Goal: Information Seeking & Learning: Check status

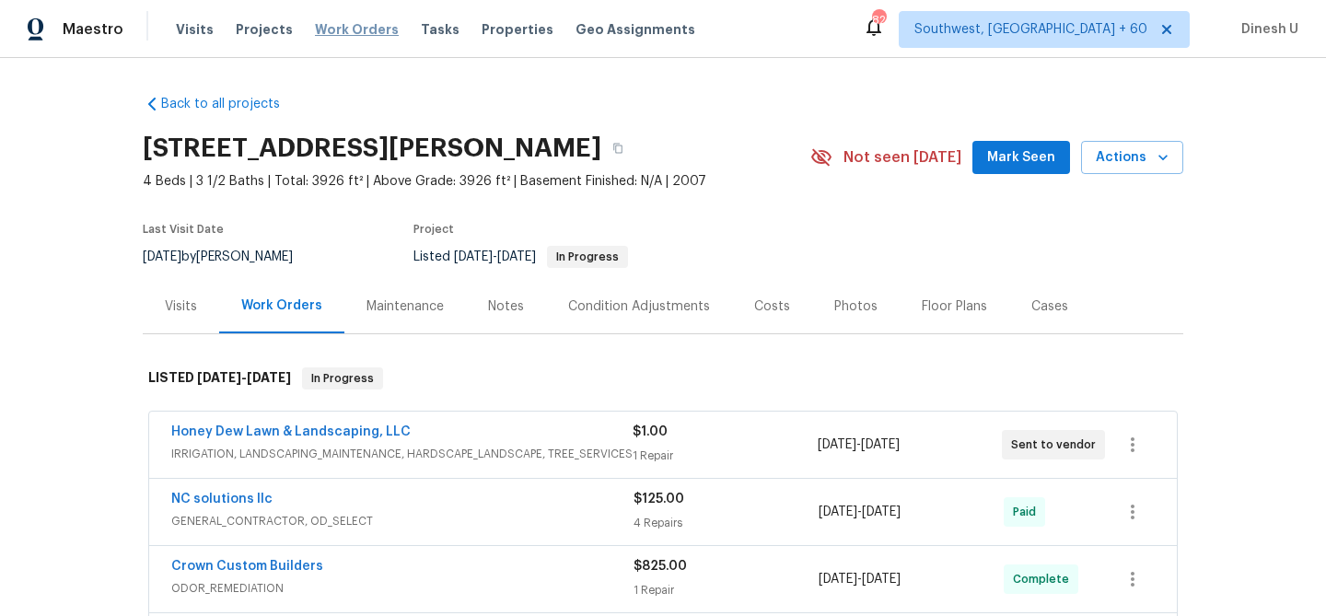
click at [361, 24] on span "Work Orders" at bounding box center [357, 29] width 84 height 18
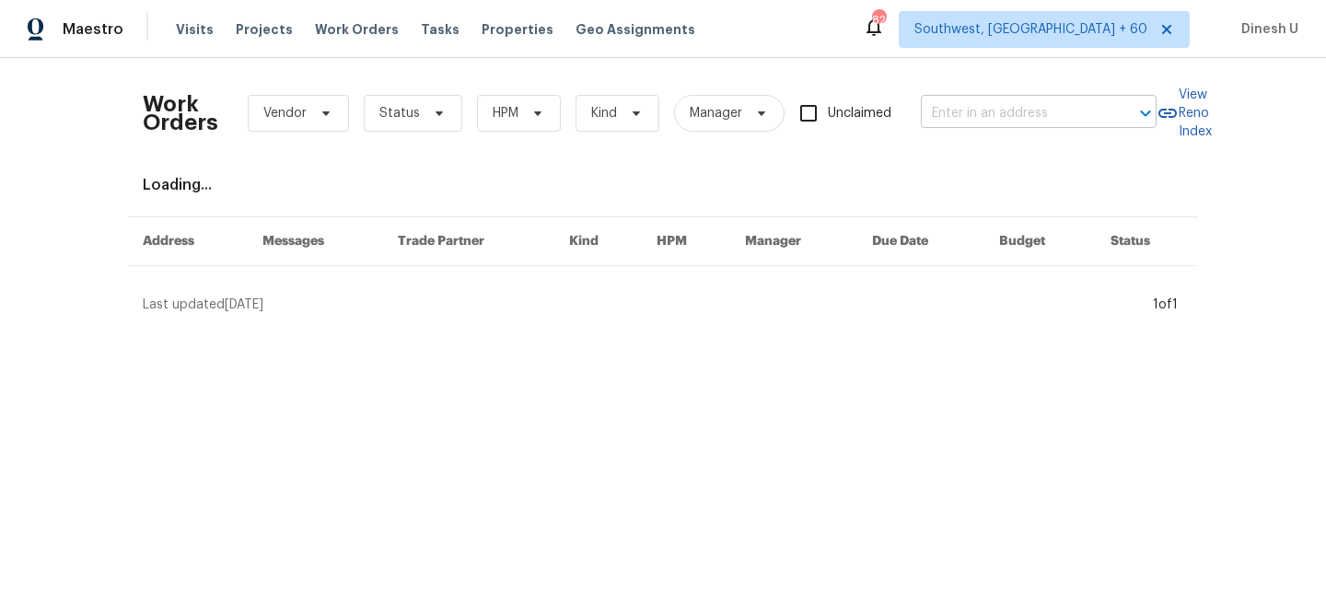
click at [951, 119] on input "text" at bounding box center [1013, 113] width 184 height 29
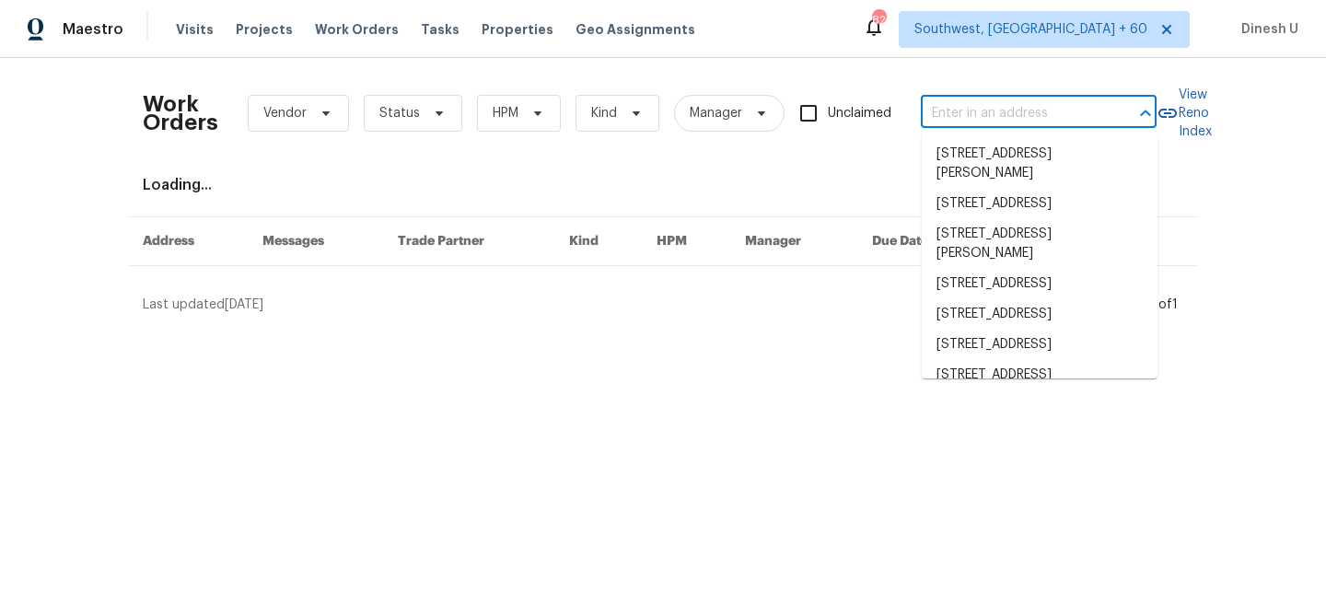
paste input "[STREET_ADDRESS]"
type input "[STREET_ADDRESS]"
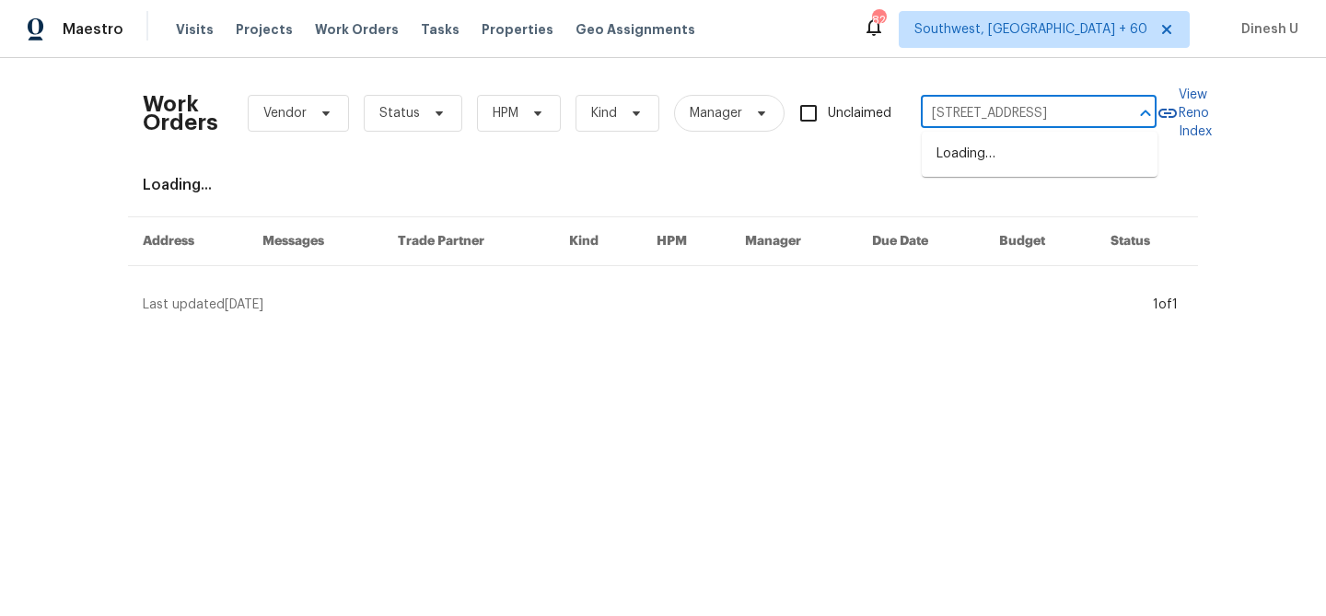
scroll to position [0, 79]
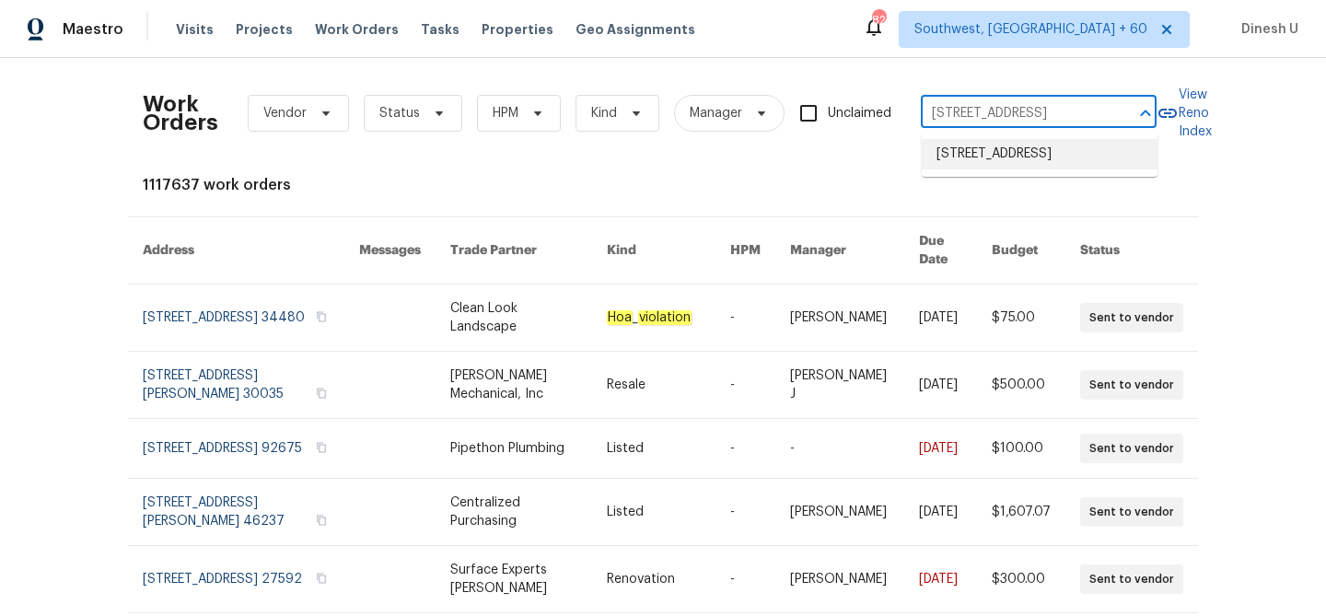
click at [959, 169] on li "[STREET_ADDRESS]" at bounding box center [1040, 154] width 236 height 30
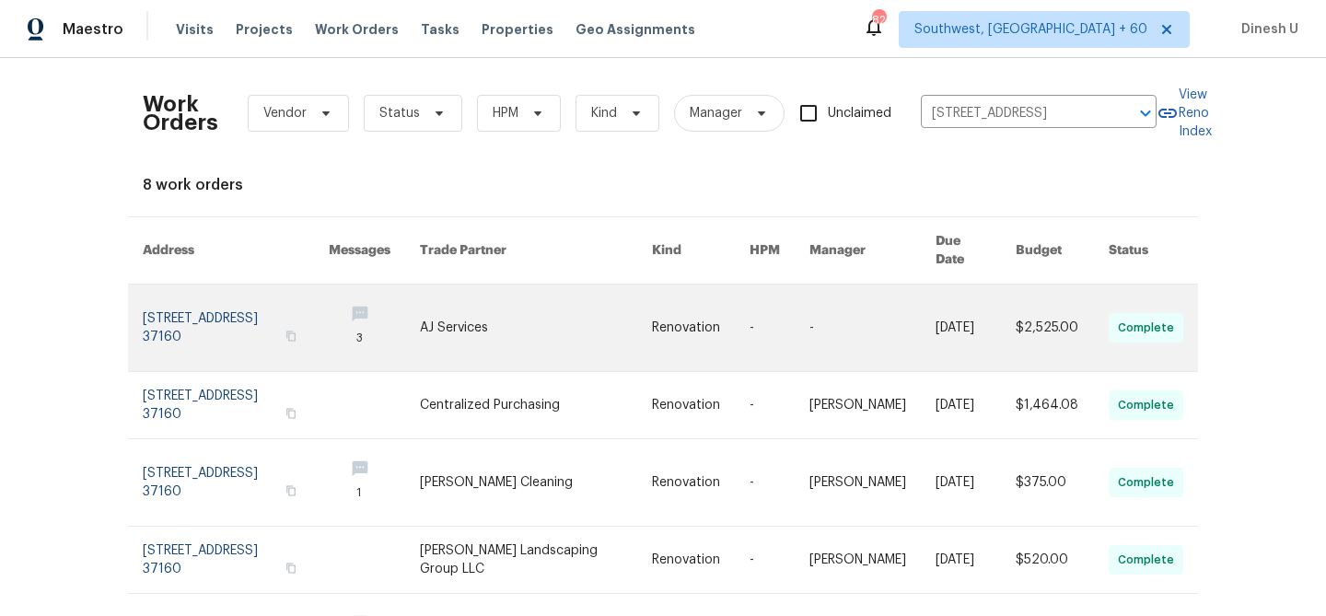
click at [255, 294] on link at bounding box center [236, 327] width 186 height 87
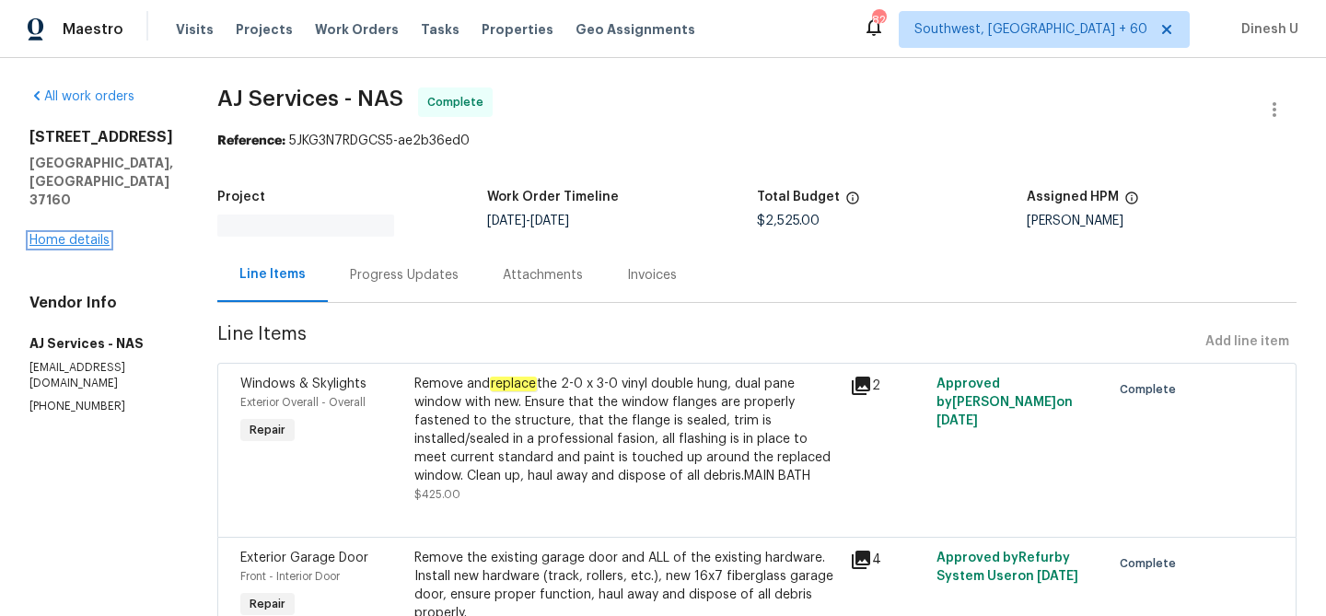
click at [90, 234] on link "Home details" at bounding box center [69, 240] width 80 height 13
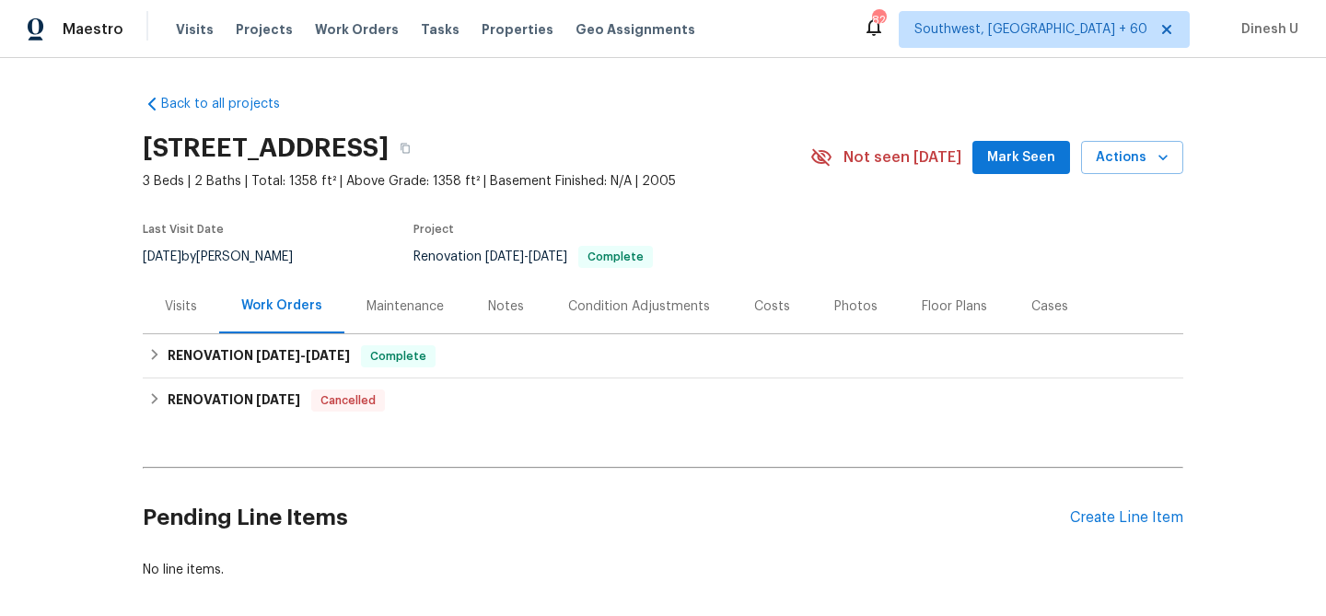
click at [209, 310] on div "Visits" at bounding box center [181, 306] width 76 height 54
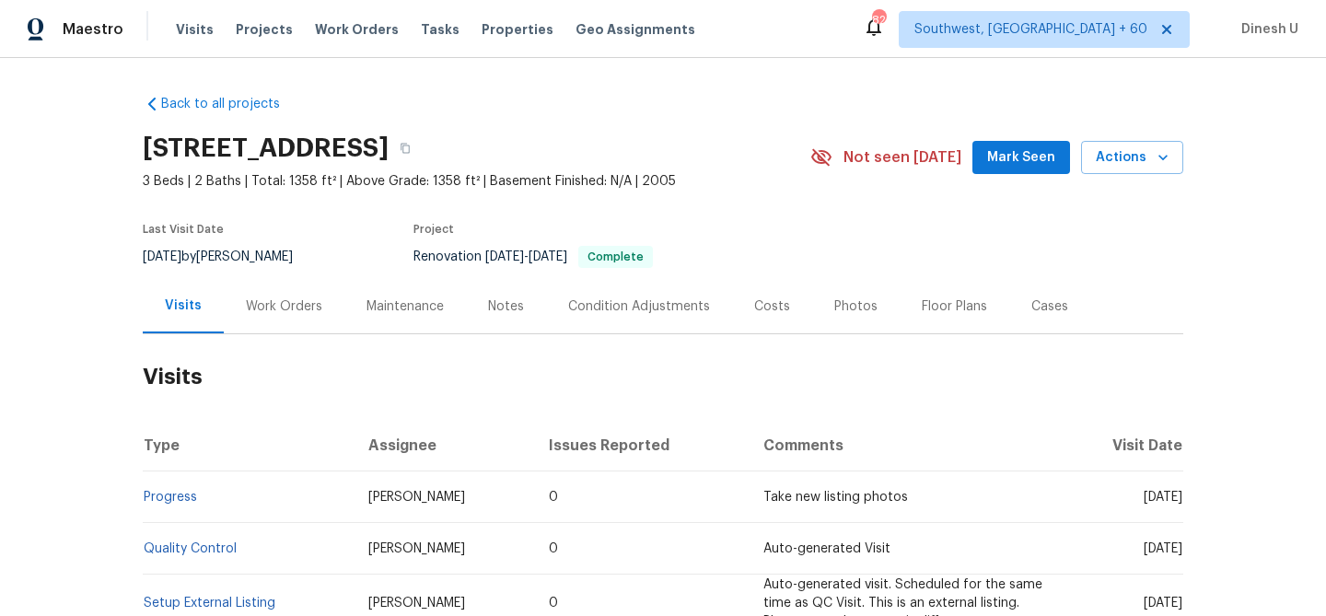
click at [278, 302] on div "Work Orders" at bounding box center [284, 306] width 76 height 18
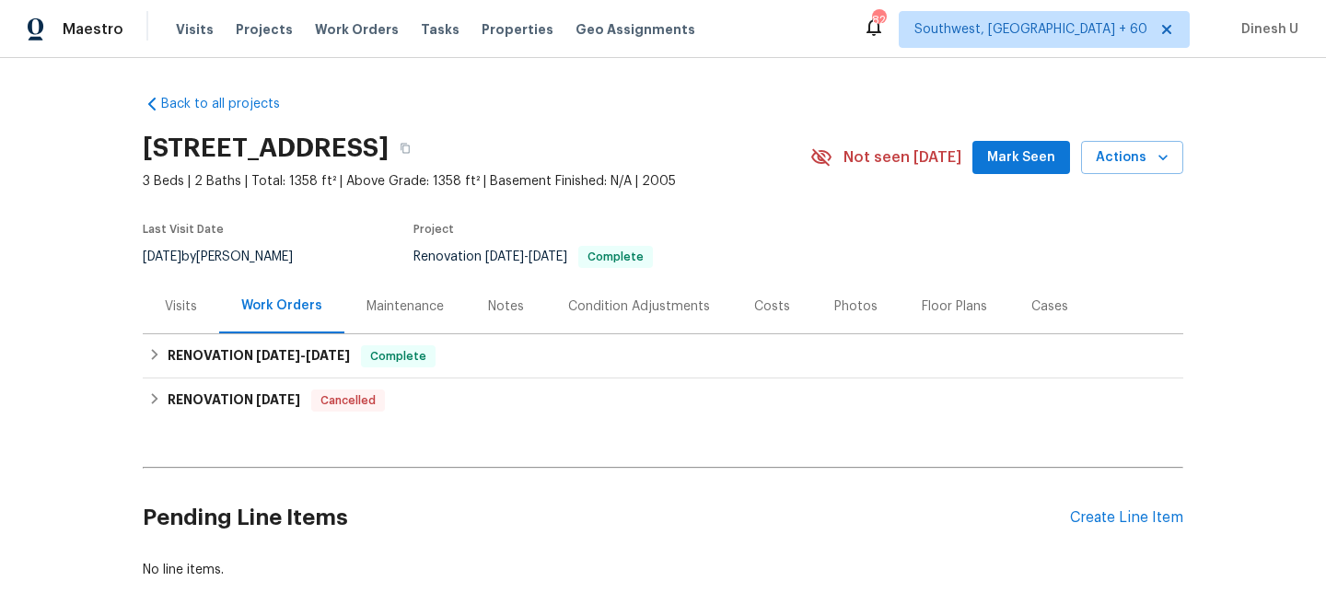
scroll to position [88, 0]
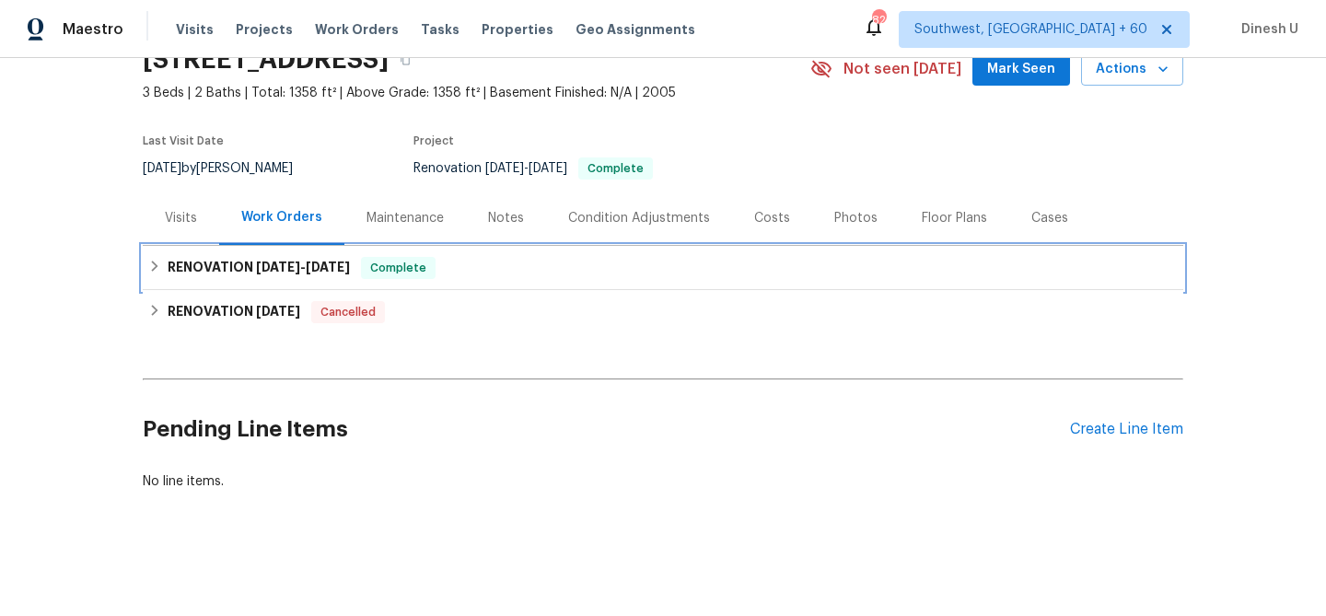
click at [299, 268] on span "[DATE]" at bounding box center [278, 267] width 44 height 13
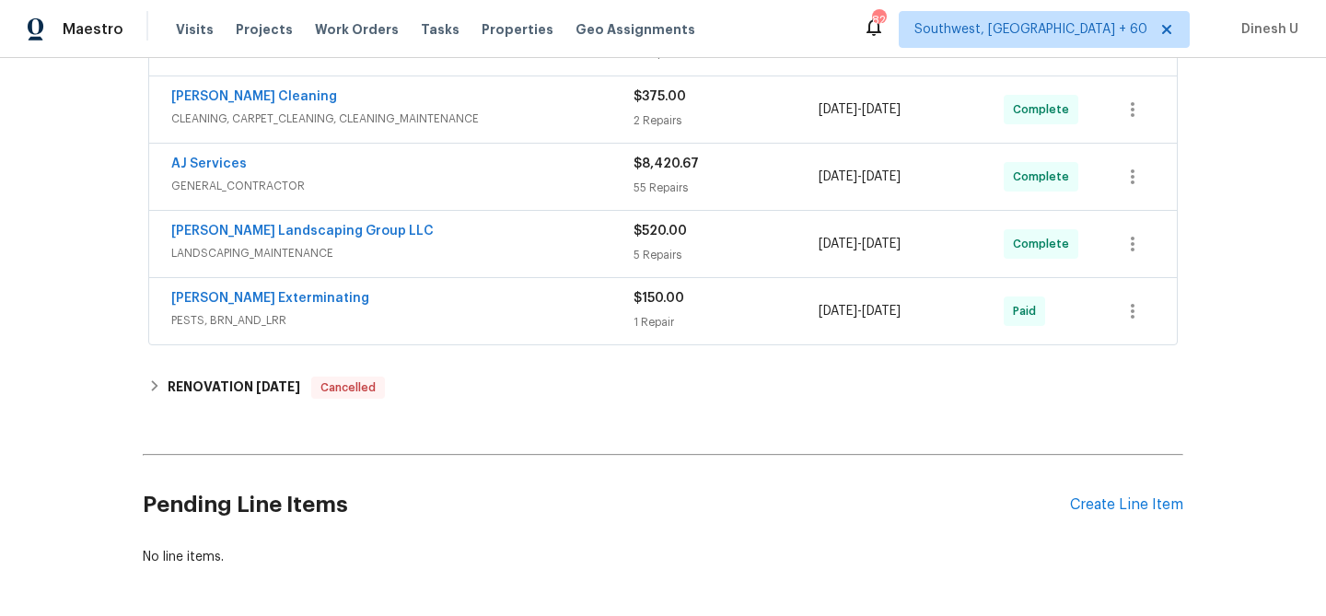
scroll to position [542, 0]
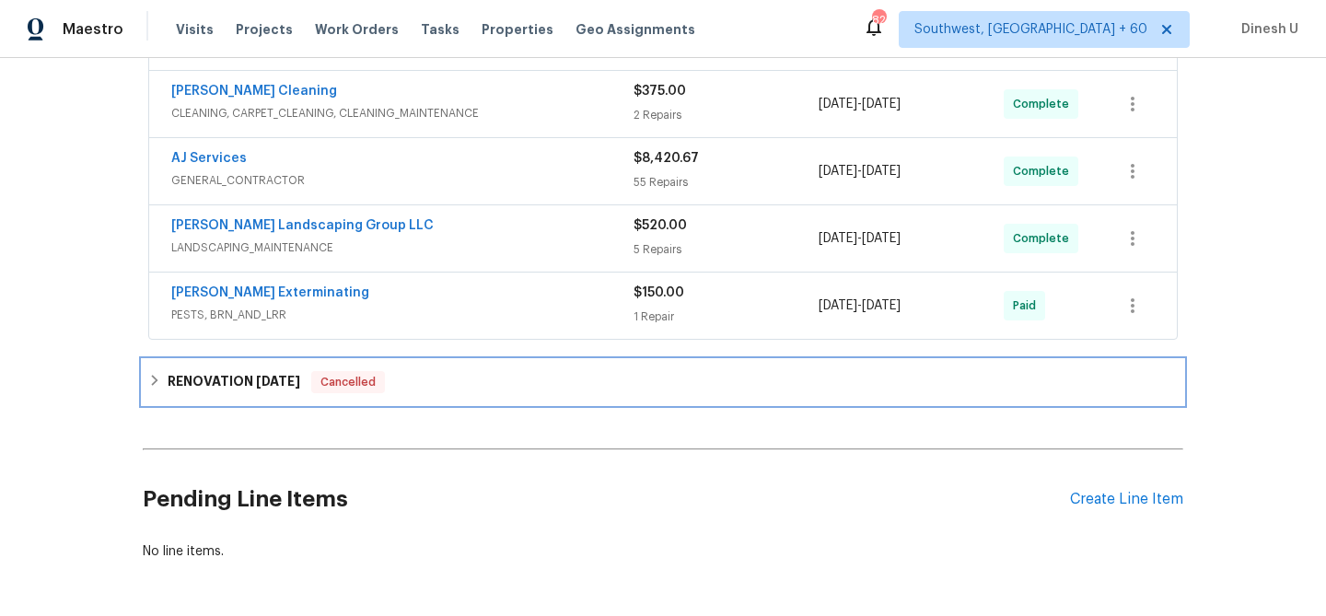
click at [302, 394] on div "RENOVATION [DATE] Cancelled" at bounding box center [663, 382] width 1040 height 44
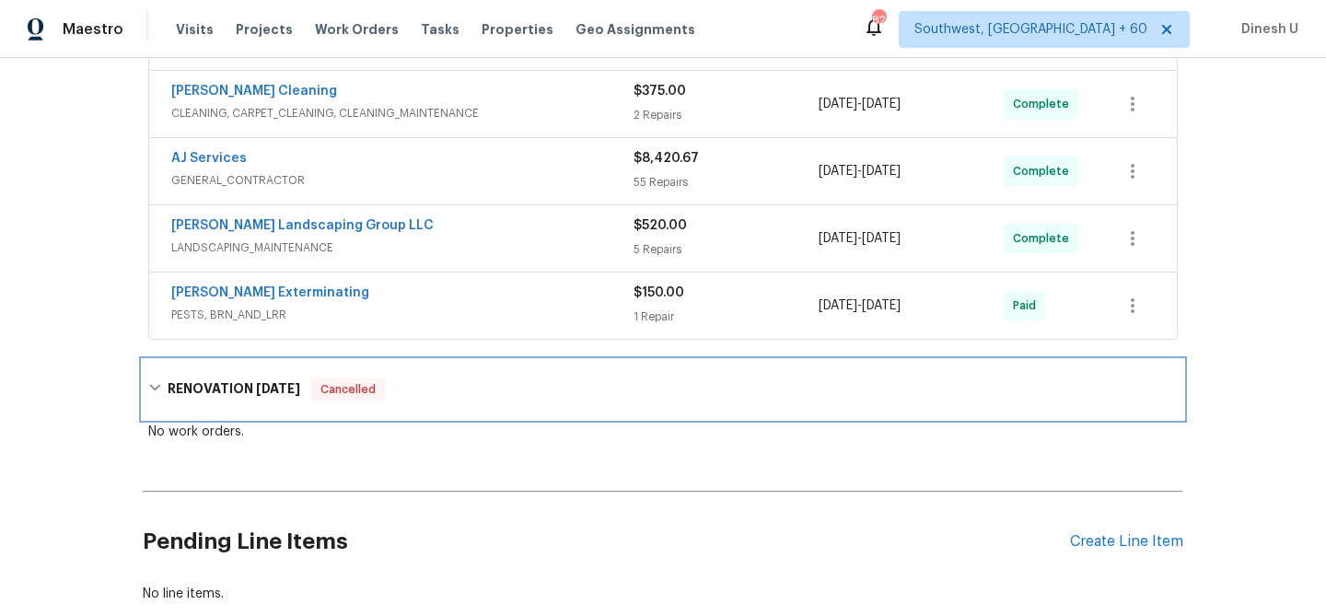
scroll to position [0, 0]
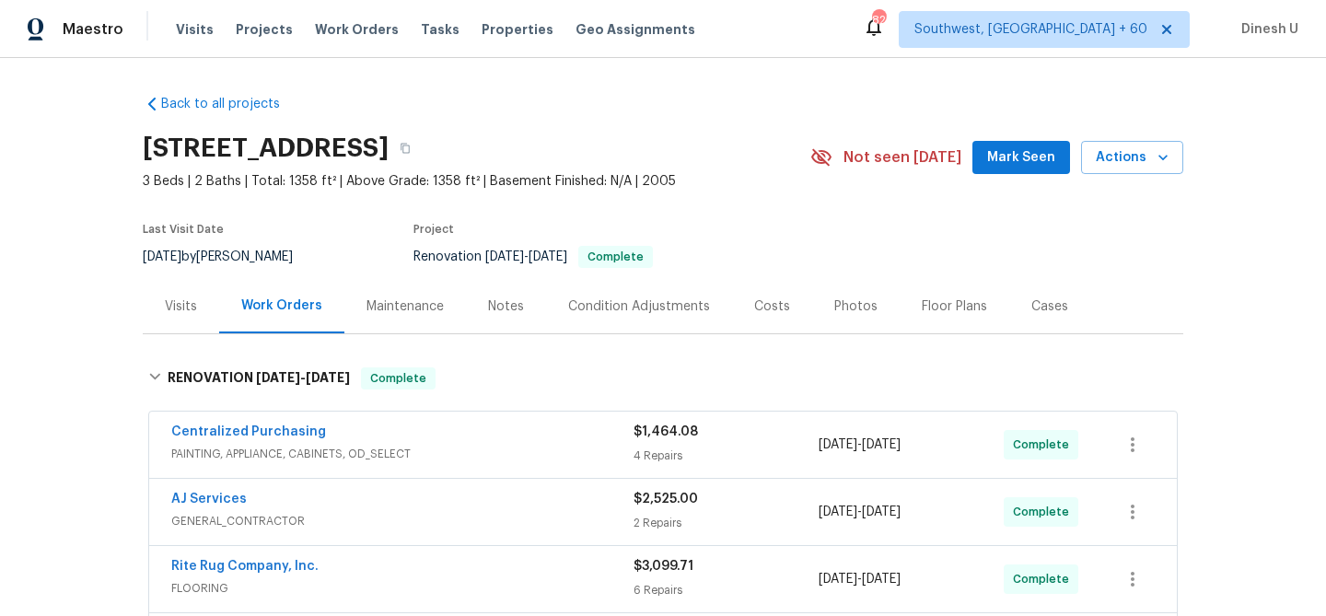
click at [169, 304] on div "Visits" at bounding box center [181, 306] width 32 height 18
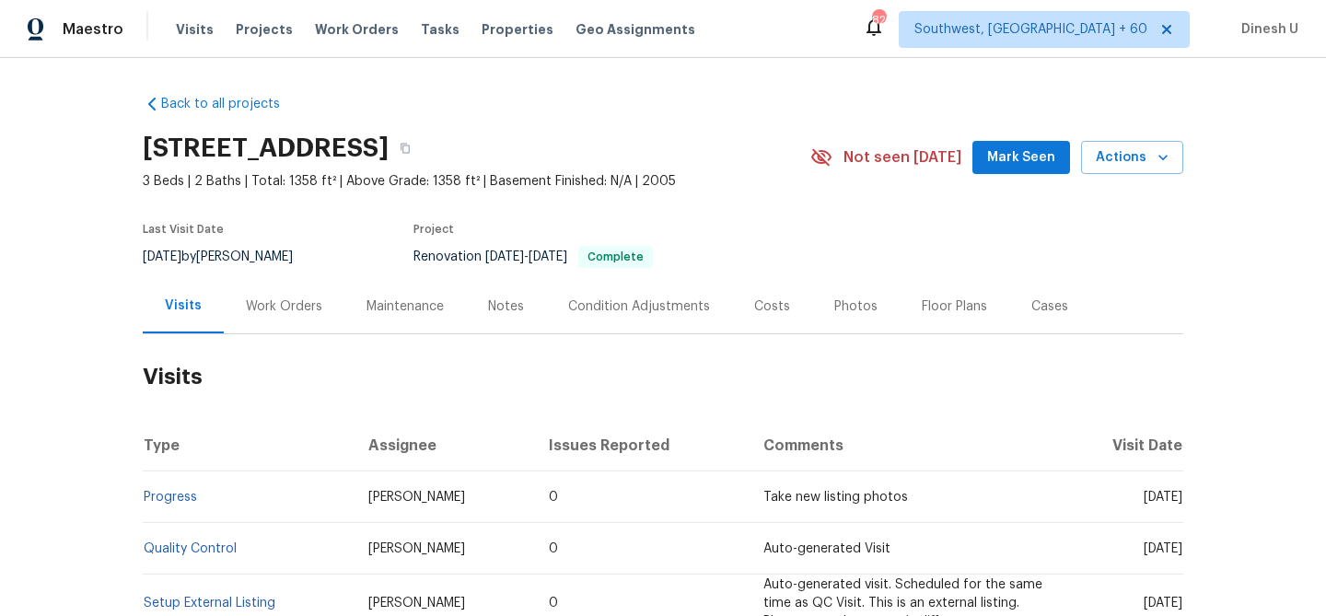
click at [280, 293] on div "Work Orders" at bounding box center [284, 306] width 121 height 54
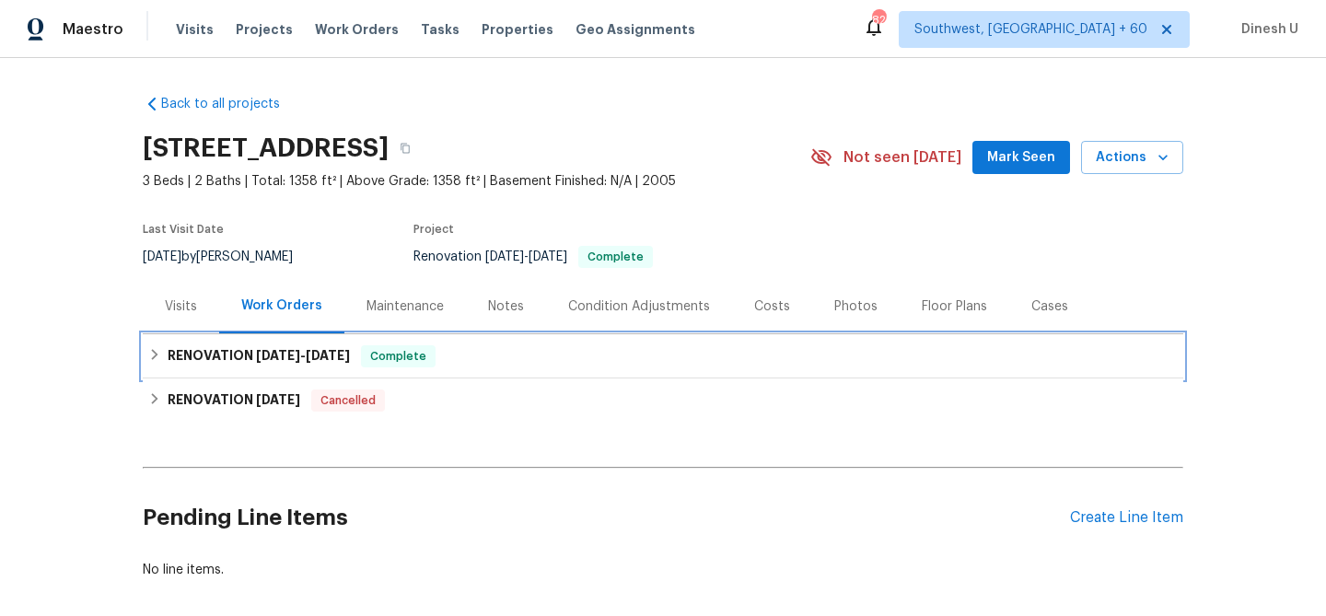
click at [327, 353] on span "[DATE]" at bounding box center [328, 355] width 44 height 13
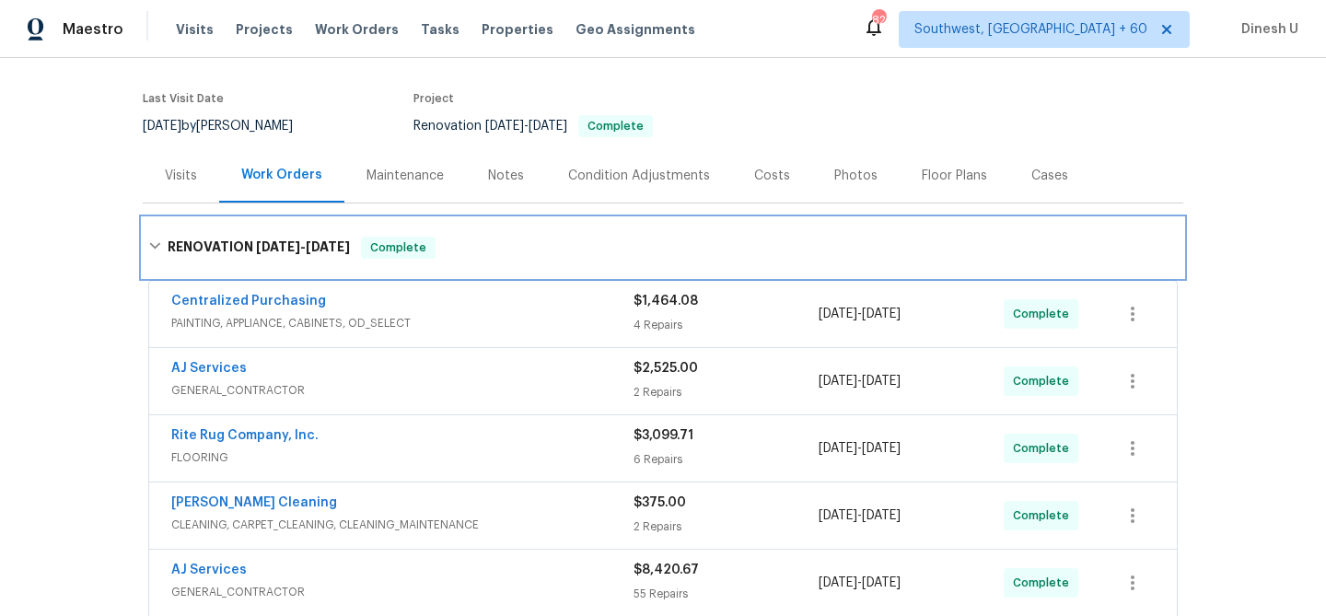
scroll to position [153, 0]
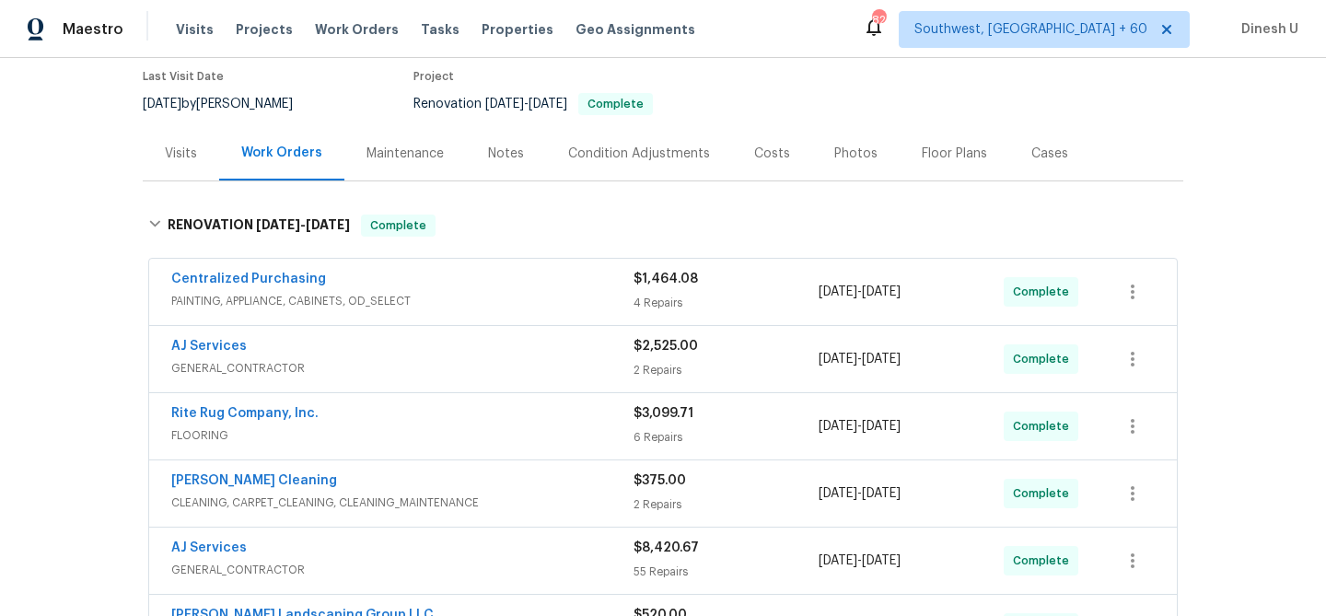
click at [652, 297] on div "4 Repairs" at bounding box center [725, 303] width 185 height 18
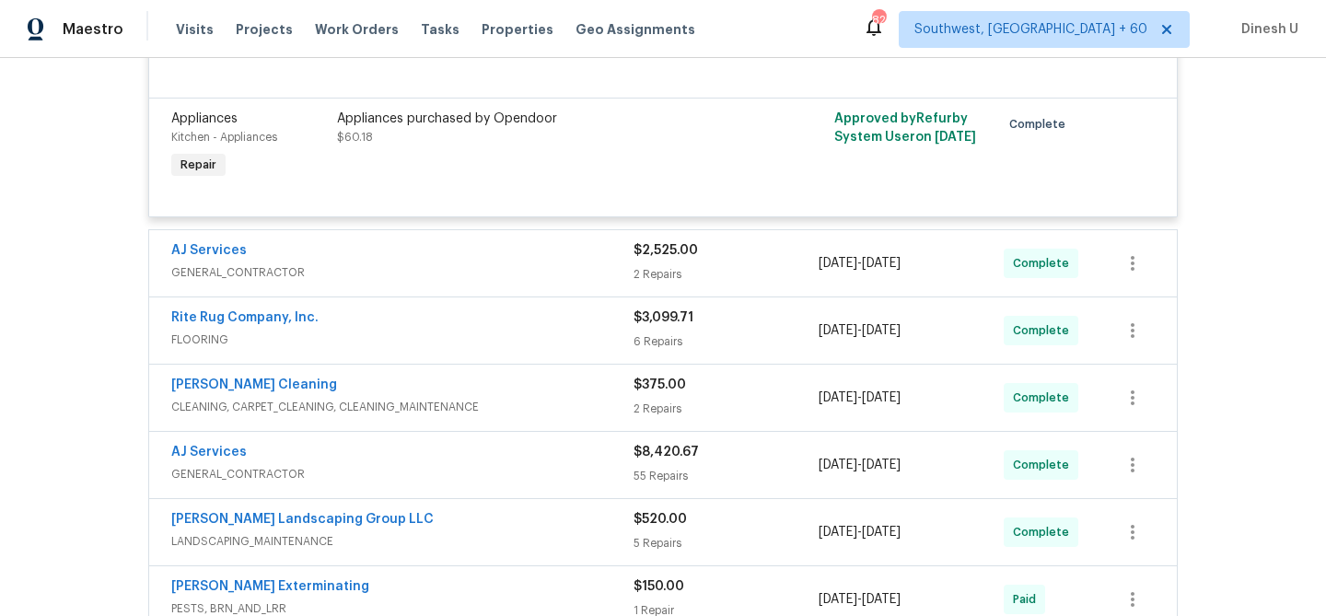
scroll to position [791, 0]
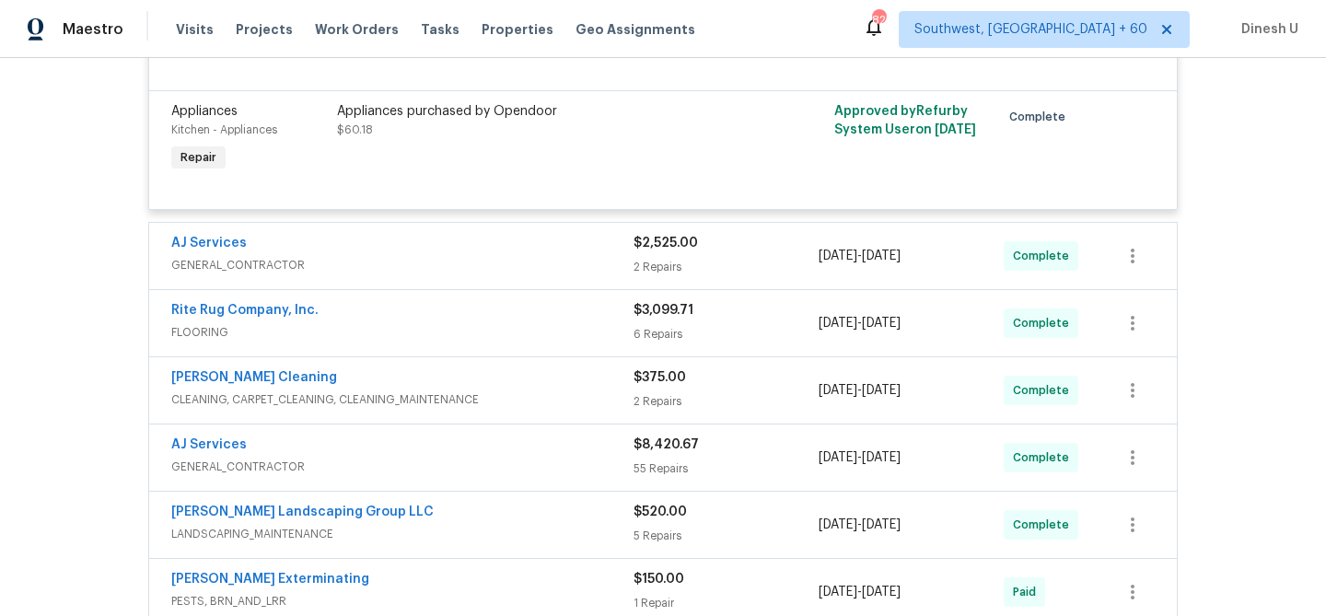
click at [642, 266] on div "2 Repairs" at bounding box center [725, 267] width 185 height 18
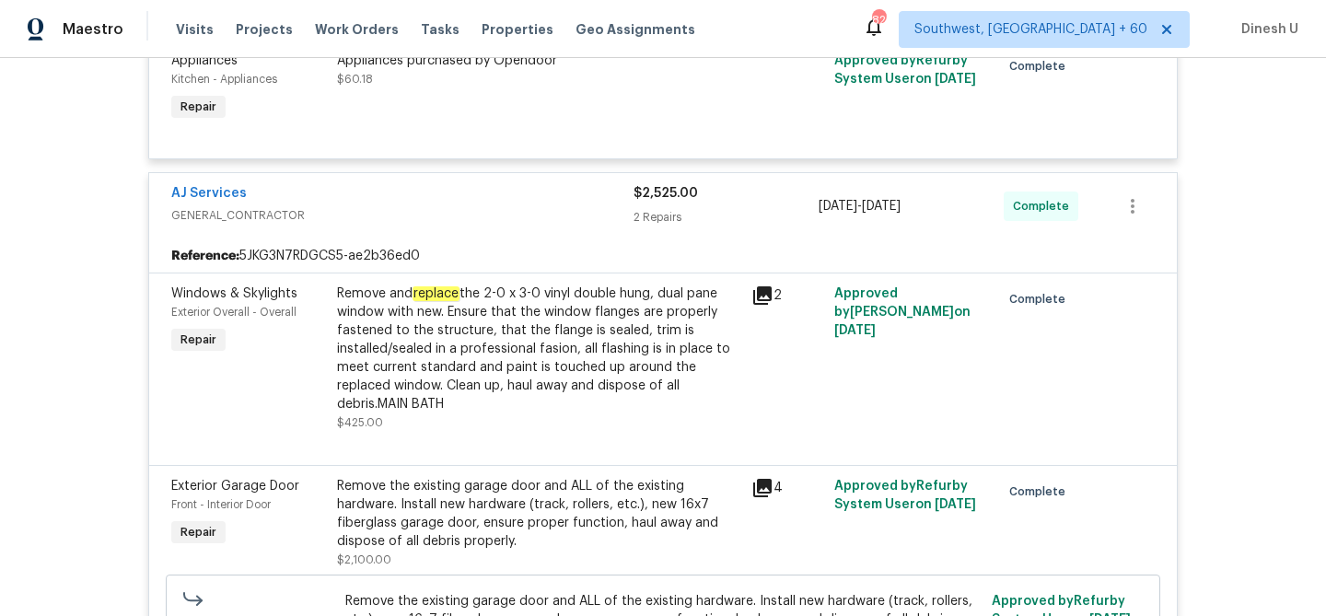
scroll to position [883, 0]
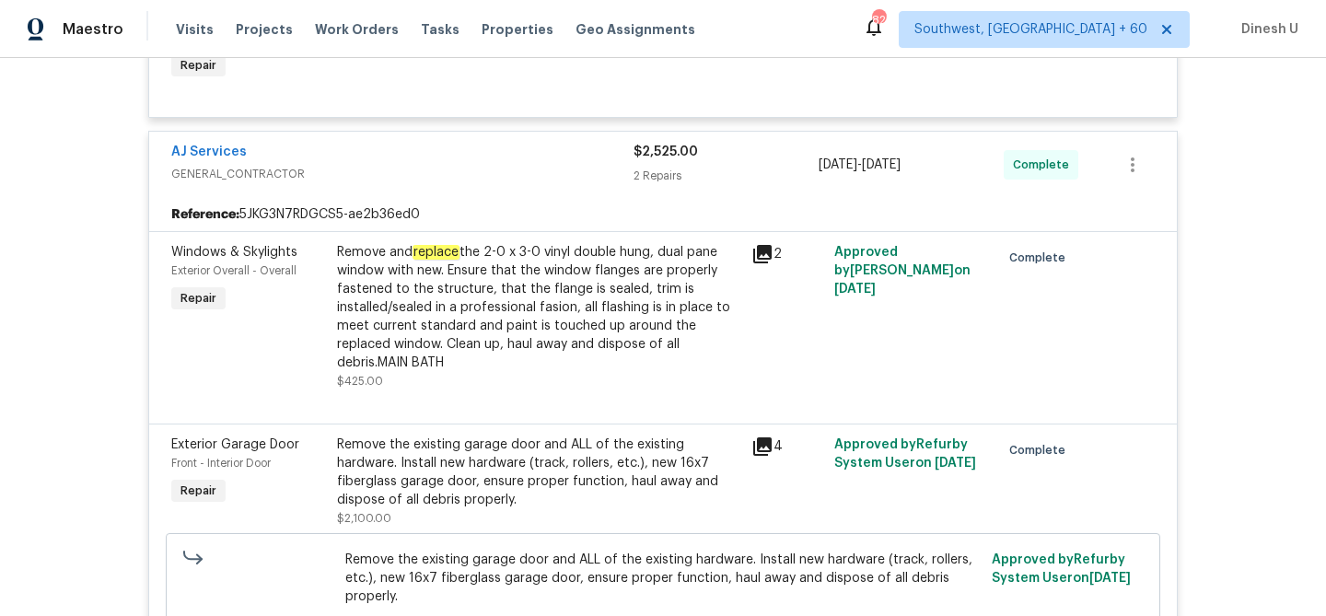
click at [483, 272] on div "Remove and replace the 2-0 x 3-0 vinyl double hung, dual pane window with new. …" at bounding box center [538, 307] width 403 height 129
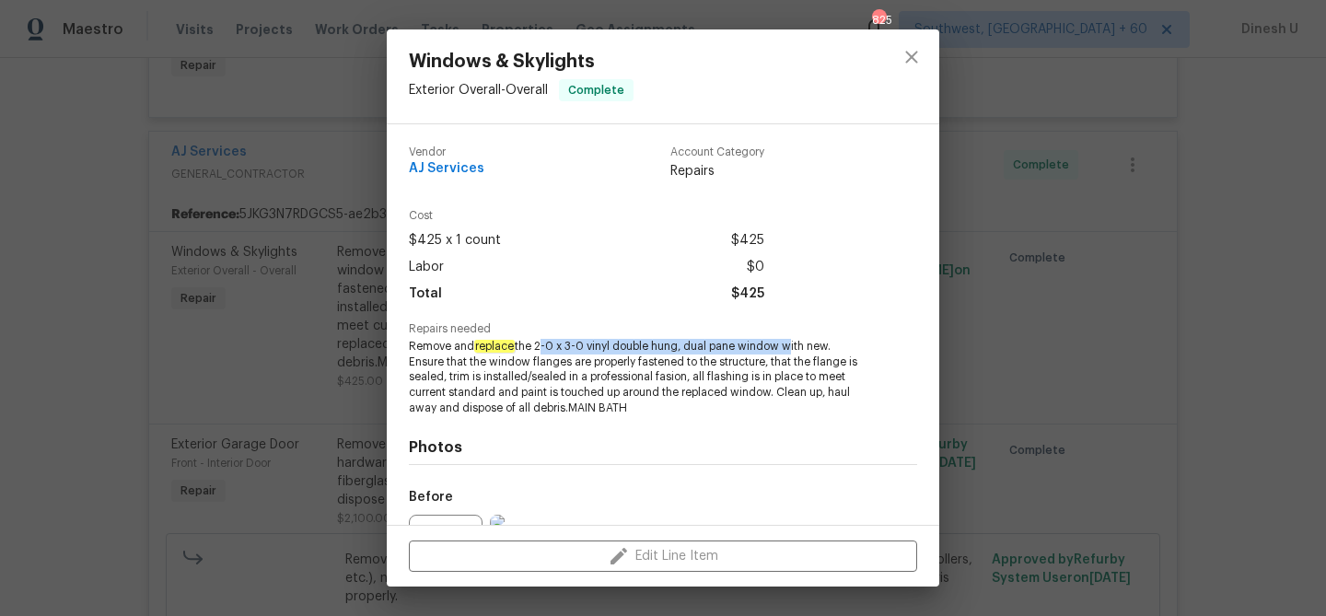
drag, startPoint x: 538, startPoint y: 347, endPoint x: 784, endPoint y: 351, distance: 246.8
click at [784, 351] on span "Remove and replace the 2-0 x 3-0 vinyl double hung, dual pane window with new. …" at bounding box center [638, 377] width 458 height 77
copy span "2-0 x 3-0 vinyl double hung, dual pane window"
click at [355, 313] on div "Windows & Skylights Exterior Overall - Overall Complete Vendor AJ Services Acco…" at bounding box center [663, 308] width 1326 height 616
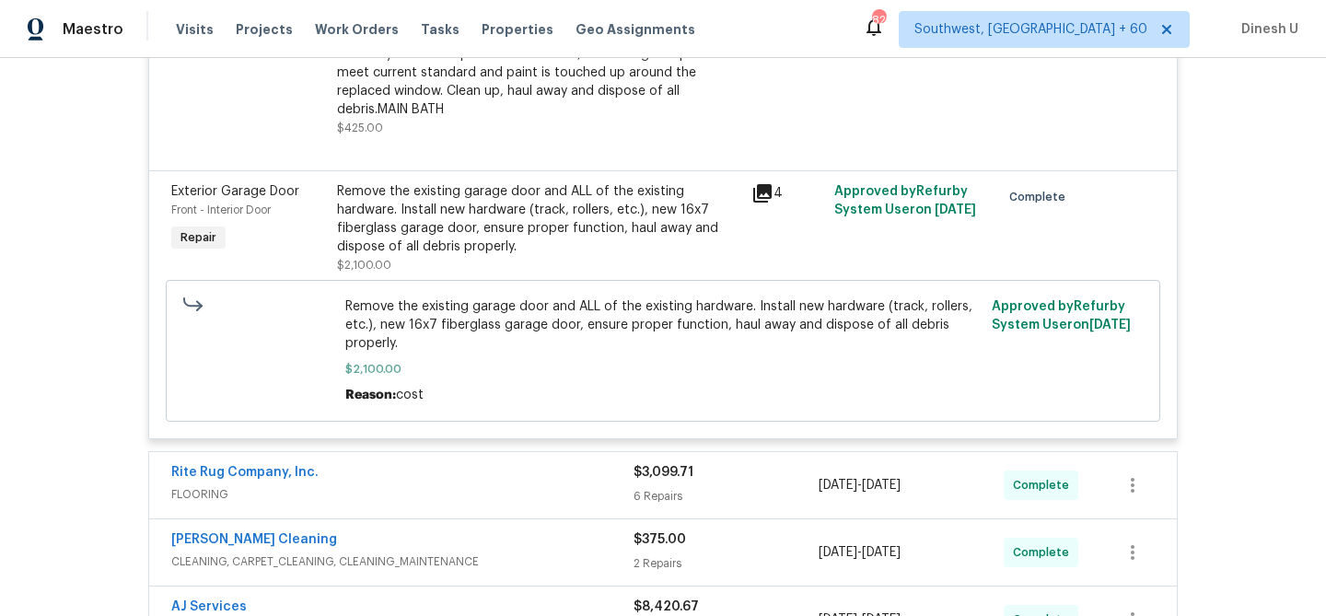
scroll to position [1150, 0]
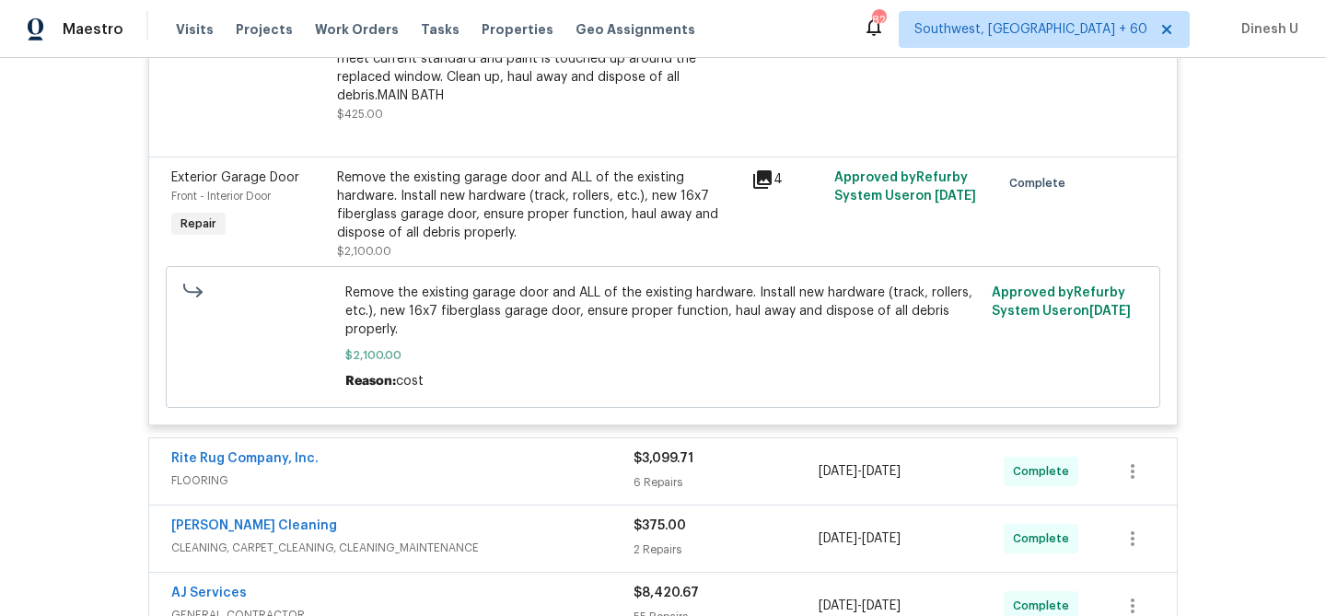
click at [627, 204] on div "Remove the existing garage door and ALL of the existing hardware. Install new h…" at bounding box center [538, 205] width 403 height 74
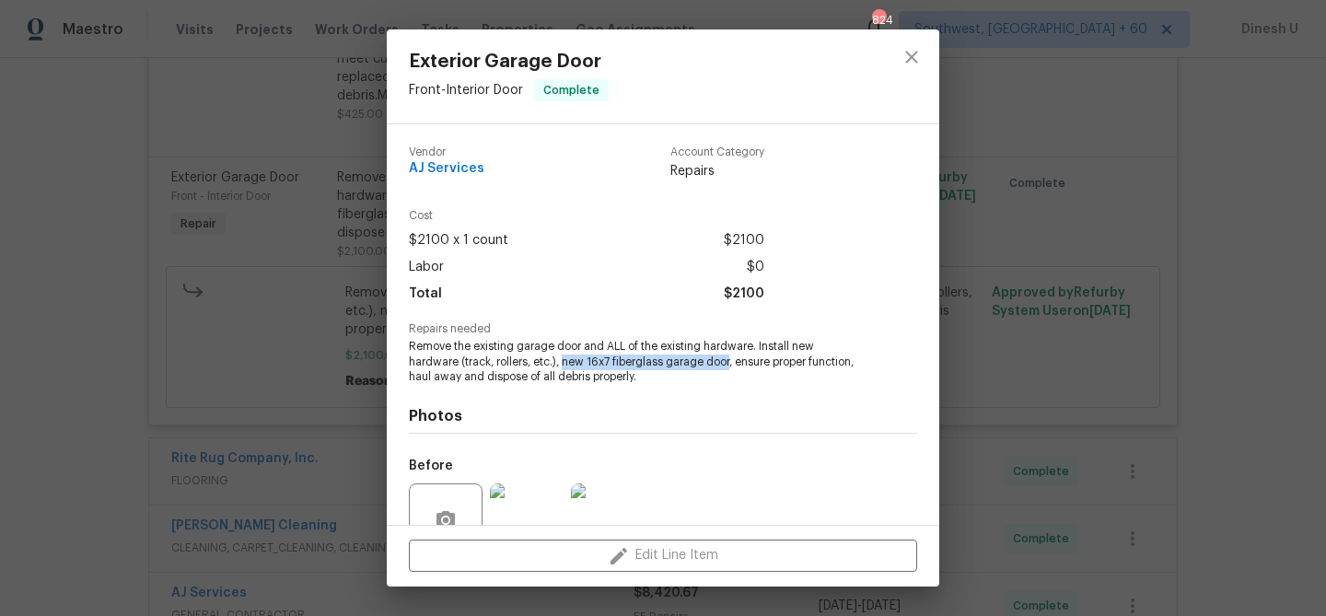
drag, startPoint x: 512, startPoint y: 365, endPoint x: 676, endPoint y: 368, distance: 163.9
click at [676, 368] on span "Remove the existing garage door and ALL of the existing hardware. Install new h…" at bounding box center [638, 362] width 458 height 46
copy span "new 16x7 fiberglass garage door"
click at [312, 326] on div "Exterior Garage Door Front - Interior Door Complete Vendor AJ Services Account …" at bounding box center [663, 308] width 1326 height 616
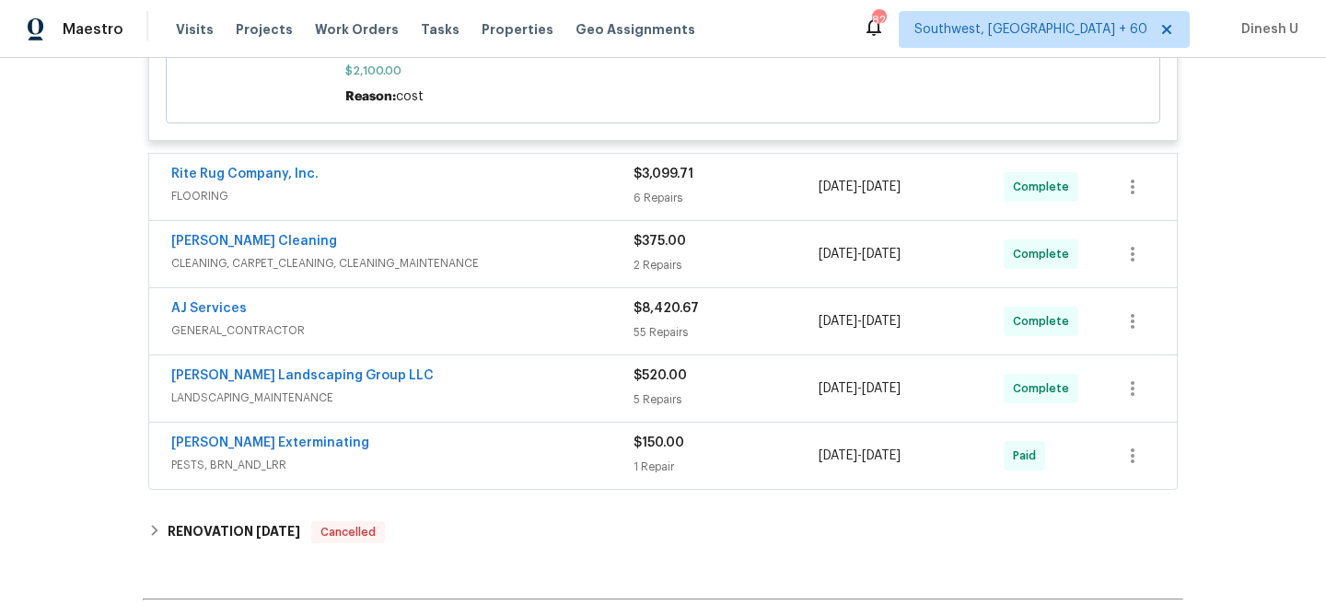
scroll to position [1459, 0]
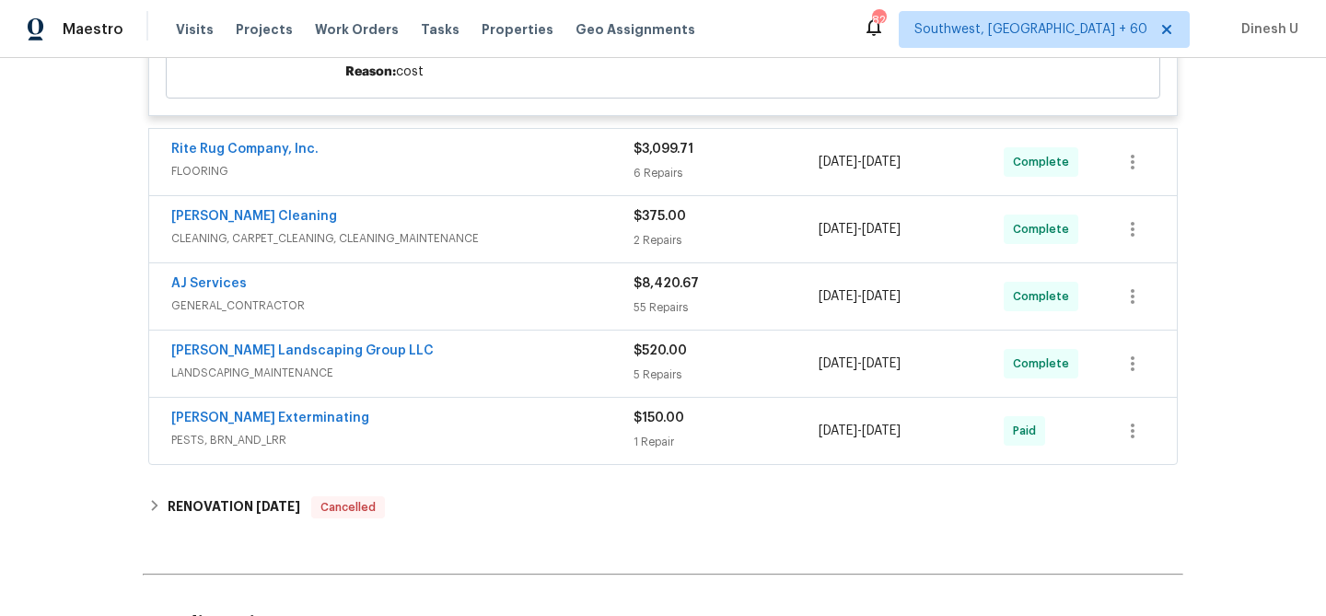
click at [629, 170] on span "FLOORING" at bounding box center [402, 171] width 462 height 18
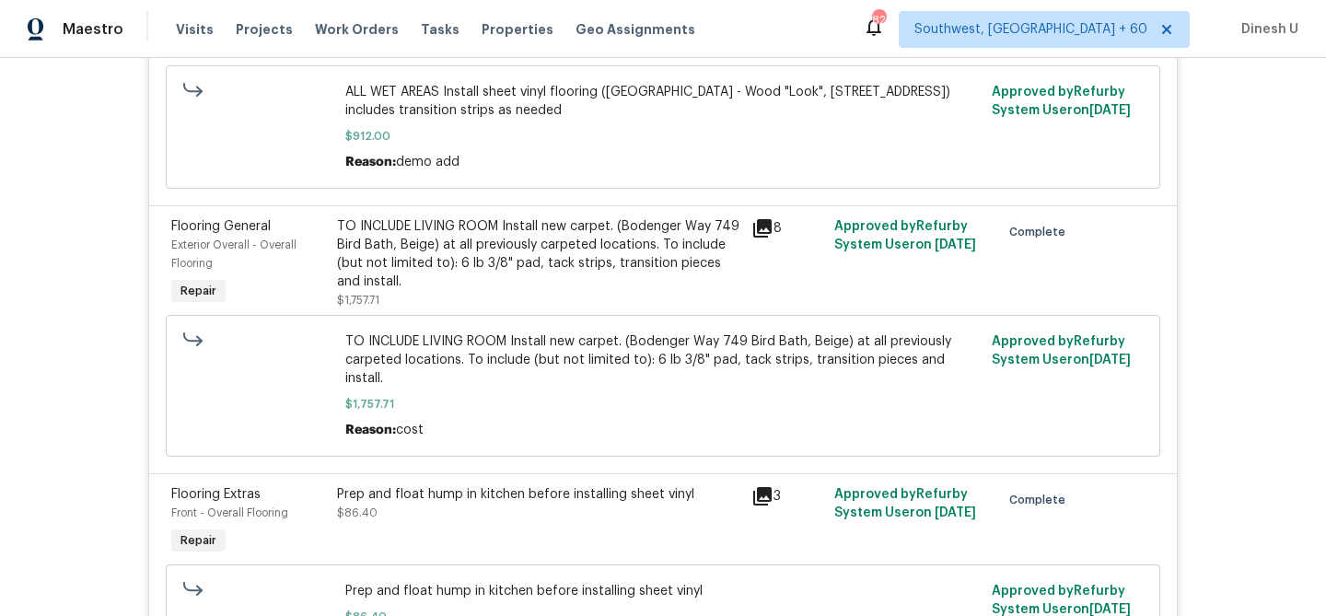
scroll to position [1734, 0]
click at [762, 228] on icon at bounding box center [762, 227] width 18 height 18
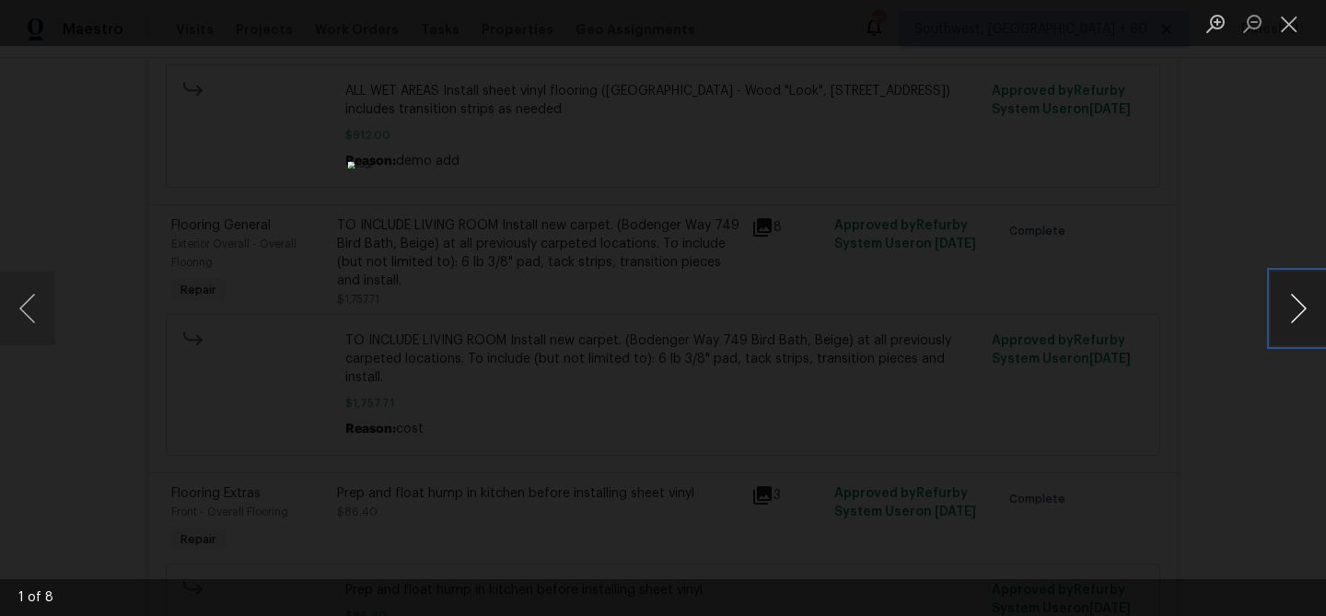
click at [1302, 316] on button "Next image" at bounding box center [1297, 309] width 55 height 74
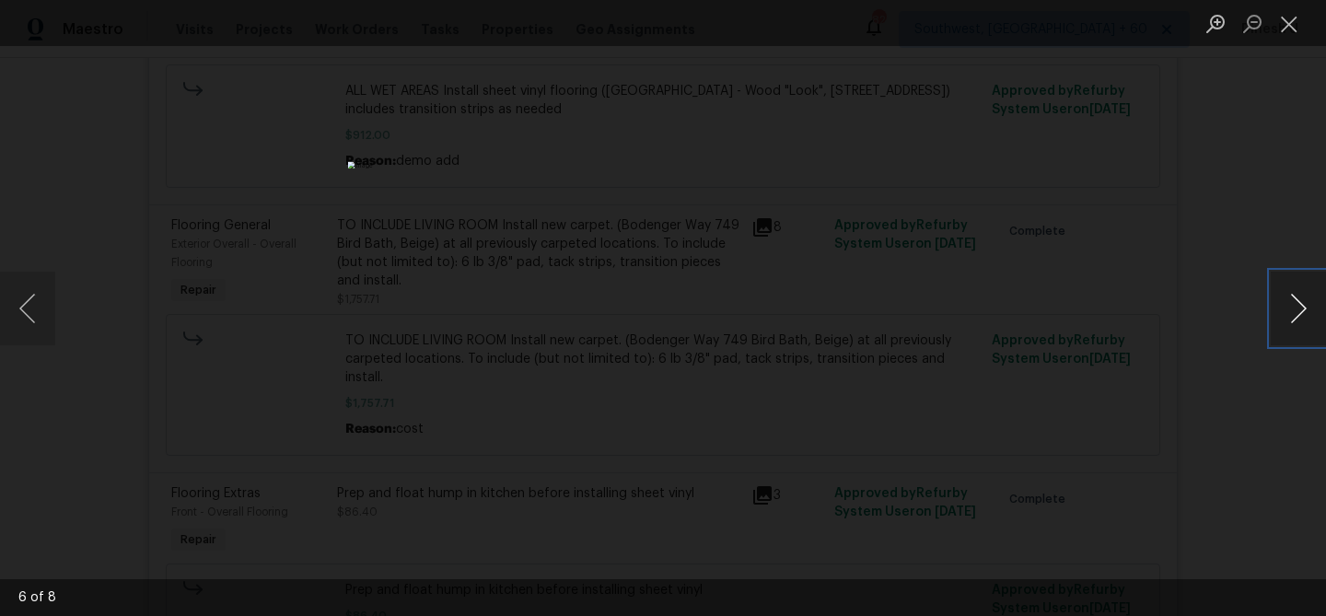
click at [1302, 316] on button "Next image" at bounding box center [1297, 309] width 55 height 74
click at [1287, 20] on button "Close lightbox" at bounding box center [1288, 23] width 37 height 32
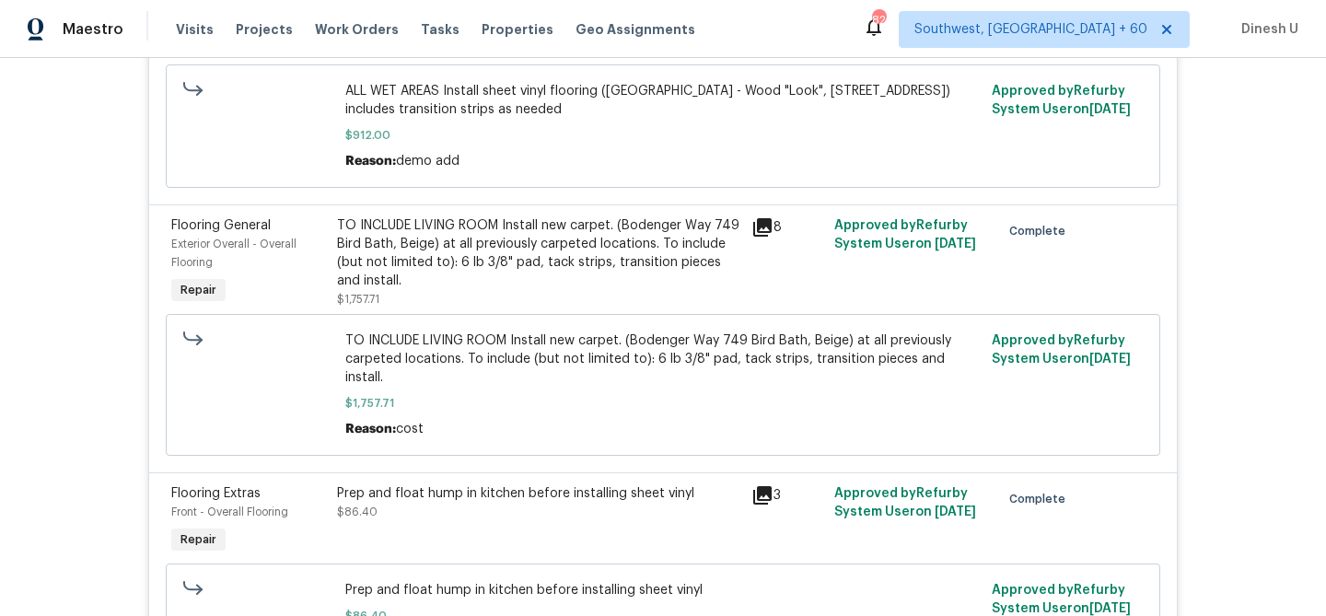
click at [528, 253] on div "TO INCLUDE LIVING ROOM Install new carpet. (Bodenger Way 749 Bird Bath, Beige) …" at bounding box center [538, 253] width 403 height 74
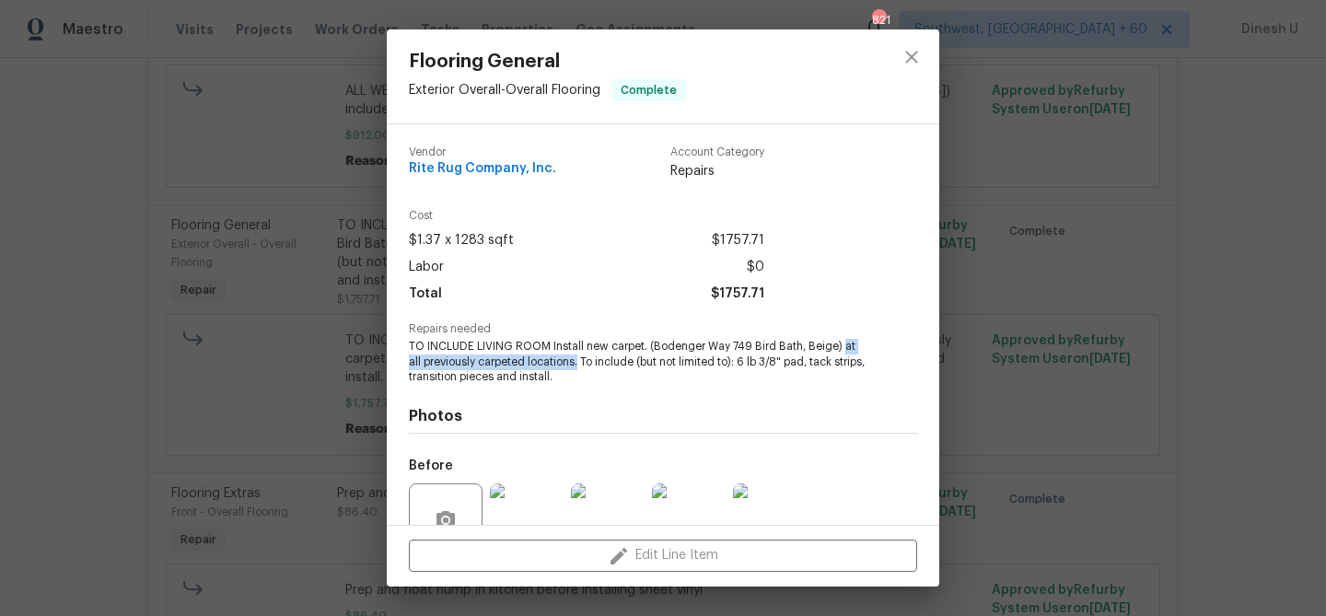
drag, startPoint x: 842, startPoint y: 347, endPoint x: 564, endPoint y: 358, distance: 278.2
click at [564, 358] on span "TO INCLUDE LIVING ROOM Install new carpet. (Bodenger Way 749 Bird Bath, Beige) …" at bounding box center [638, 362] width 458 height 46
copy span "at all previously carpeted locations."
click at [186, 241] on div "Flooring General Exterior Overall - Overall Flooring Complete Vendor Rite Rug C…" at bounding box center [663, 308] width 1326 height 616
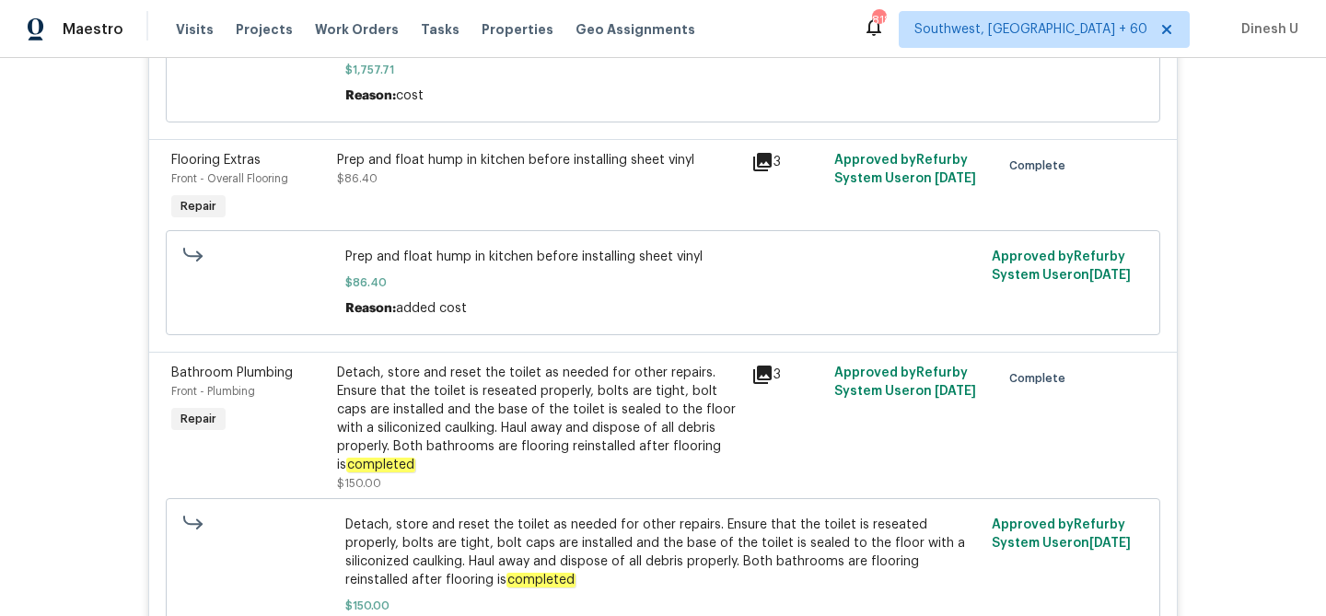
scroll to position [2065, 0]
click at [768, 154] on icon at bounding box center [762, 164] width 22 height 22
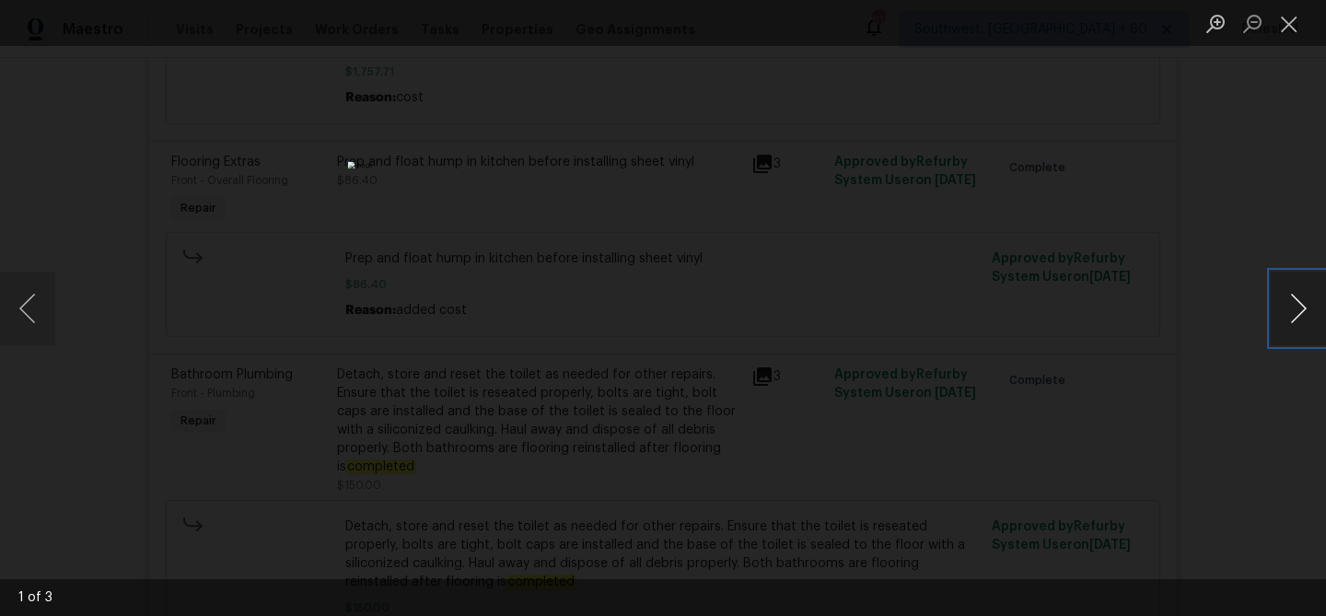
click at [1299, 305] on button "Next image" at bounding box center [1297, 309] width 55 height 74
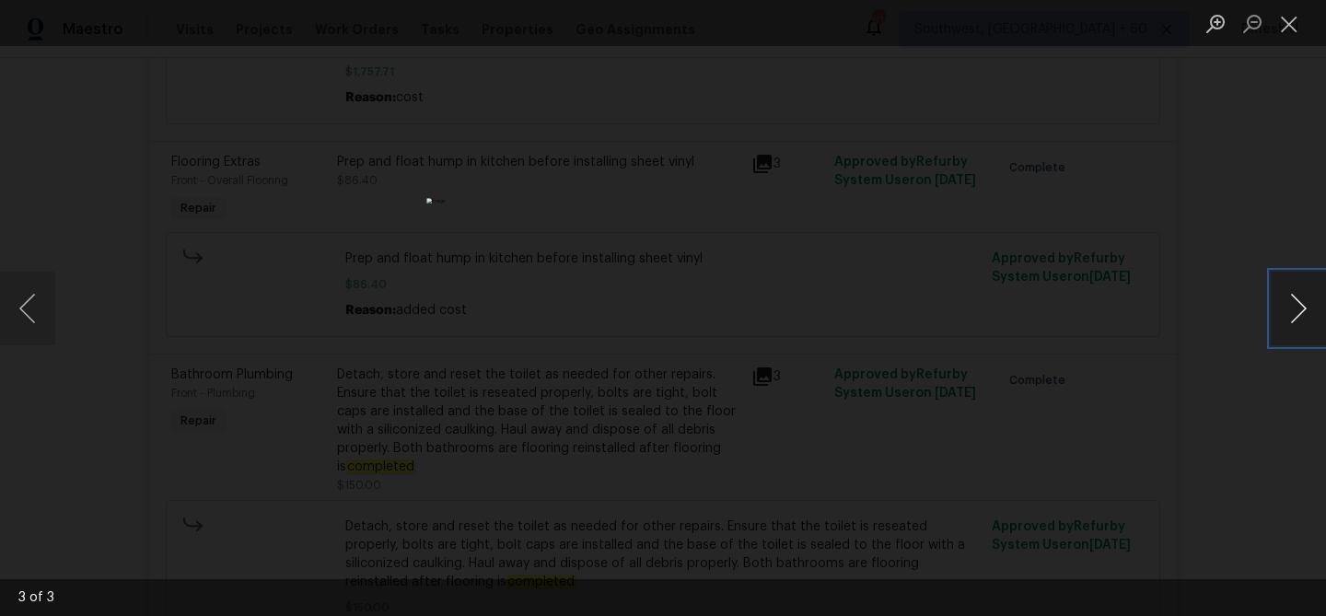
click at [1299, 305] on button "Next image" at bounding box center [1297, 309] width 55 height 74
click at [1282, 22] on button "Close lightbox" at bounding box center [1288, 23] width 37 height 32
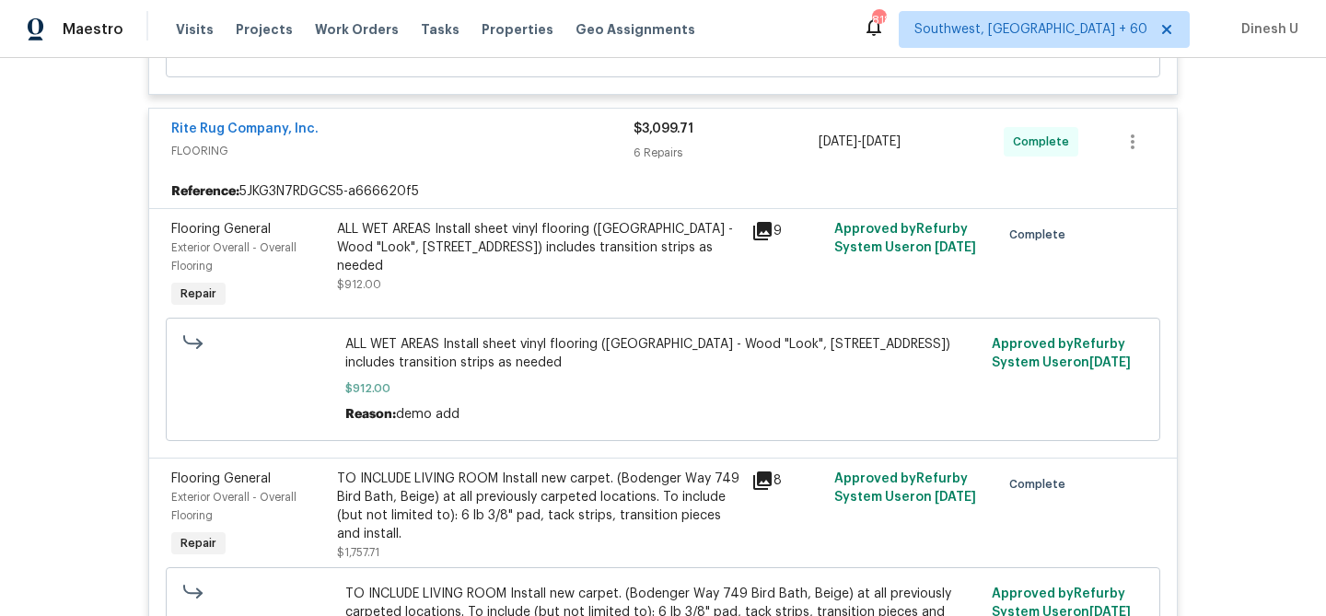
scroll to position [1510, 0]
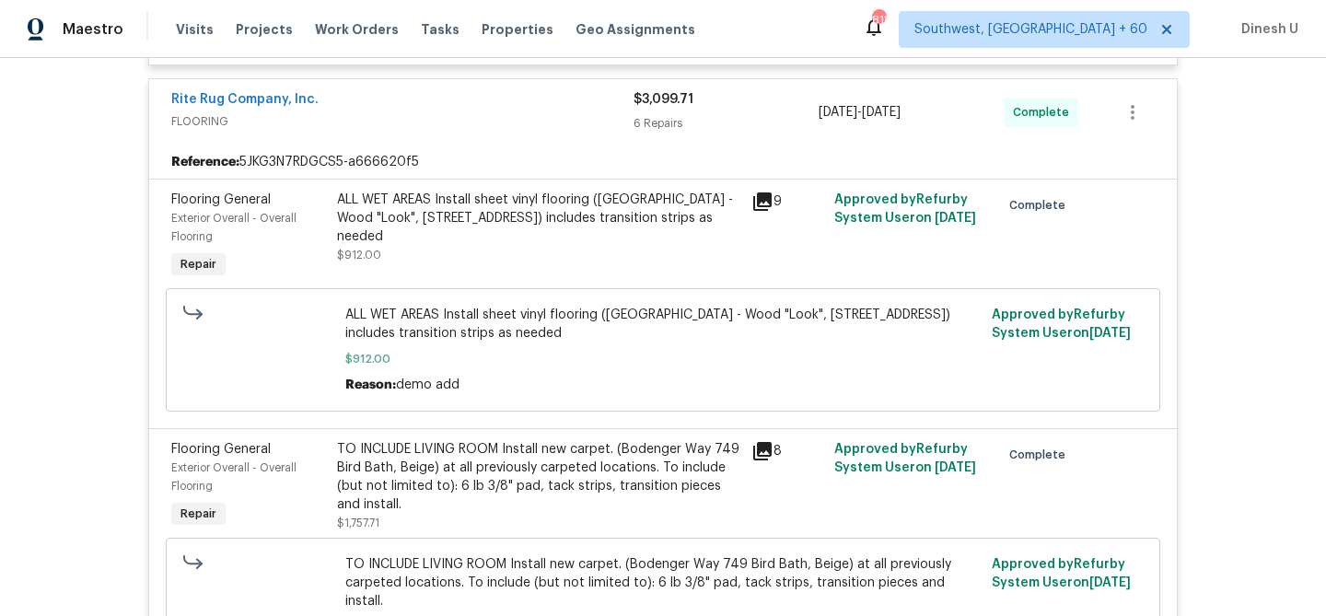
click at [760, 204] on icon at bounding box center [762, 201] width 18 height 18
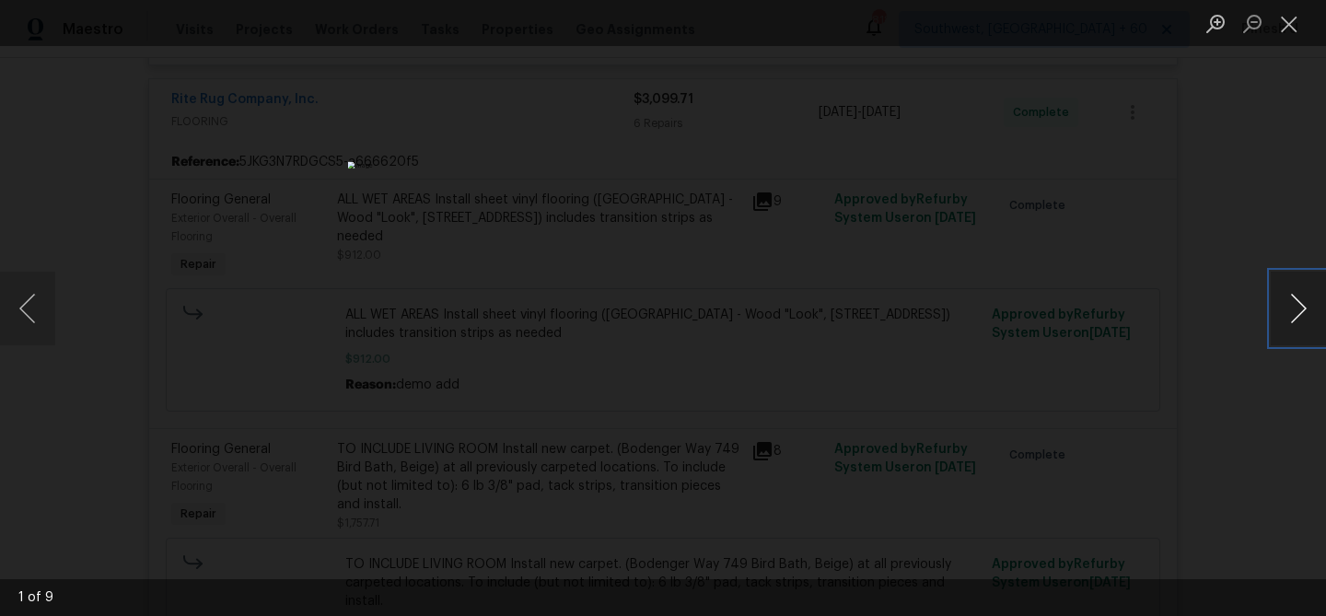
click at [1293, 300] on button "Next image" at bounding box center [1297, 309] width 55 height 74
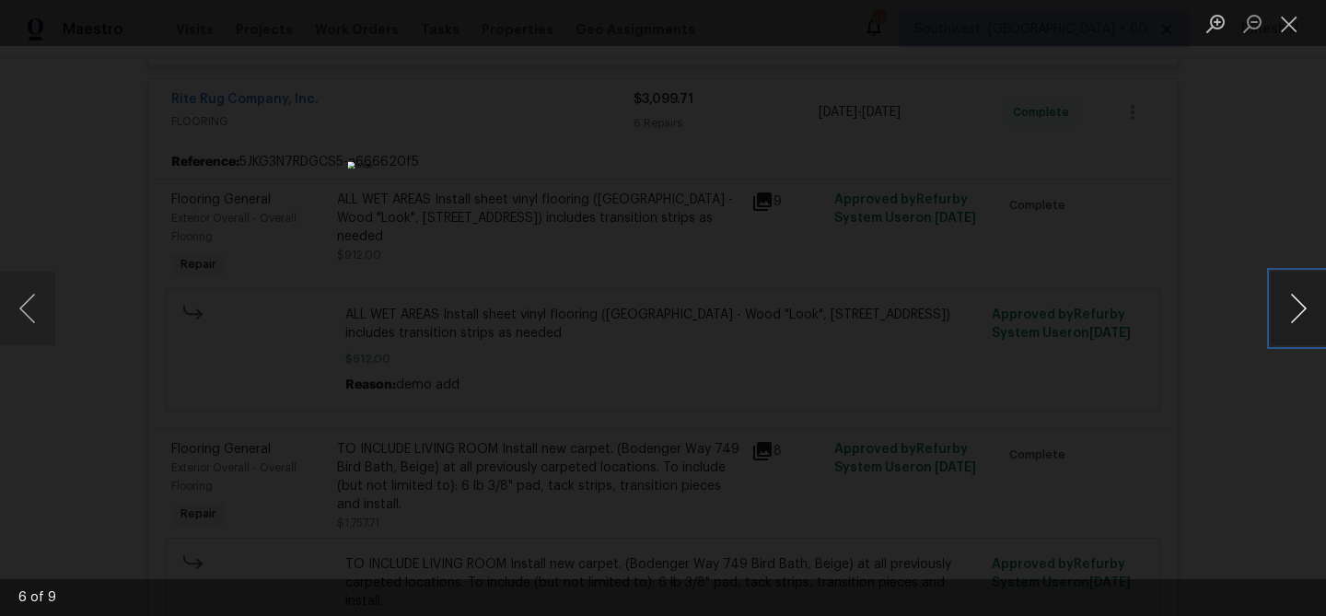
click at [1293, 300] on button "Next image" at bounding box center [1297, 309] width 55 height 74
click at [1285, 24] on button "Close lightbox" at bounding box center [1288, 23] width 37 height 32
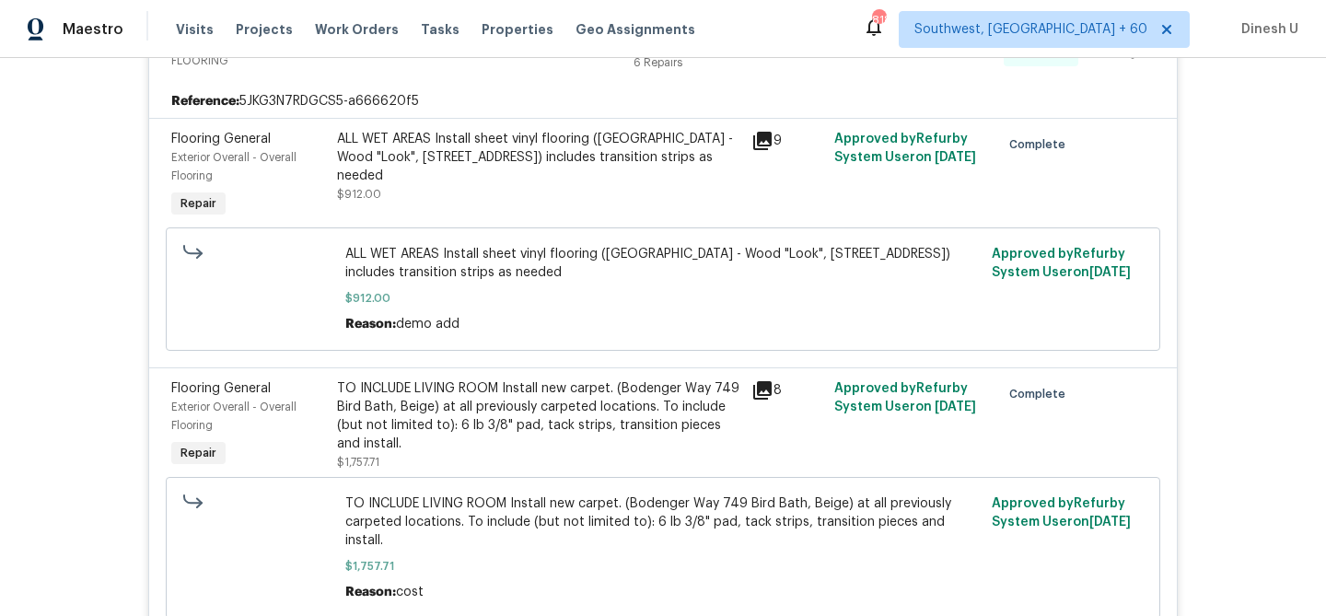
scroll to position [1618, 0]
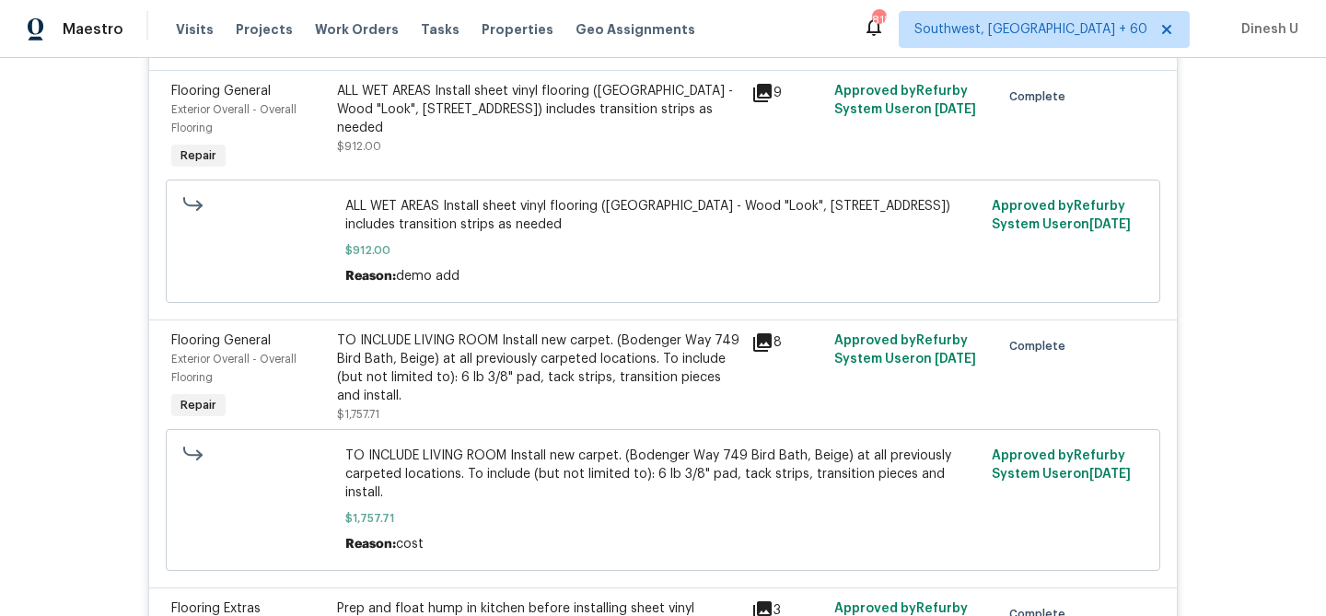
click at [491, 377] on div "TO INCLUDE LIVING ROOM Install new carpet. (Bodenger Way 749 Bird Bath, Beige) …" at bounding box center [538, 368] width 403 height 74
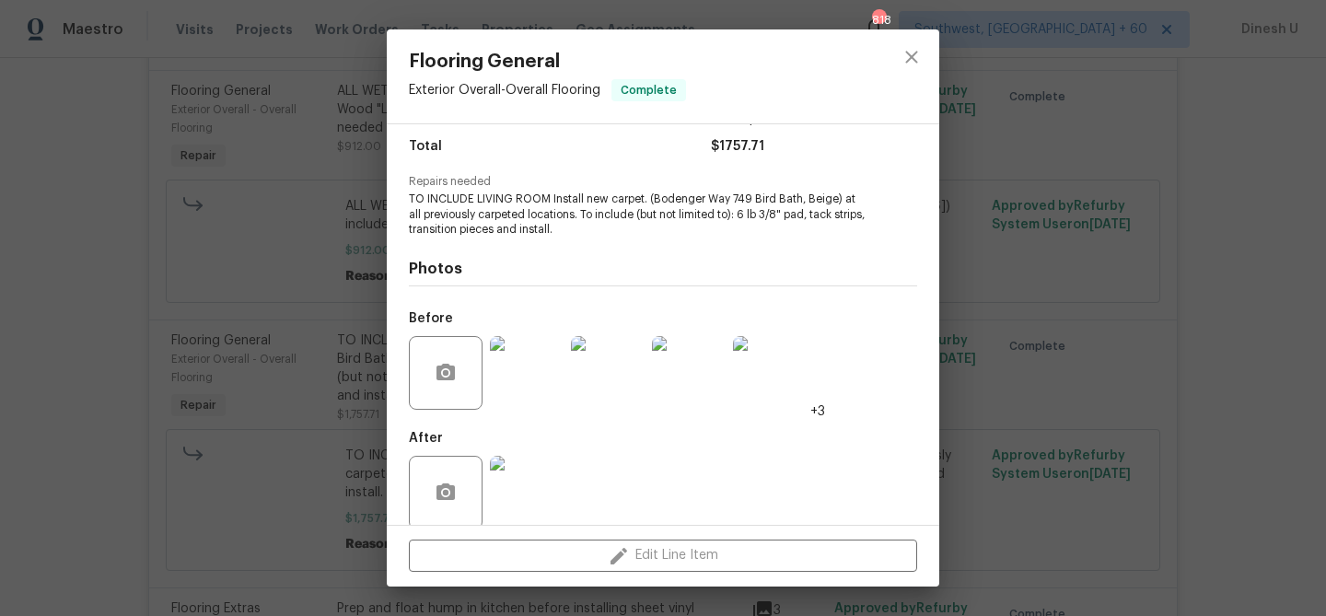
scroll to position [170, 0]
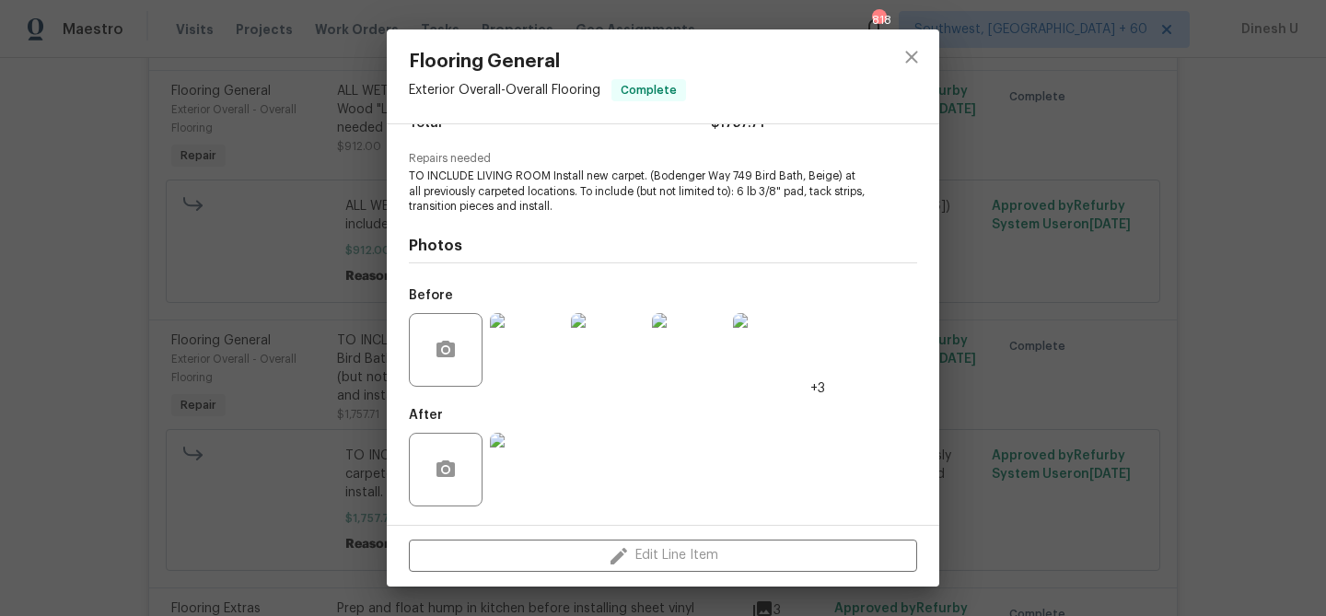
click at [532, 450] on img at bounding box center [527, 470] width 74 height 74
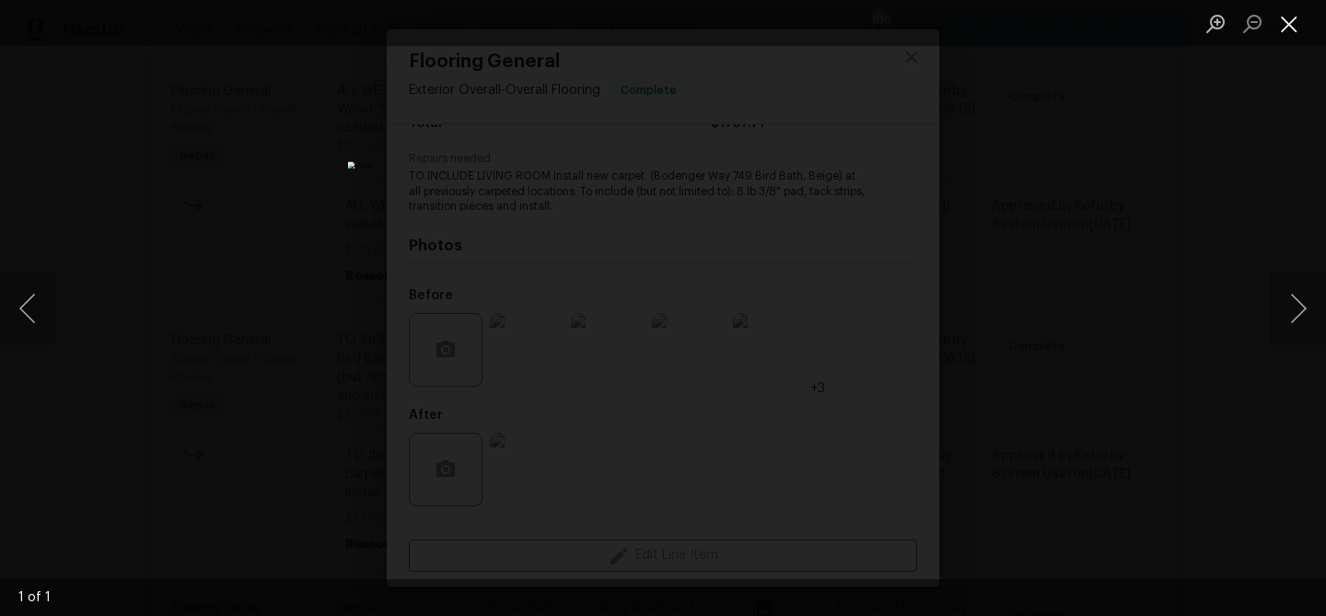
click at [1282, 24] on button "Close lightbox" at bounding box center [1288, 23] width 37 height 32
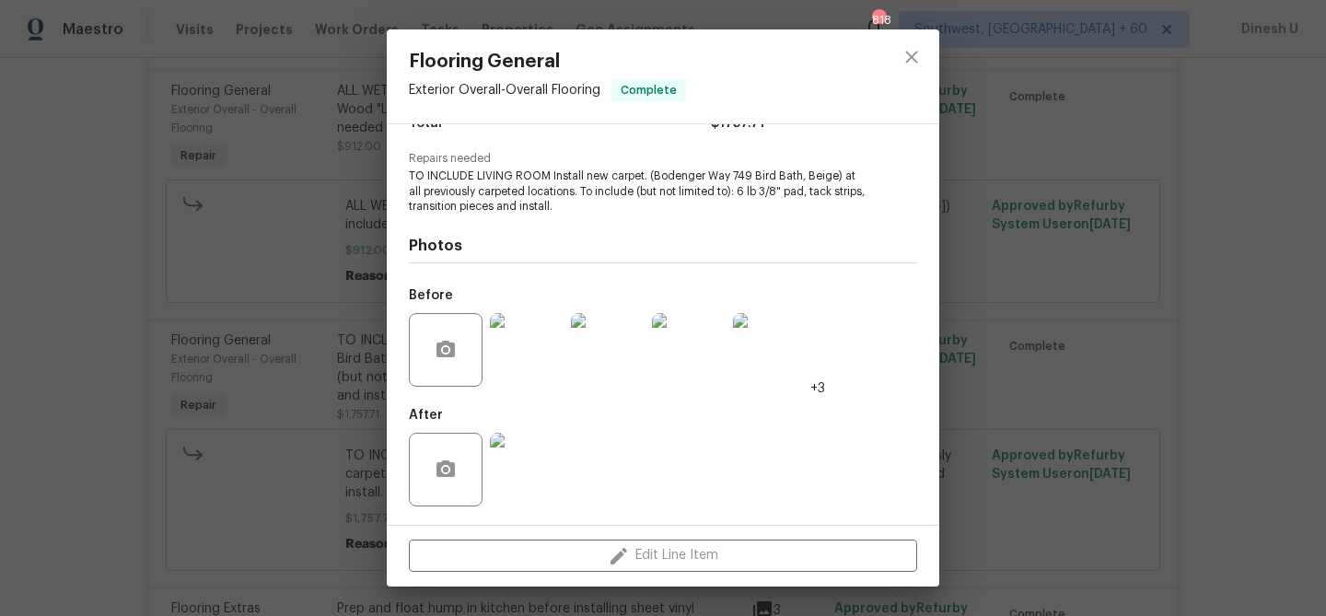
click at [536, 350] on img at bounding box center [527, 350] width 74 height 74
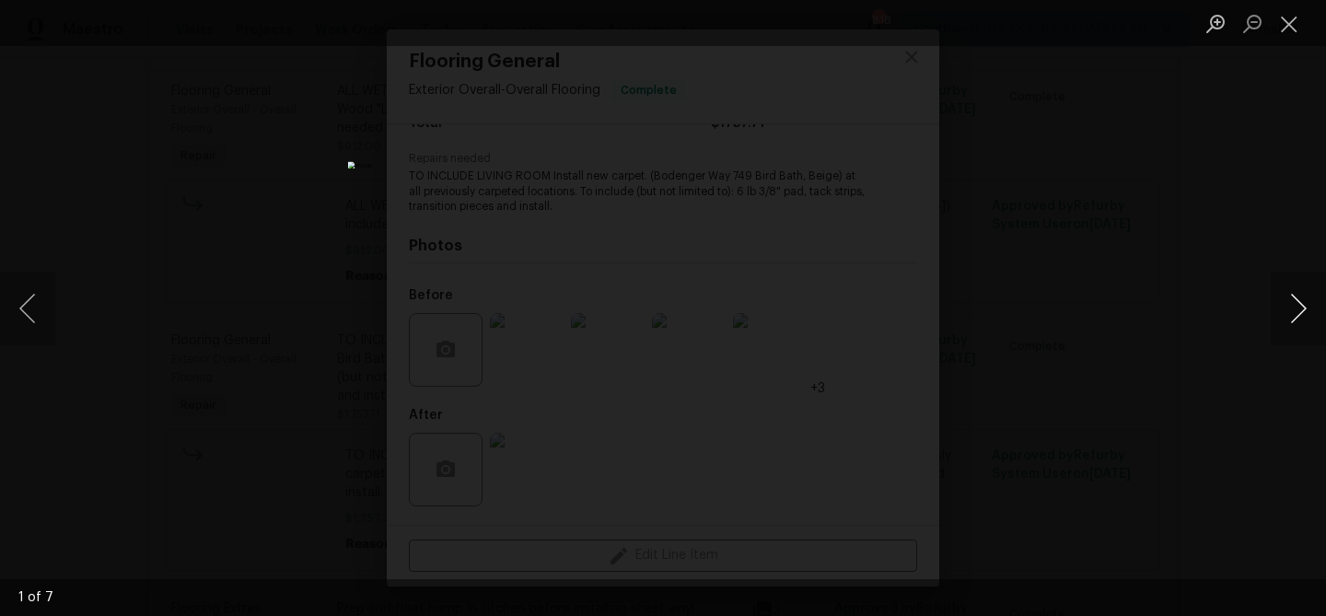
click at [1299, 309] on button "Next image" at bounding box center [1297, 309] width 55 height 74
click at [1292, 32] on button "Close lightbox" at bounding box center [1288, 23] width 37 height 32
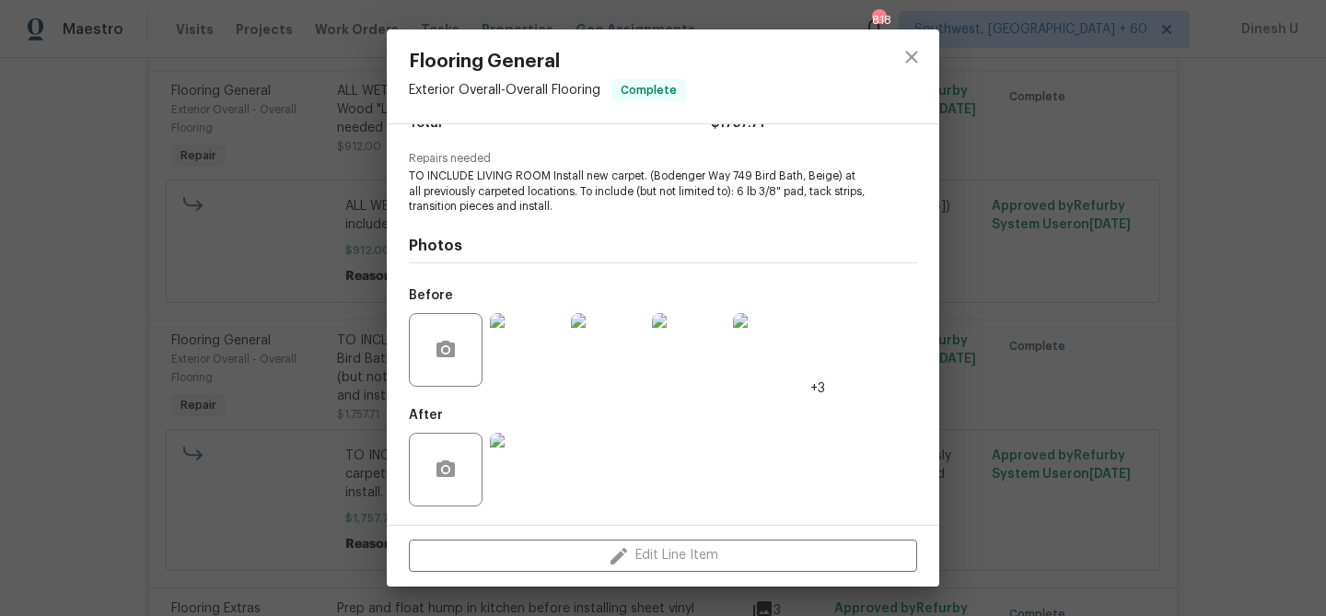
click at [1040, 337] on div "Flooring General Exterior Overall - Overall Flooring Complete Vendor Rite Rug C…" at bounding box center [663, 308] width 1326 height 616
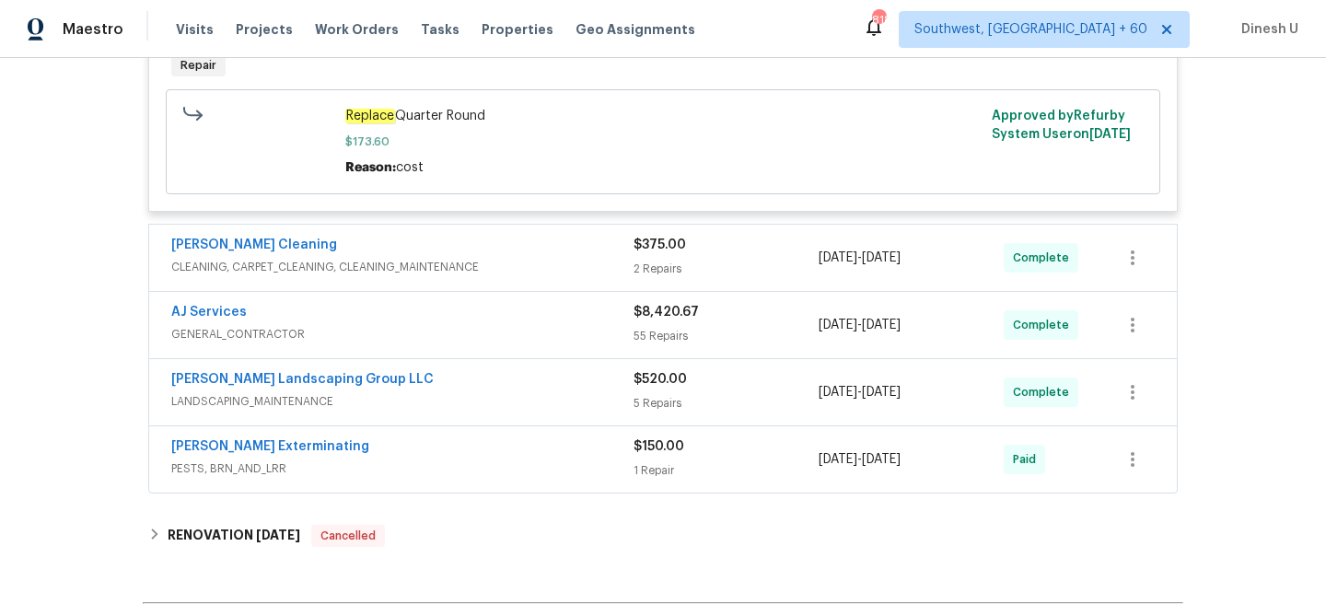
scroll to position [2939, 0]
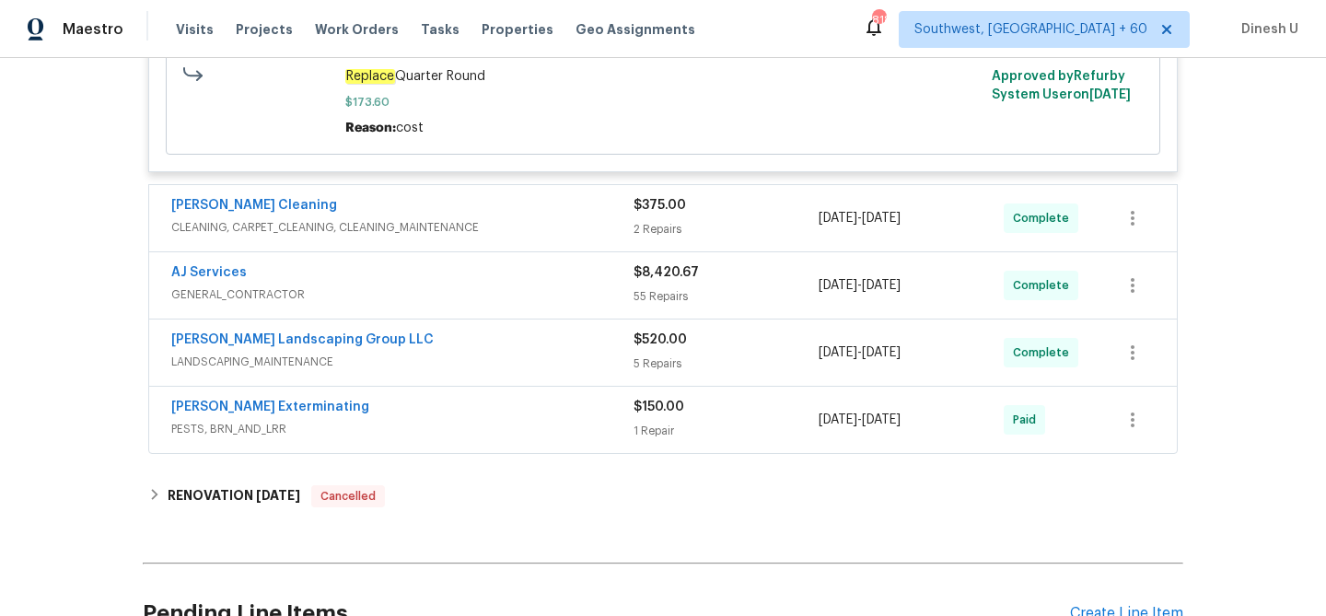
click at [655, 220] on div "2 Repairs" at bounding box center [725, 229] width 185 height 18
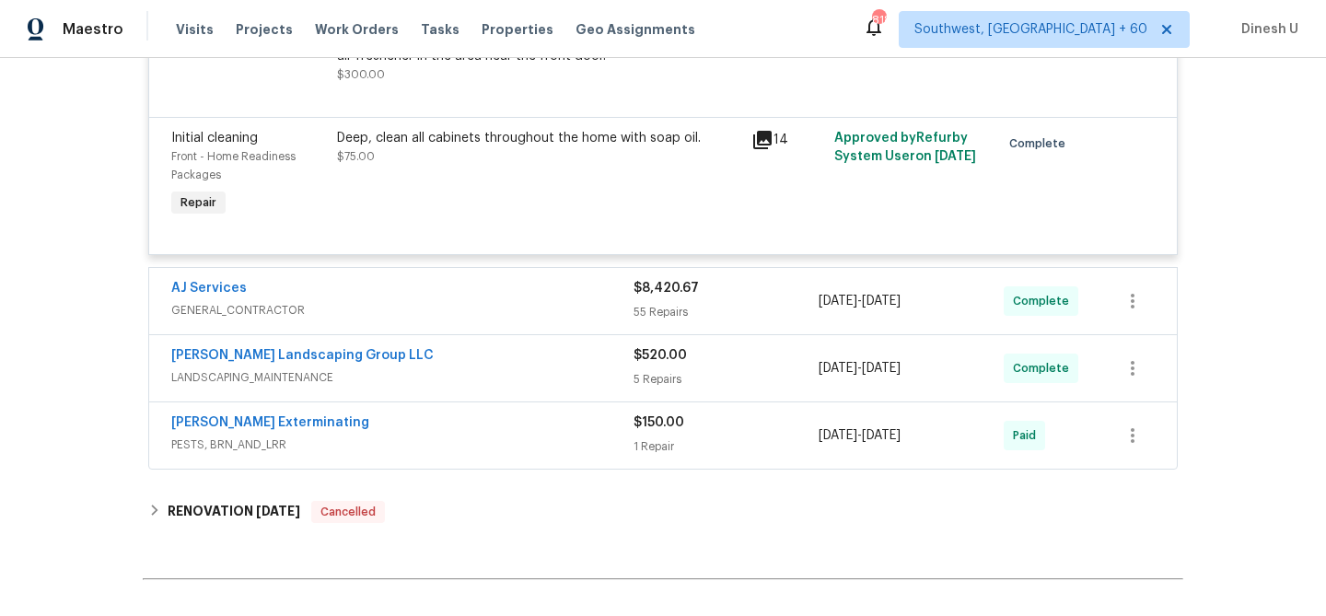
scroll to position [3580, 0]
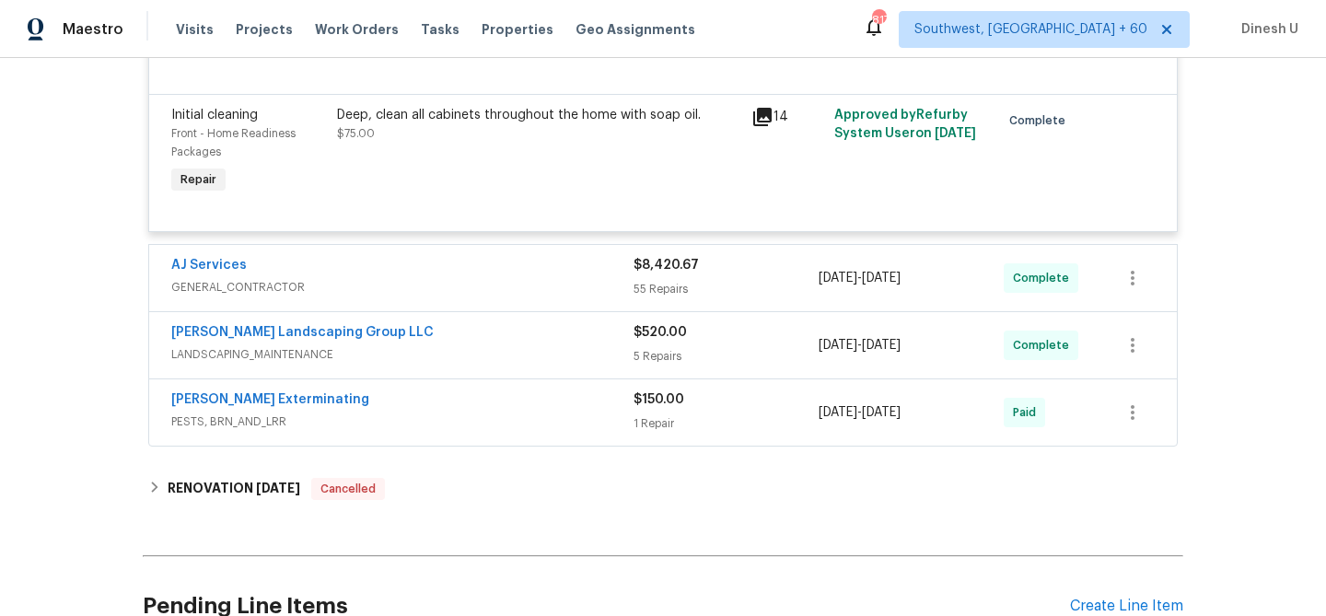
click at [667, 280] on div "55 Repairs" at bounding box center [725, 289] width 185 height 18
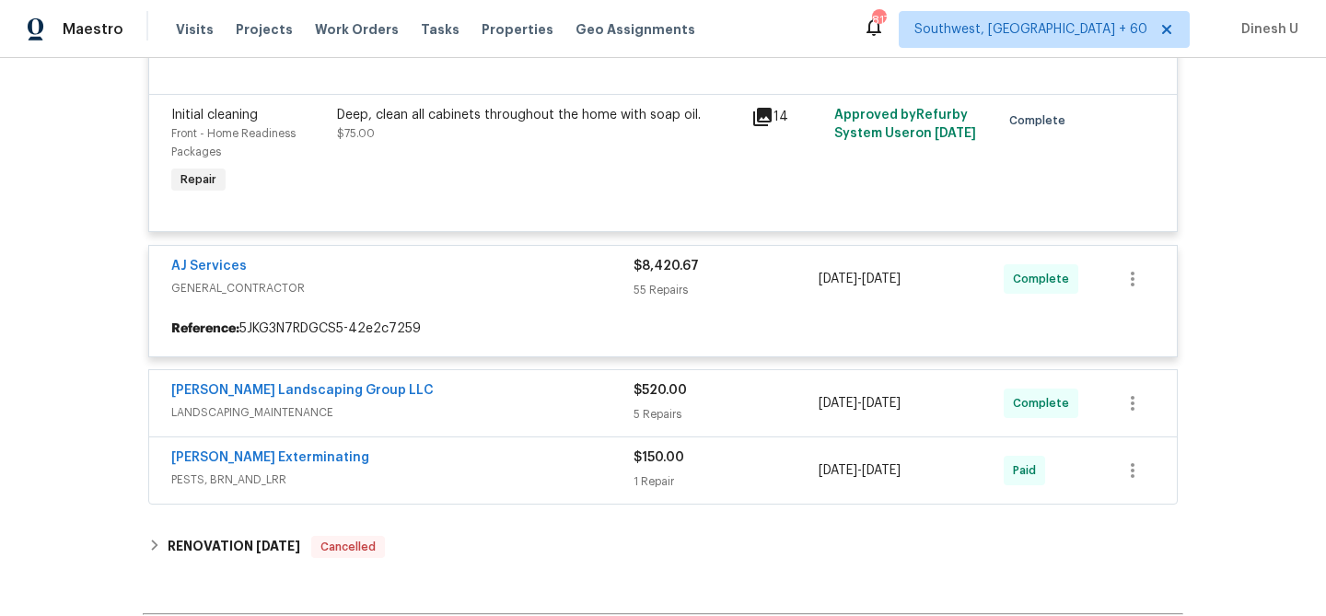
click at [525, 312] on div "Reference: 5JKG3N7RDGCS5-42e2c7259" at bounding box center [662, 328] width 1027 height 33
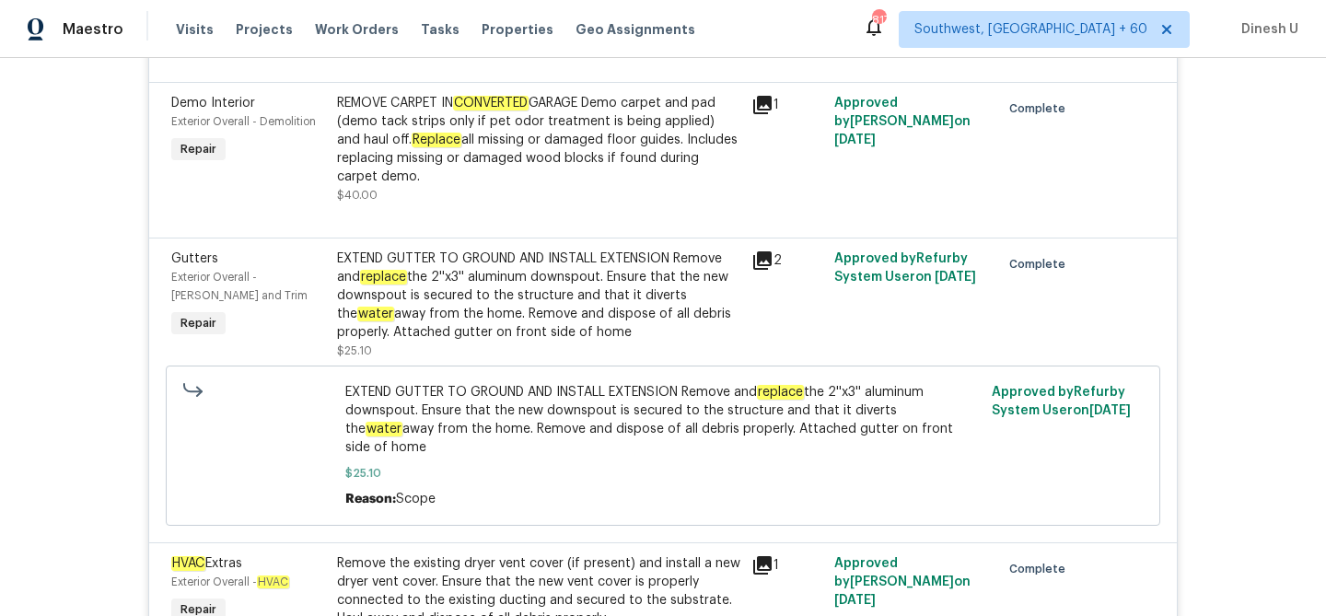
scroll to position [4579, 0]
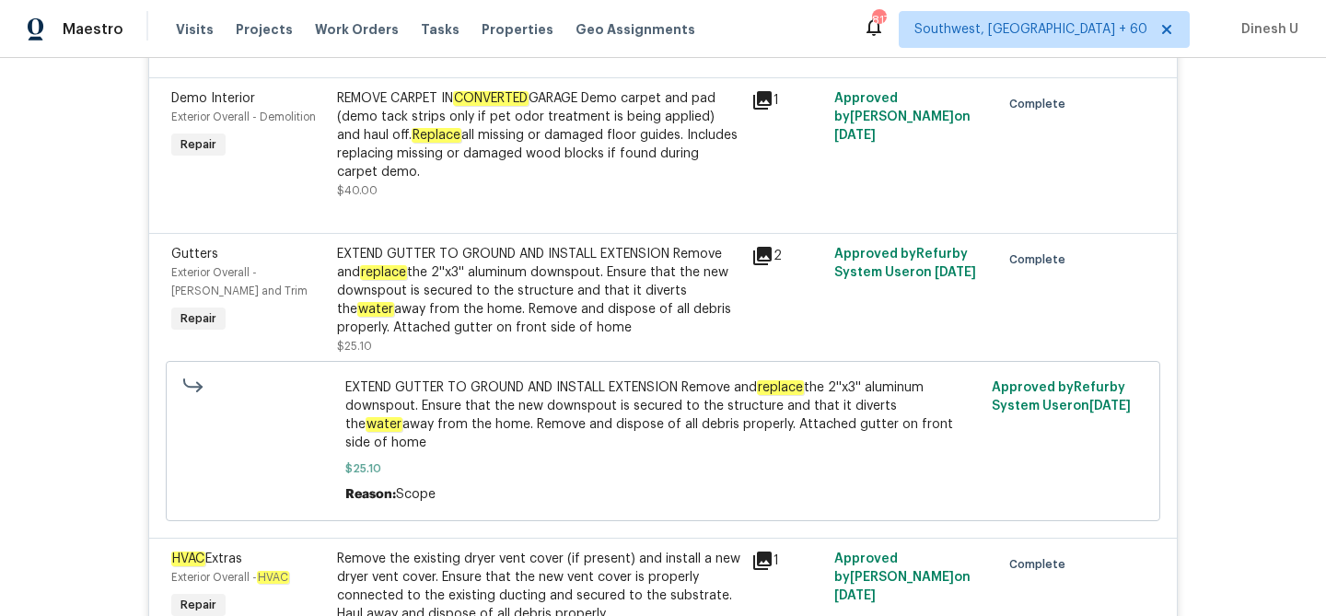
click at [565, 259] on div "EXTEND GUTTER TO GROUND AND INSTALL EXTENSION Remove and replace the 2''x3'' al…" at bounding box center [538, 291] width 403 height 92
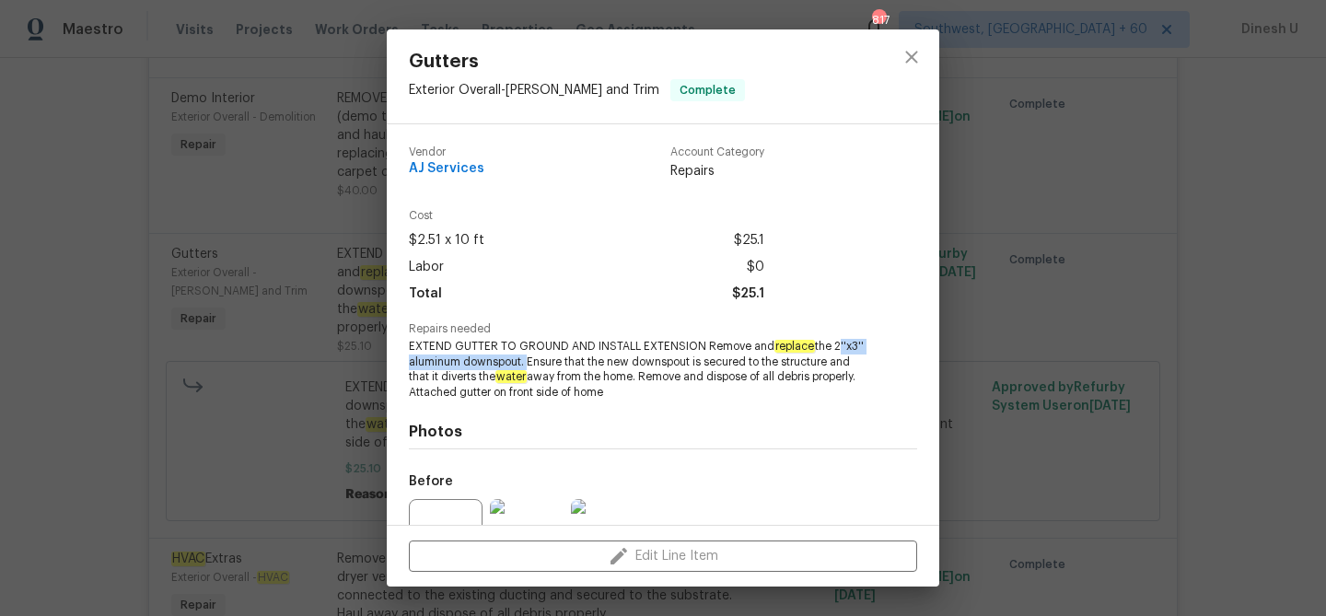
drag, startPoint x: 830, startPoint y: 346, endPoint x: 526, endPoint y: 363, distance: 305.2
click at [526, 363] on span "EXTEND GUTTER TO GROUND AND INSTALL EXTENSION Remove and replace the 2''x3'' al…" at bounding box center [638, 370] width 458 height 62
copy span "2''x3'' aluminum downspout."
click at [331, 395] on div "Gutters Exterior Overall - [PERSON_NAME] and Trim Complete Vendor AJ Services A…" at bounding box center [663, 308] width 1326 height 616
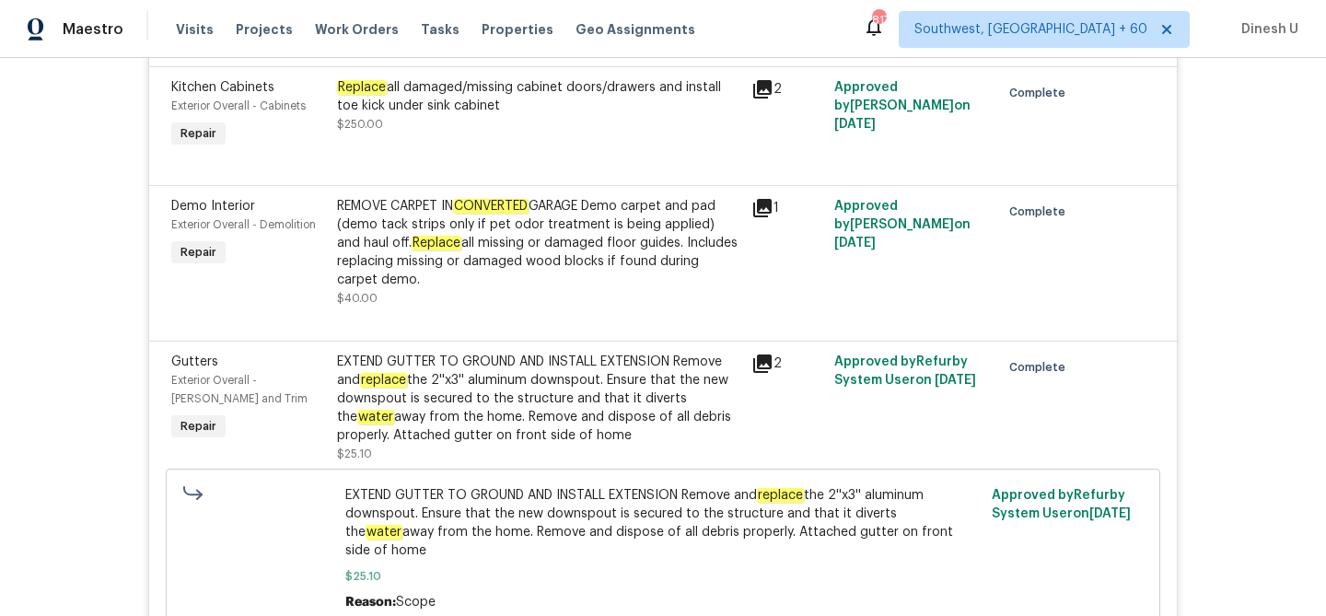
scroll to position [4456, 0]
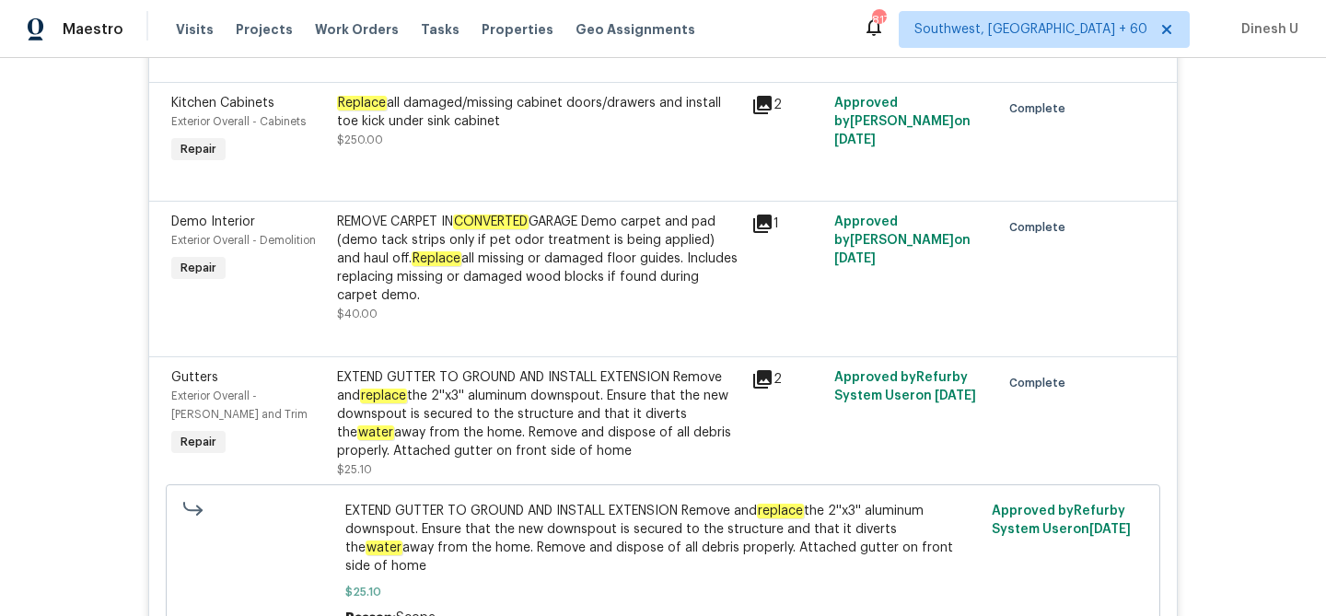
click at [760, 215] on icon at bounding box center [762, 224] width 18 height 18
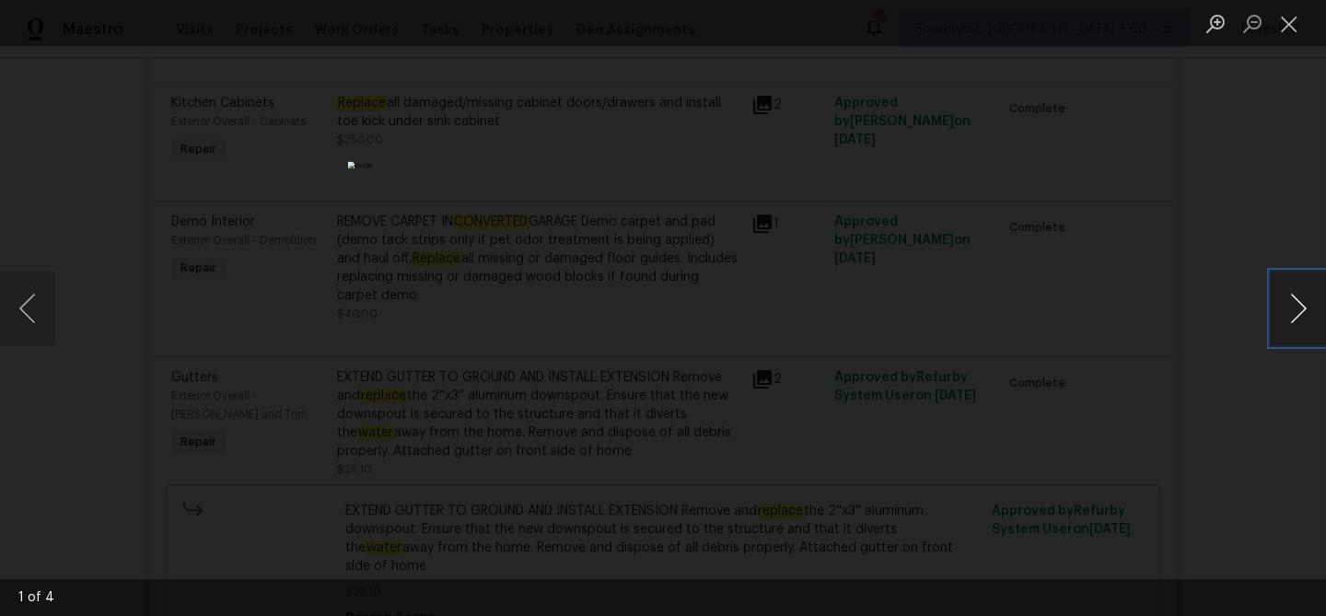
click at [1305, 304] on button "Next image" at bounding box center [1297, 309] width 55 height 74
click at [1294, 29] on button "Close lightbox" at bounding box center [1288, 23] width 37 height 32
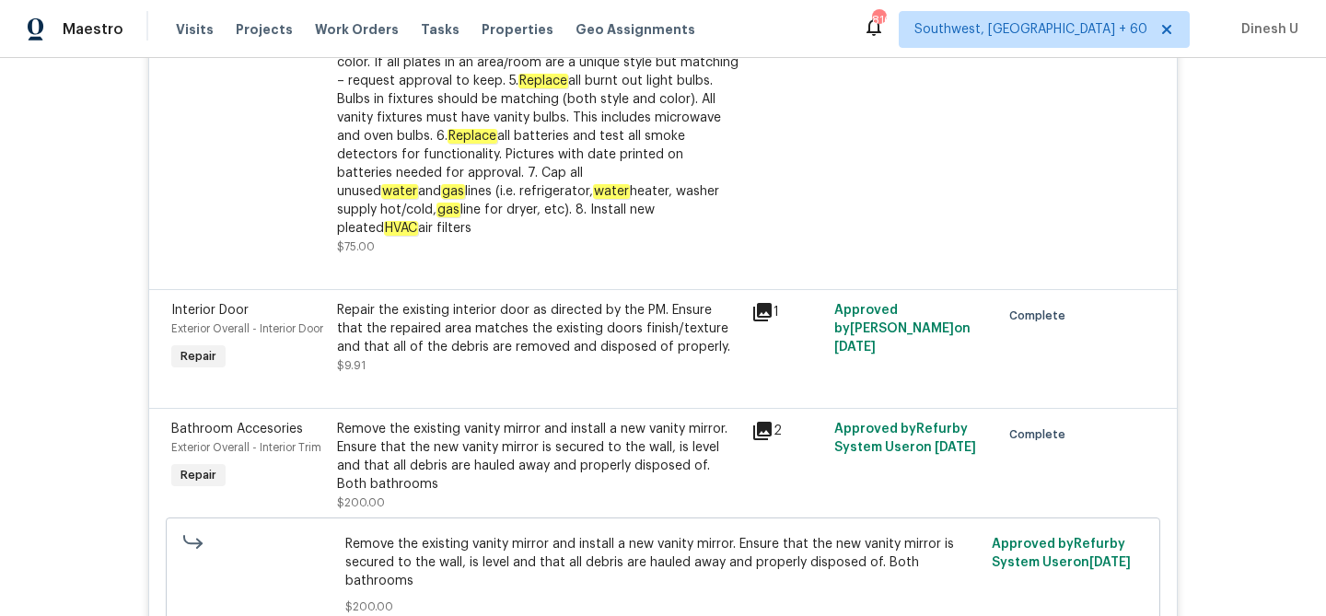
scroll to position [5324, 0]
click at [776, 300] on div "1" at bounding box center [787, 311] width 72 height 22
click at [757, 300] on icon at bounding box center [762, 311] width 22 height 22
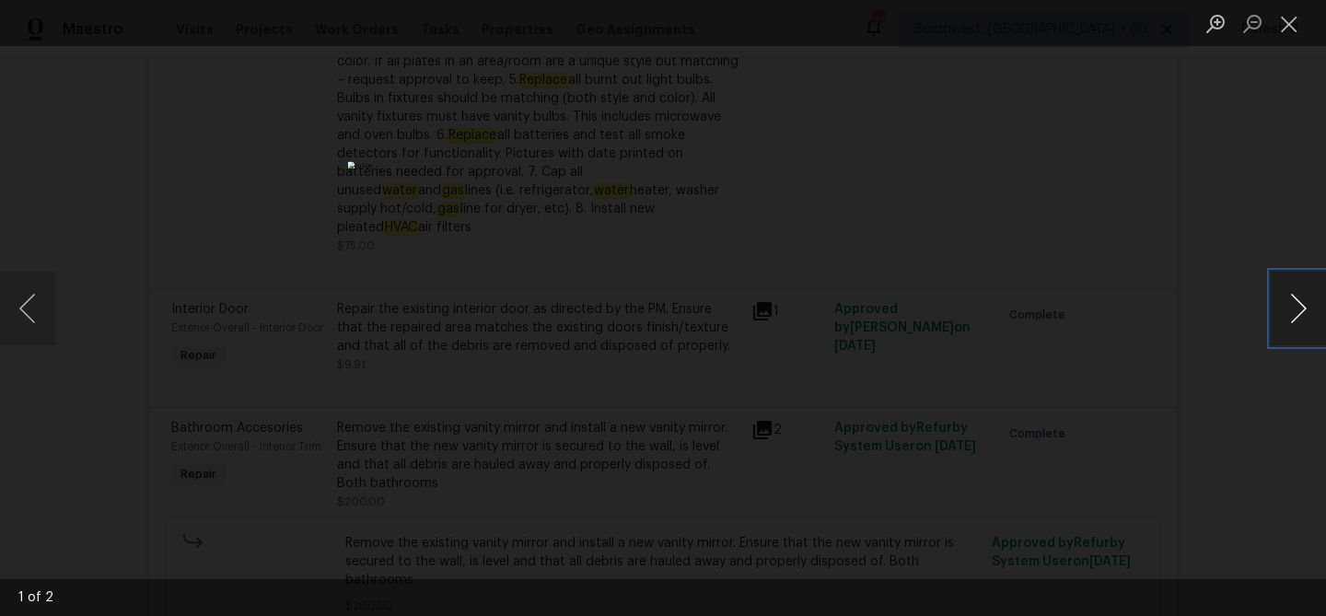
click at [1313, 301] on button "Next image" at bounding box center [1297, 309] width 55 height 74
click at [1295, 14] on button "Close lightbox" at bounding box center [1288, 23] width 37 height 32
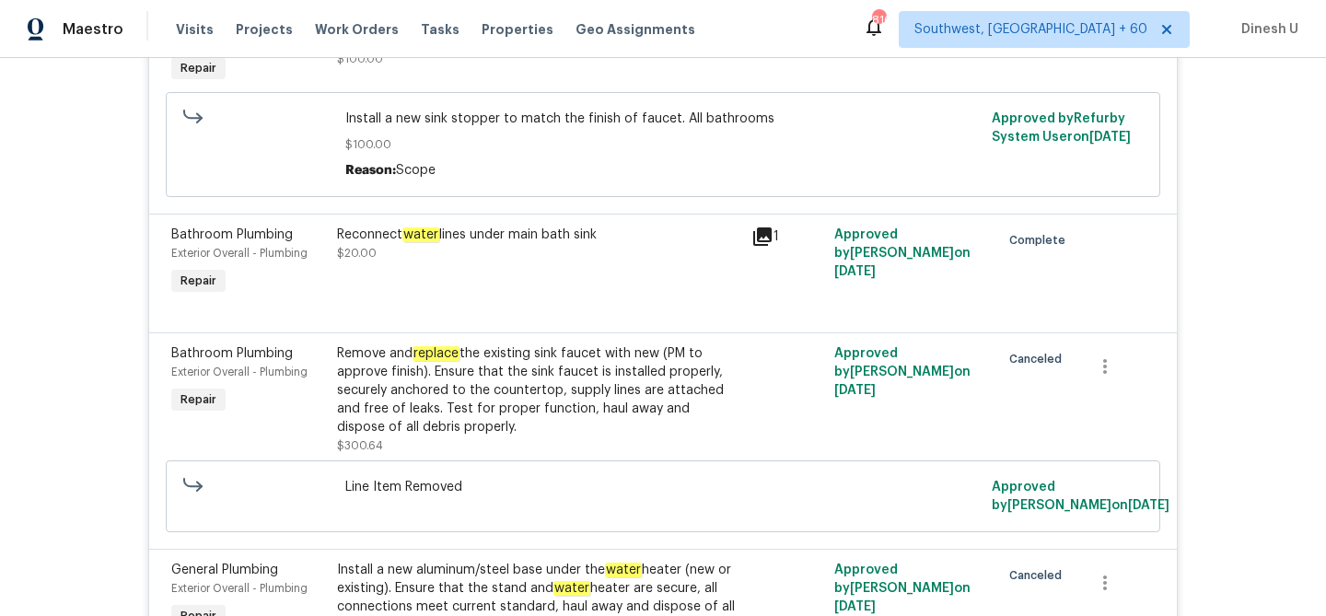
scroll to position [8615, 0]
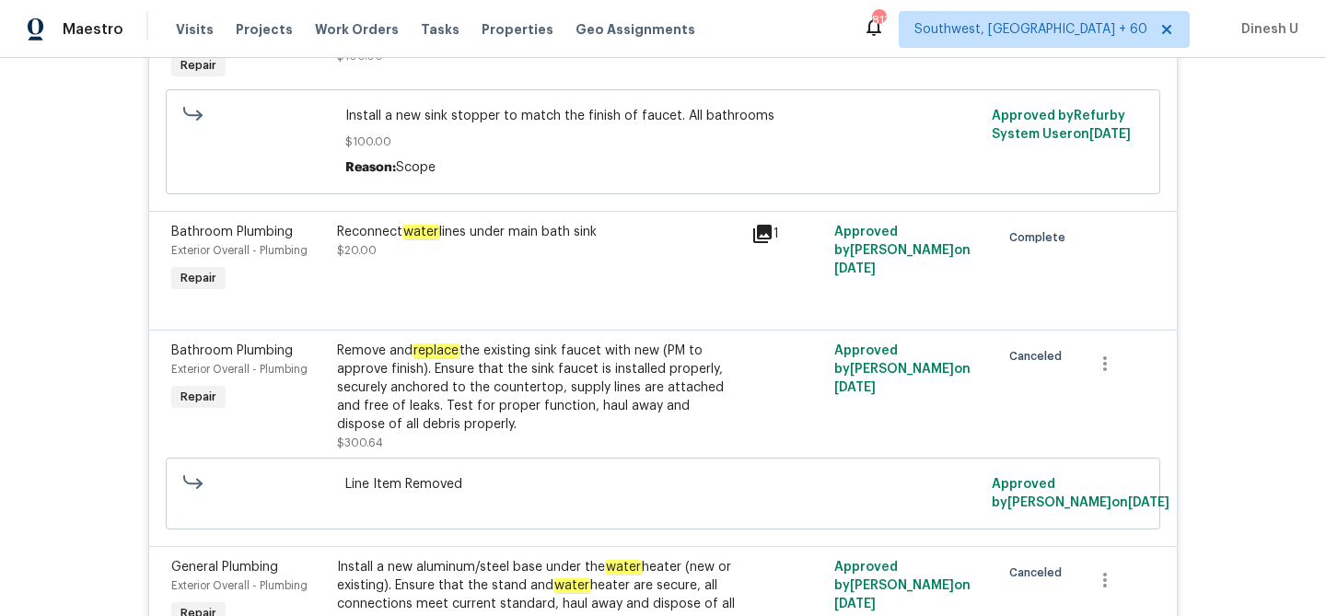
click at [766, 225] on icon at bounding box center [762, 234] width 18 height 18
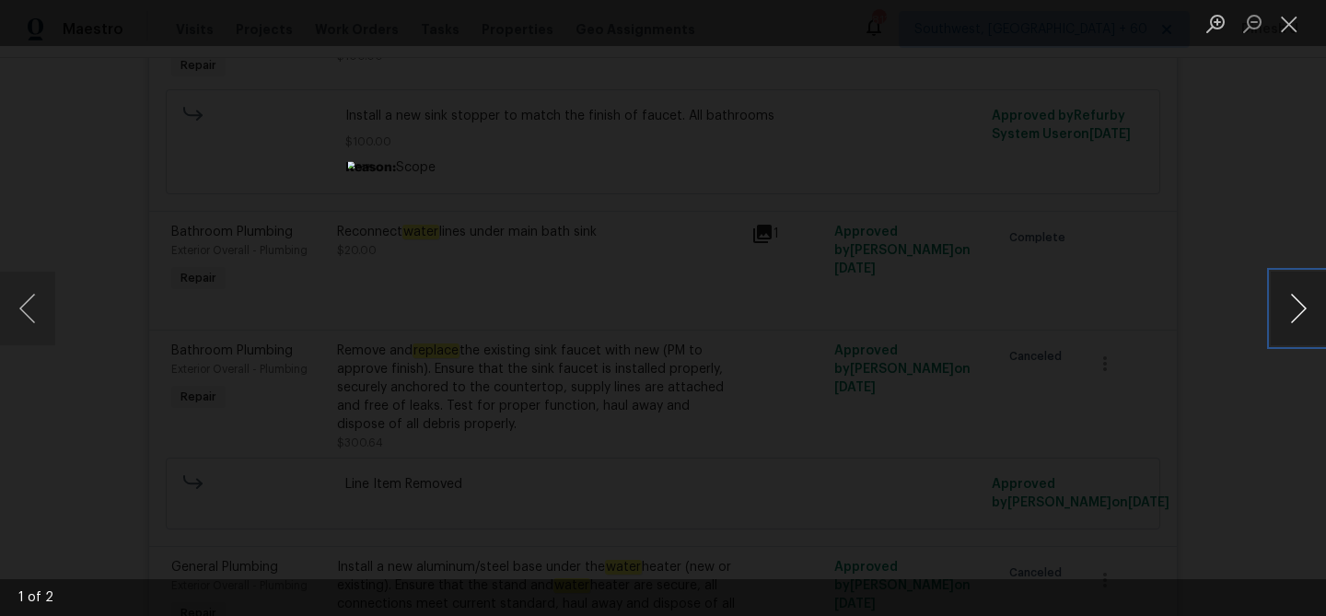
click at [1291, 315] on button "Next image" at bounding box center [1297, 309] width 55 height 74
click at [1293, 28] on button "Close lightbox" at bounding box center [1288, 23] width 37 height 32
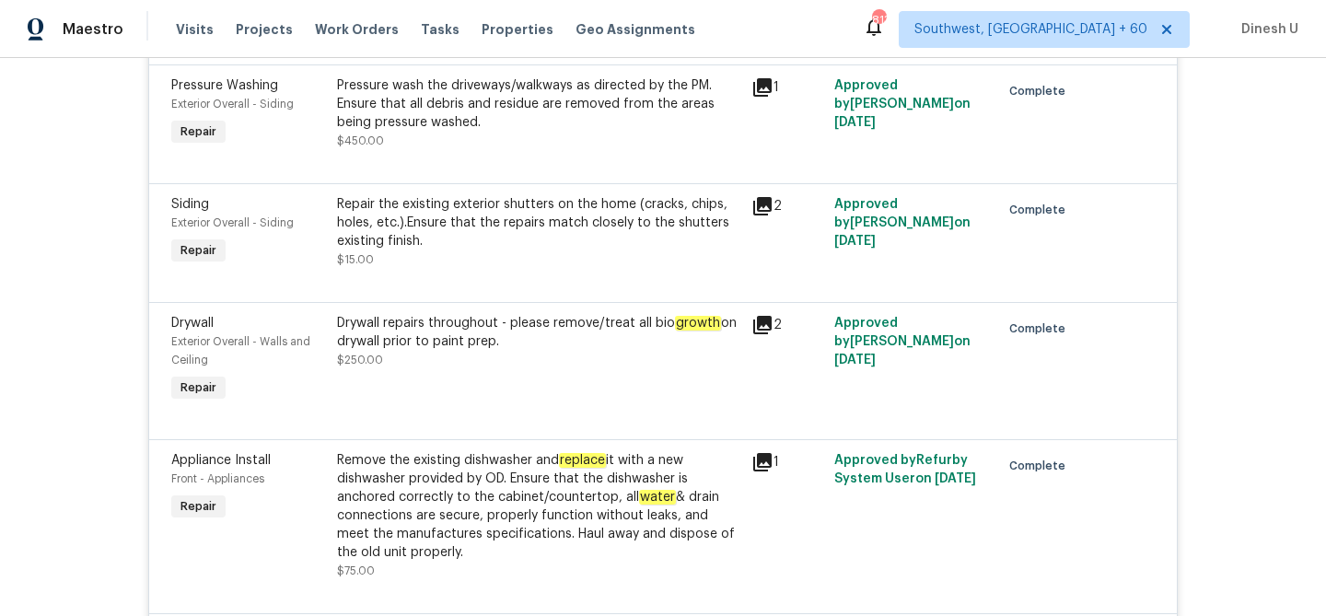
scroll to position [9297, 0]
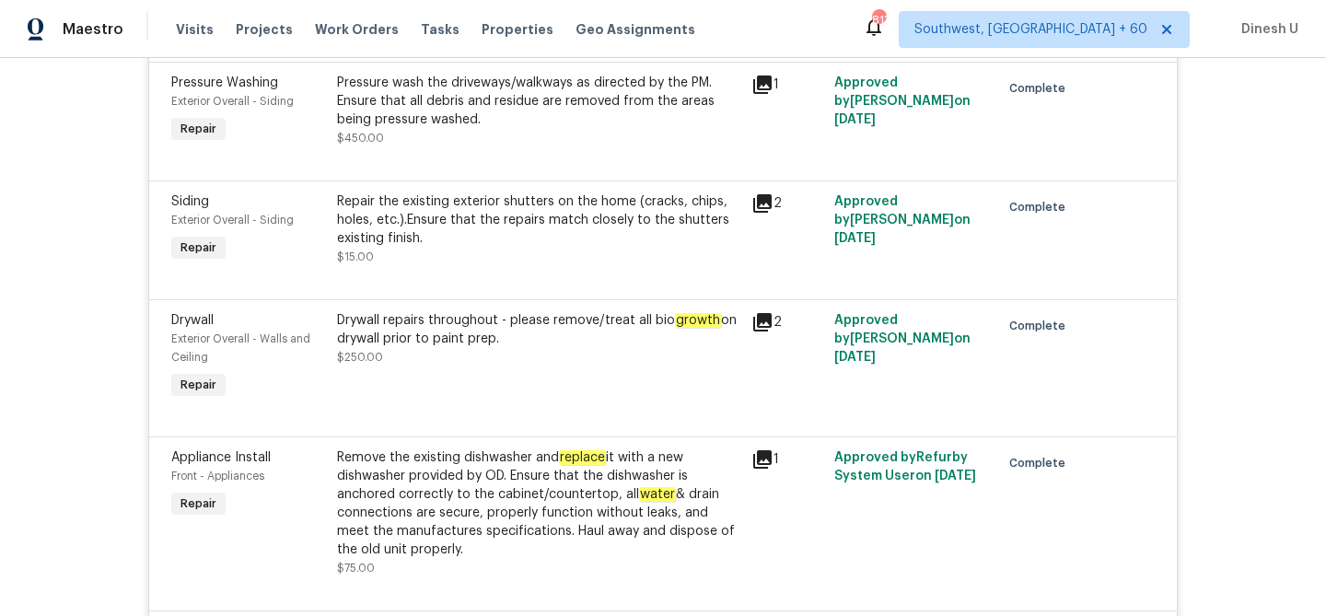
click at [760, 194] on icon at bounding box center [762, 203] width 18 height 18
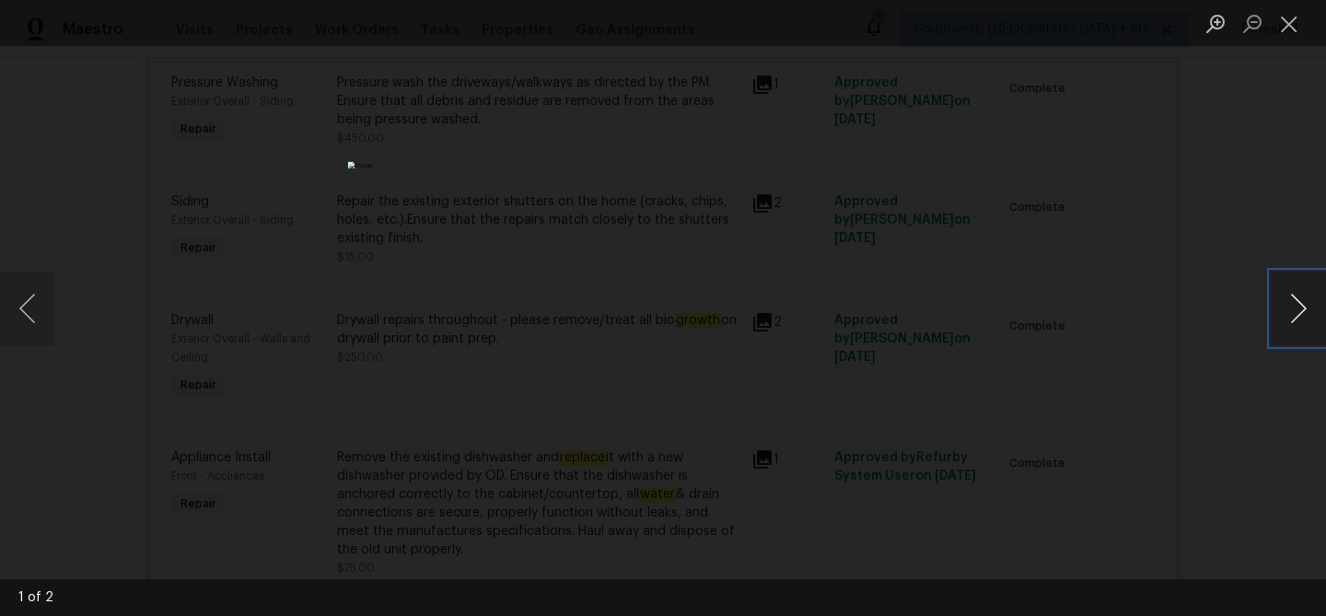
click at [1316, 310] on button "Next image" at bounding box center [1297, 309] width 55 height 74
click at [1297, 16] on button "Close lightbox" at bounding box center [1288, 23] width 37 height 32
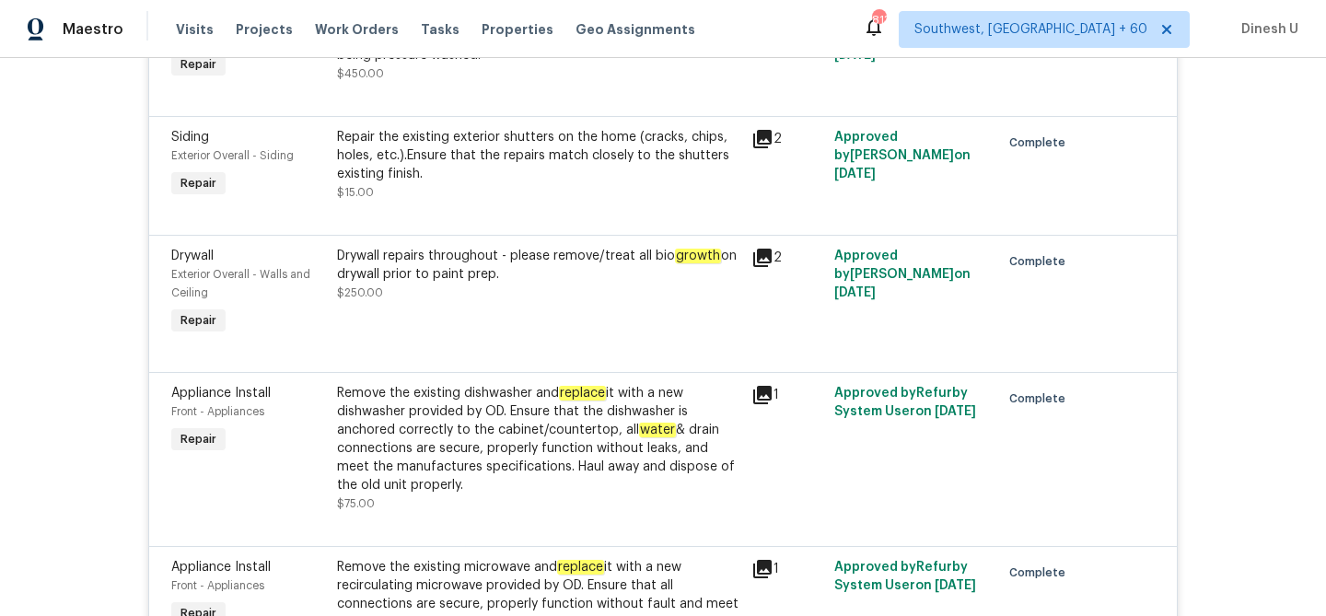
scroll to position [9395, 0]
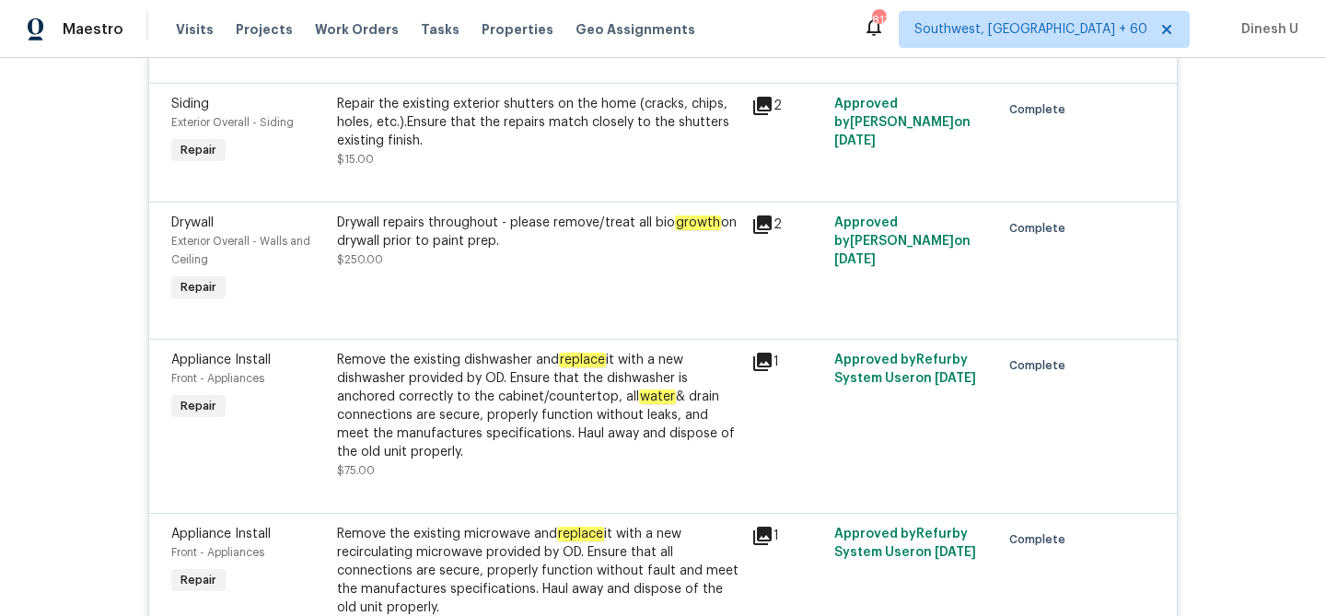
click at [760, 215] on icon at bounding box center [762, 224] width 18 height 18
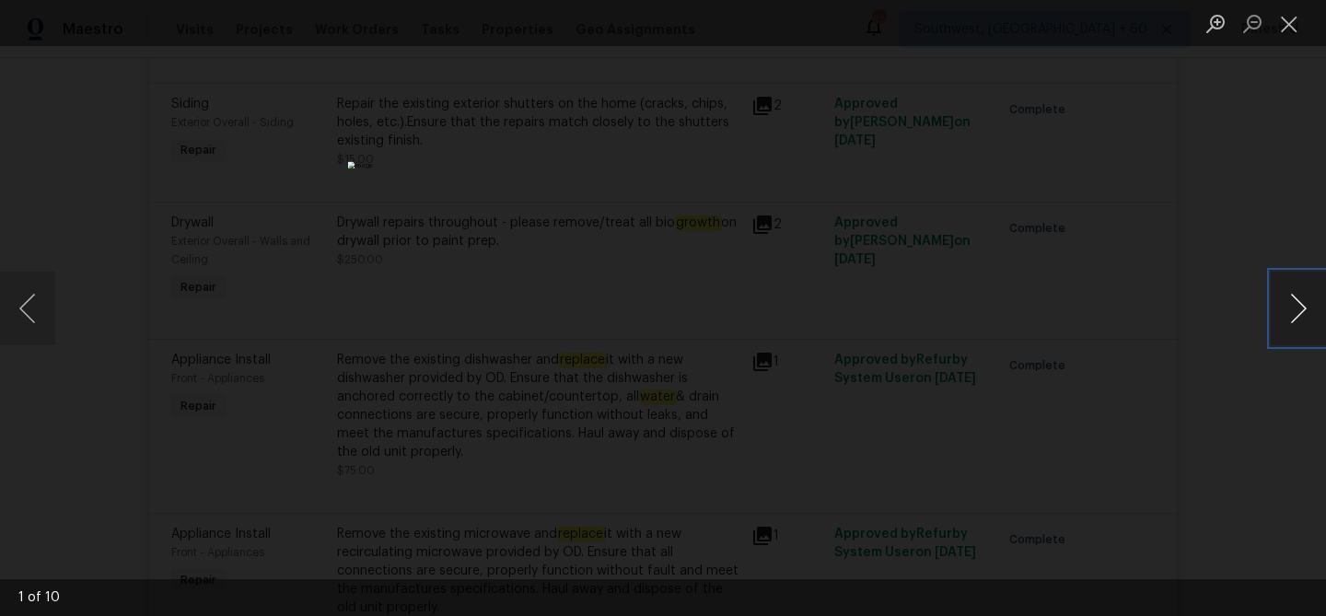
click at [1276, 296] on button "Next image" at bounding box center [1297, 309] width 55 height 74
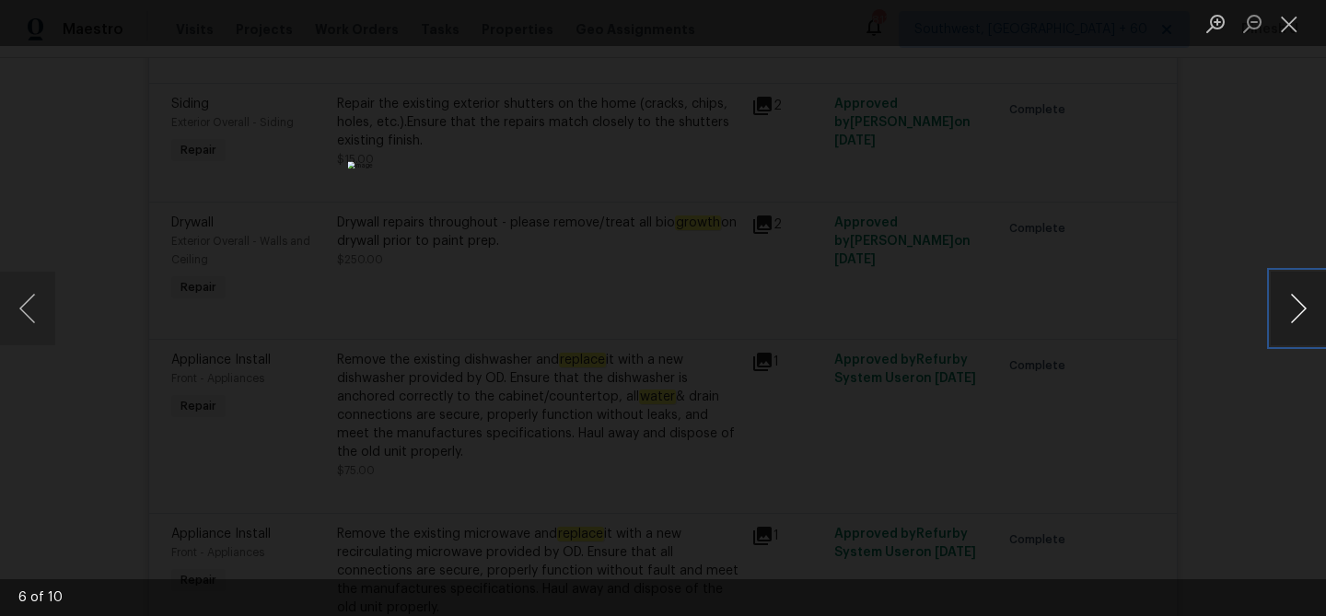
click at [1276, 296] on button "Next image" at bounding box center [1297, 309] width 55 height 74
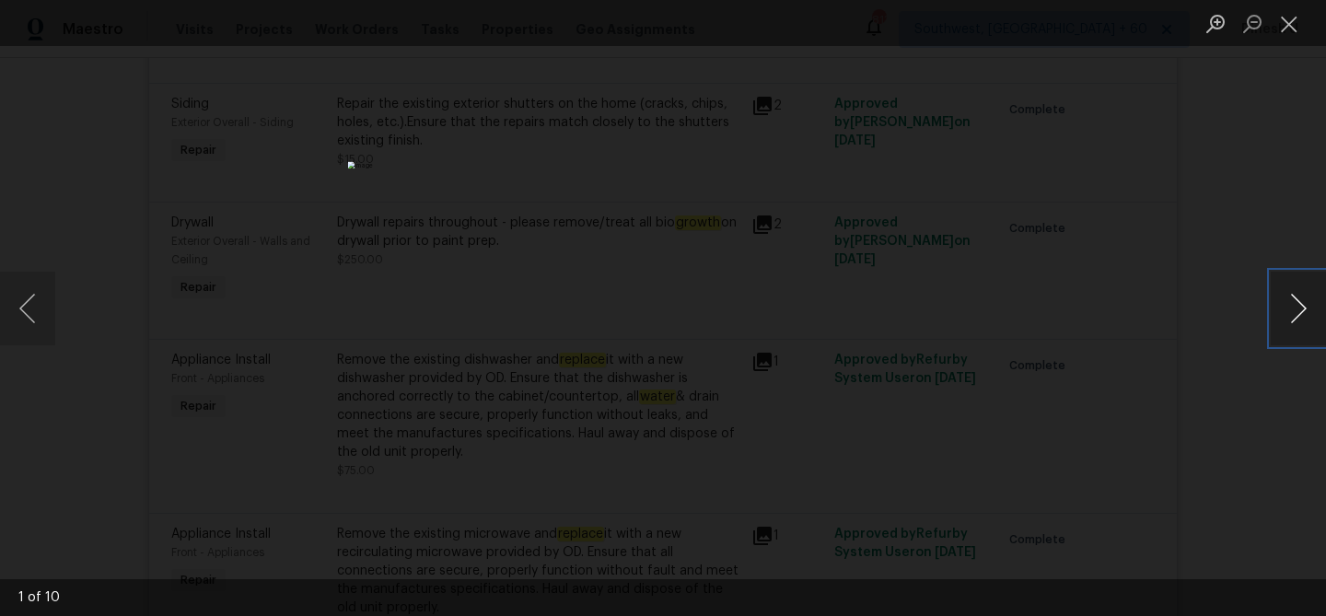
click at [1276, 296] on button "Next image" at bounding box center [1297, 309] width 55 height 74
click at [1287, 293] on button "Next image" at bounding box center [1297, 309] width 55 height 74
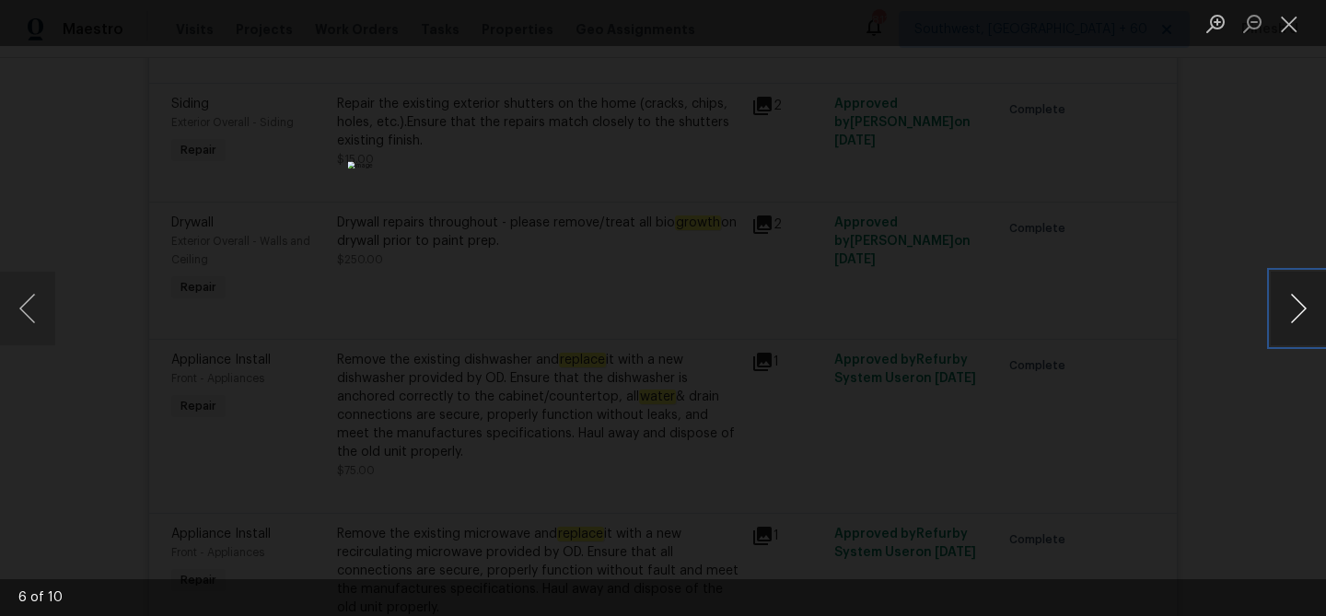
click at [1287, 293] on button "Next image" at bounding box center [1297, 309] width 55 height 74
click at [1302, 26] on button "Close lightbox" at bounding box center [1288, 23] width 37 height 32
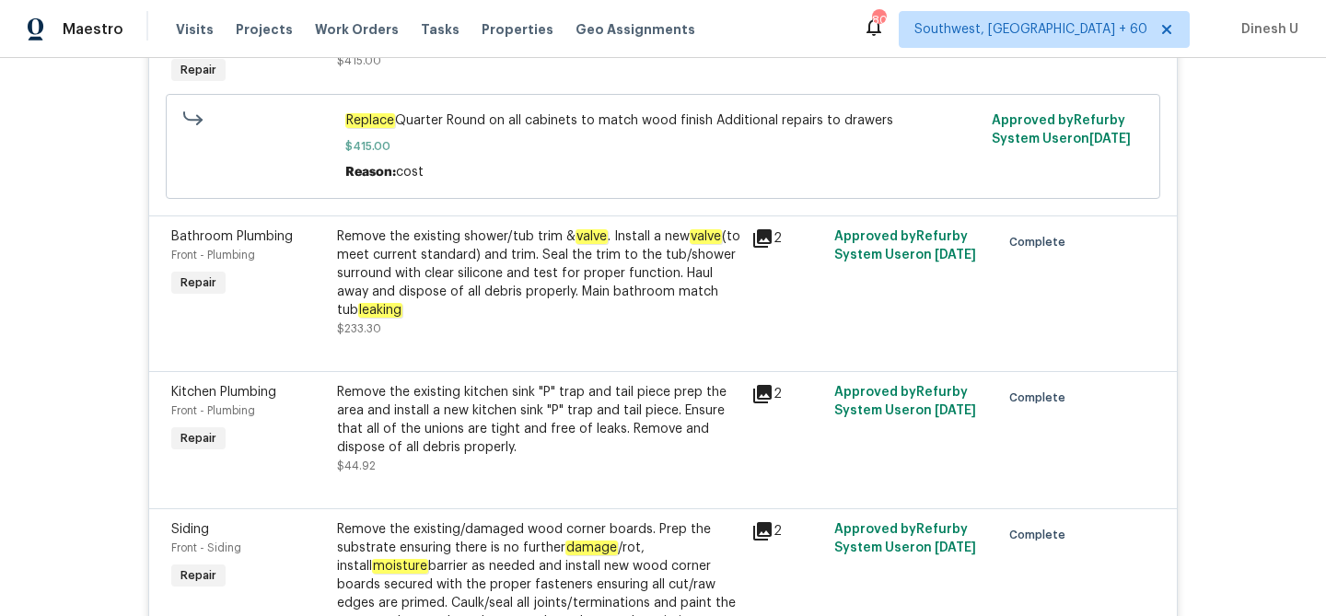
scroll to position [11239, 0]
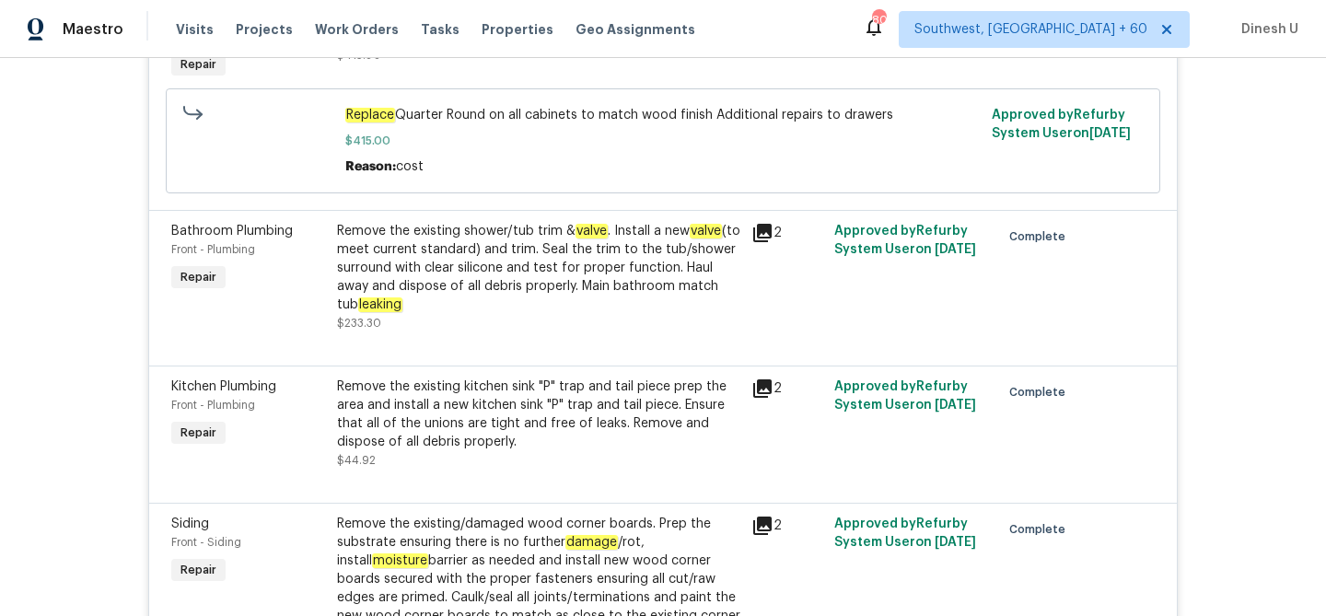
click at [760, 224] on icon at bounding box center [762, 233] width 18 height 18
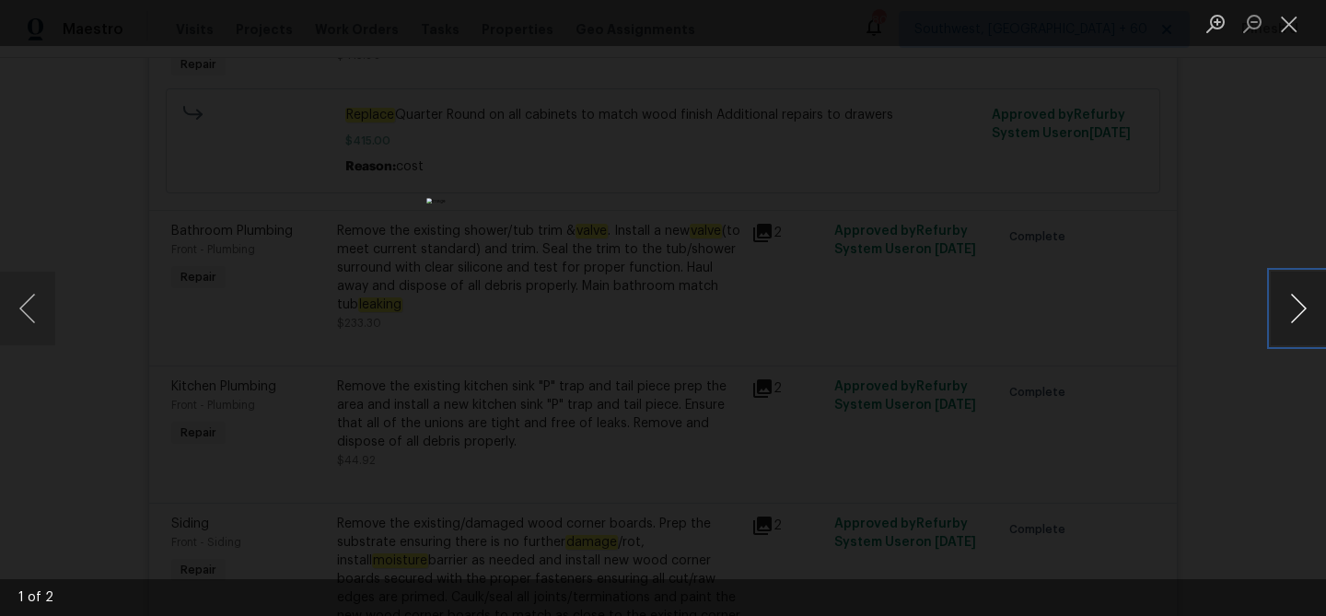
click at [1305, 306] on button "Next image" at bounding box center [1297, 309] width 55 height 74
click at [1283, 23] on button "Close lightbox" at bounding box center [1288, 23] width 37 height 32
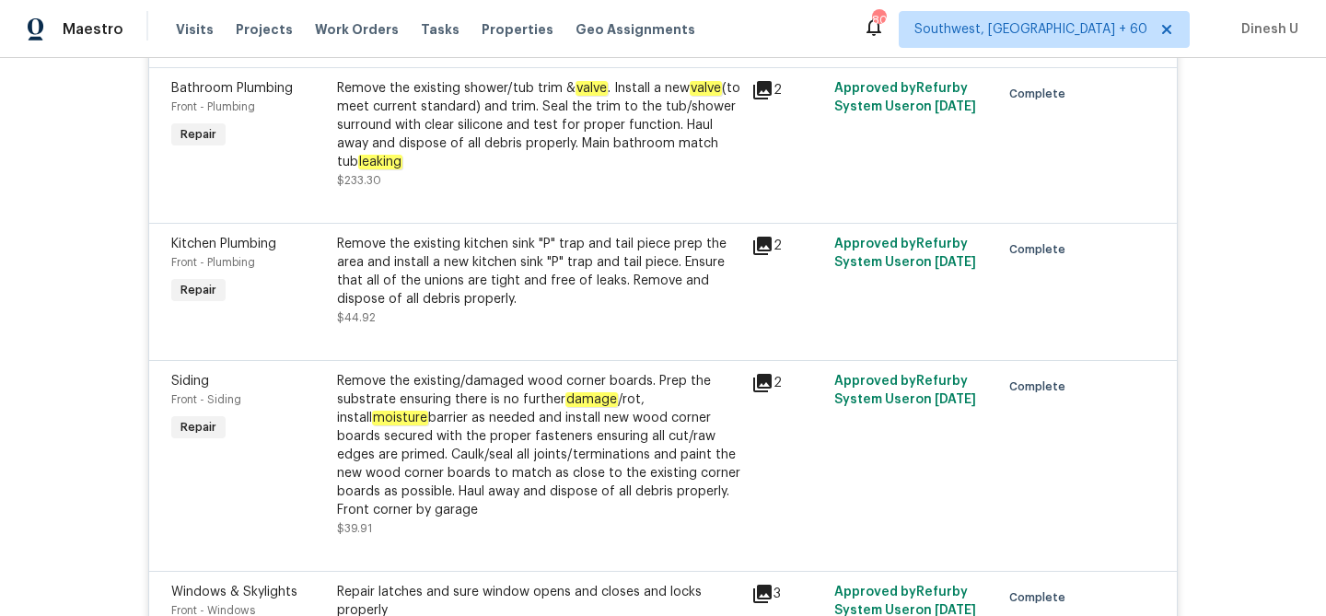
scroll to position [11389, 0]
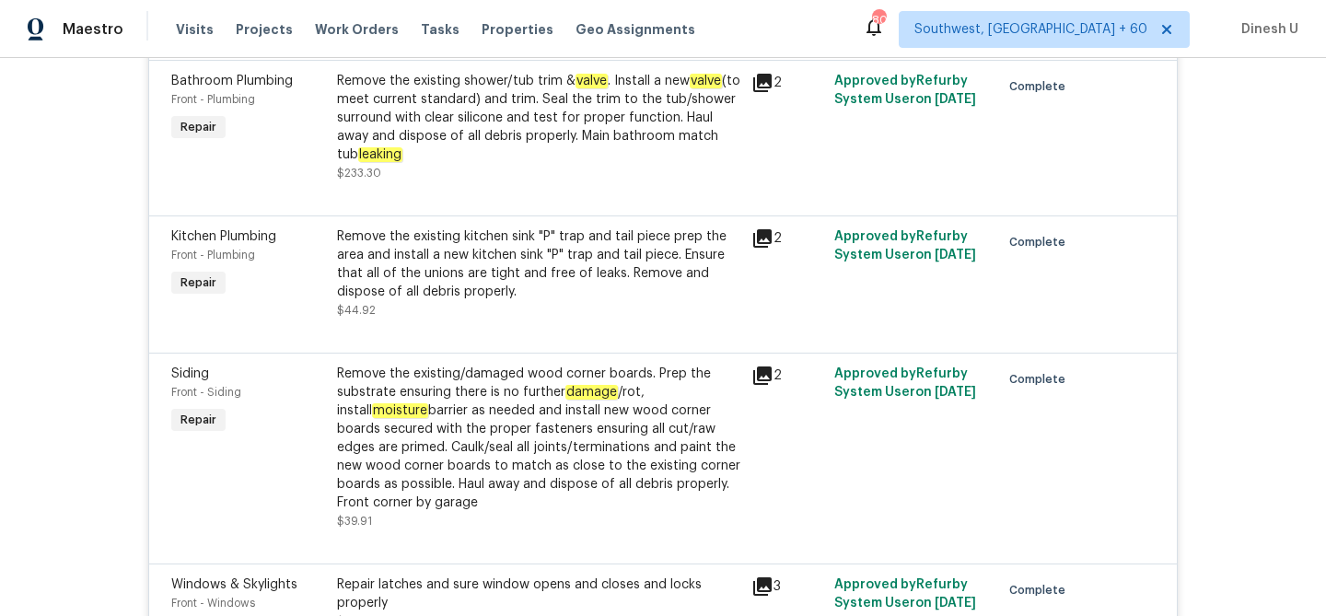
click at [485, 227] on div "Remove the existing kitchen sink "P" trap and tail piece prep the area and inst…" at bounding box center [538, 264] width 403 height 74
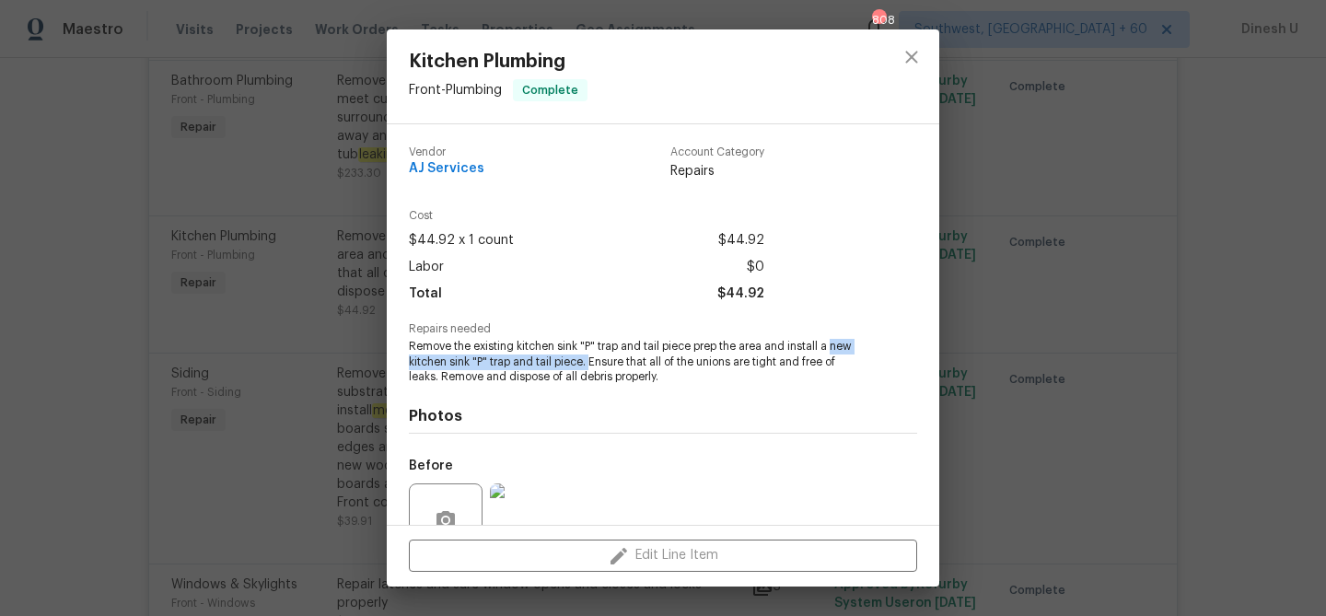
drag, startPoint x: 832, startPoint y: 344, endPoint x: 589, endPoint y: 359, distance: 243.5
click at [589, 359] on span "Remove the existing kitchen sink "P" trap and tail piece prep the area and inst…" at bounding box center [638, 362] width 458 height 46
copy span "new kitchen sink "P" trap and tail piece."
click at [332, 376] on div "Kitchen Plumbing Front - Plumbing Complete Vendor AJ Services Account Category …" at bounding box center [663, 308] width 1326 height 616
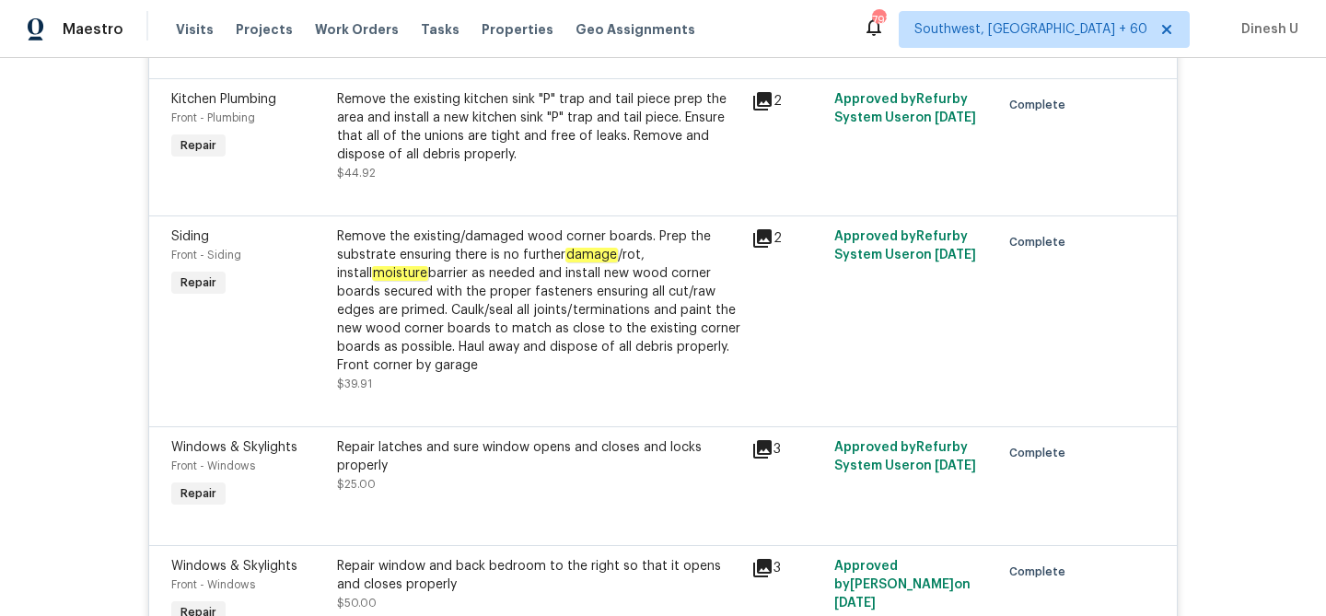
scroll to position [11527, 0]
click at [758, 228] on icon at bounding box center [762, 237] width 18 height 18
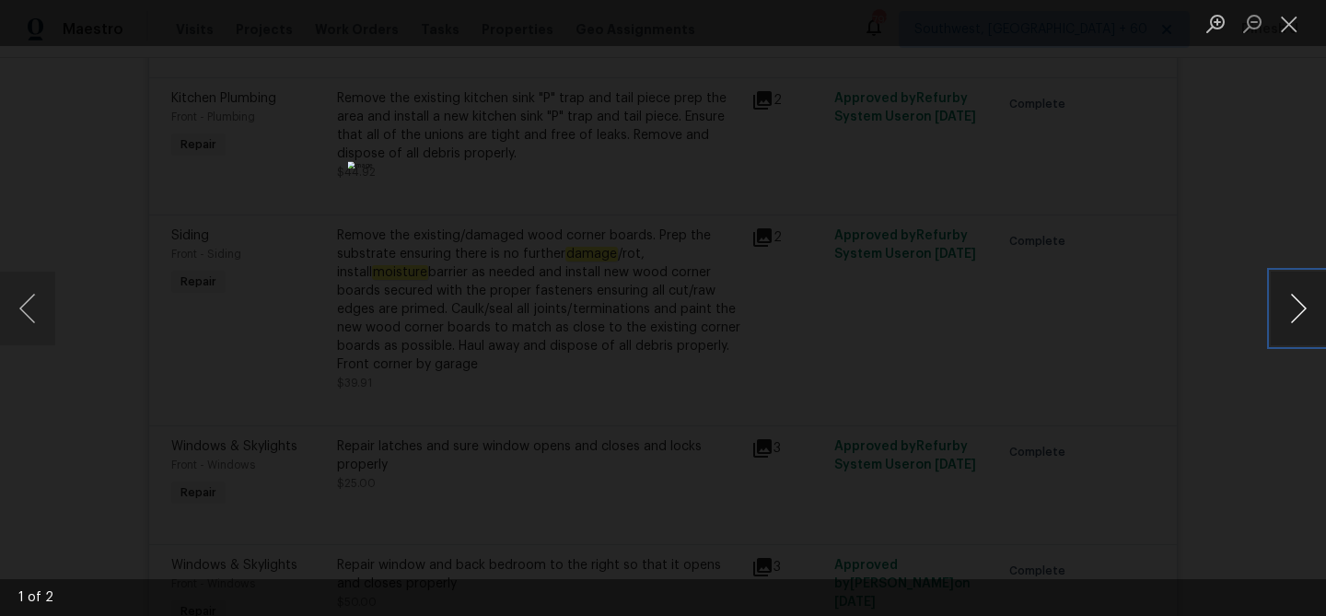
click at [1291, 307] on button "Next image" at bounding box center [1297, 309] width 55 height 74
click at [1291, 20] on button "Close lightbox" at bounding box center [1288, 23] width 37 height 32
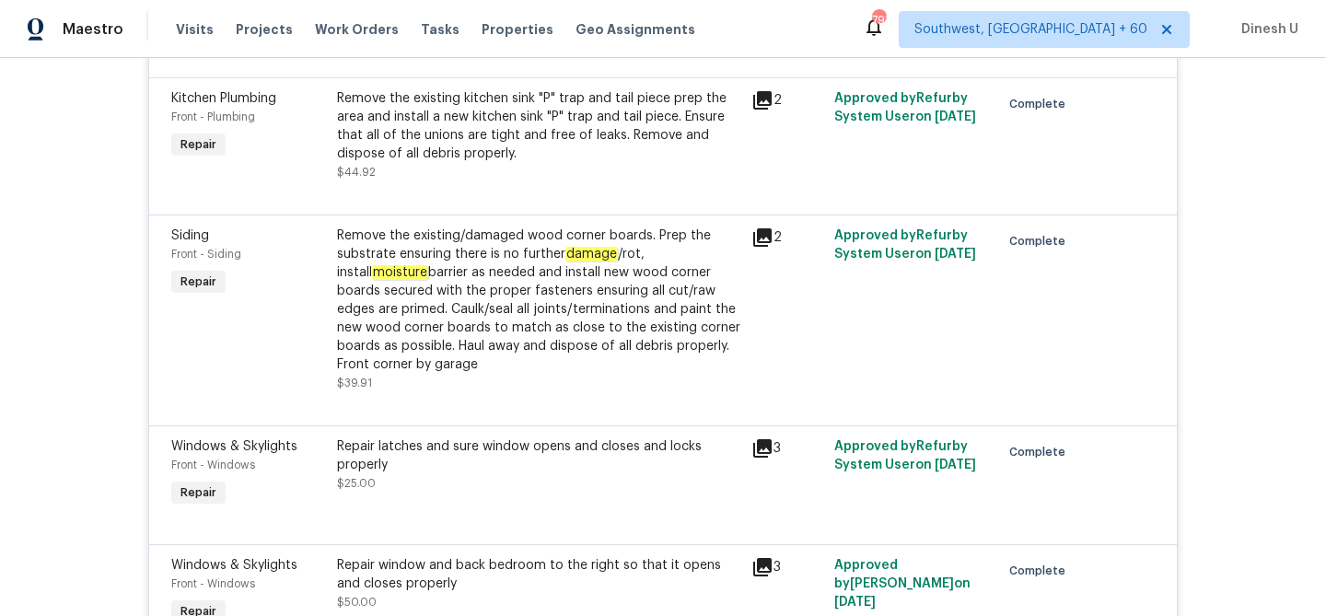
click at [452, 226] on div "Remove the existing/damaged wood corner boards. Prep the substrate ensuring the…" at bounding box center [538, 299] width 403 height 147
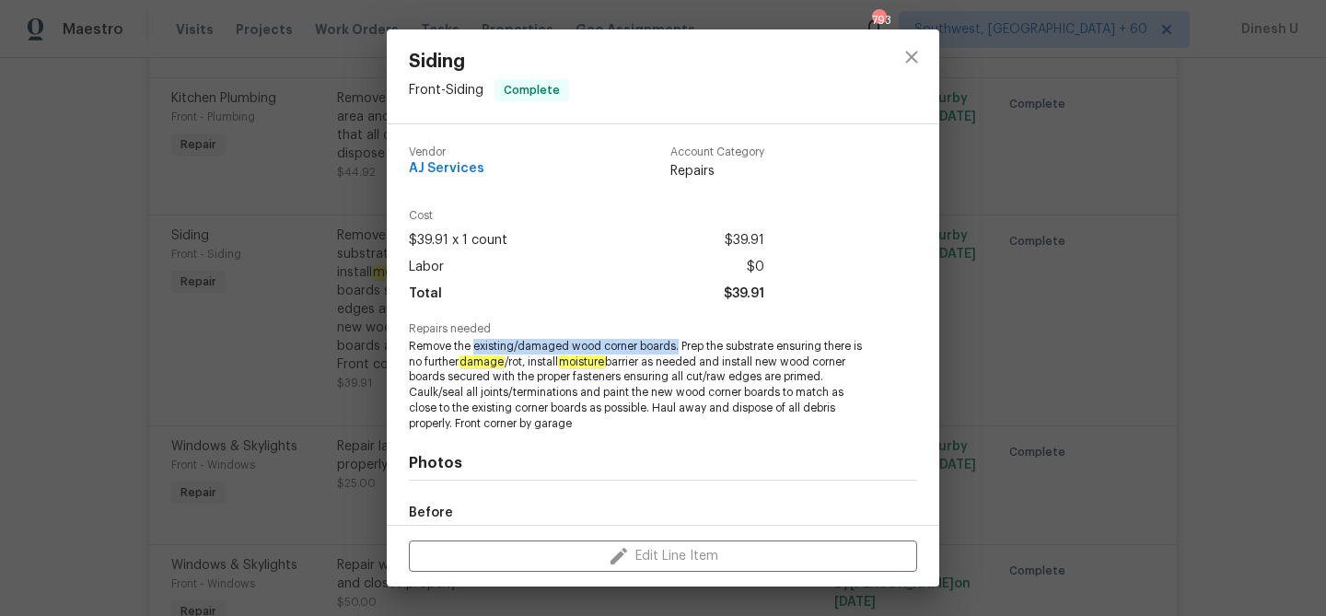
drag, startPoint x: 473, startPoint y: 347, endPoint x: 676, endPoint y: 349, distance: 202.5
click at [676, 349] on span "Remove the existing/damaged wood corner boards. Prep the substrate ensuring the…" at bounding box center [638, 385] width 458 height 93
copy span "existing/damaged wood corner boards."
click at [365, 268] on div "Siding Front - Siding Complete Vendor AJ Services Account Category Repairs Cost…" at bounding box center [663, 308] width 1326 height 616
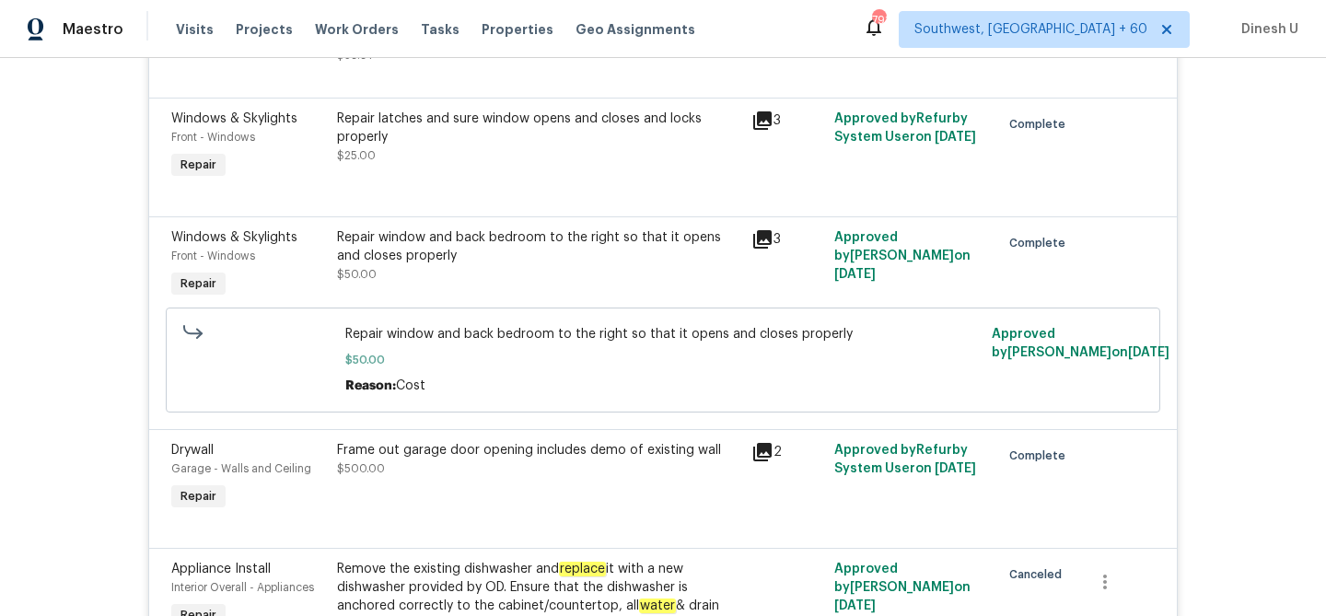
scroll to position [11860, 0]
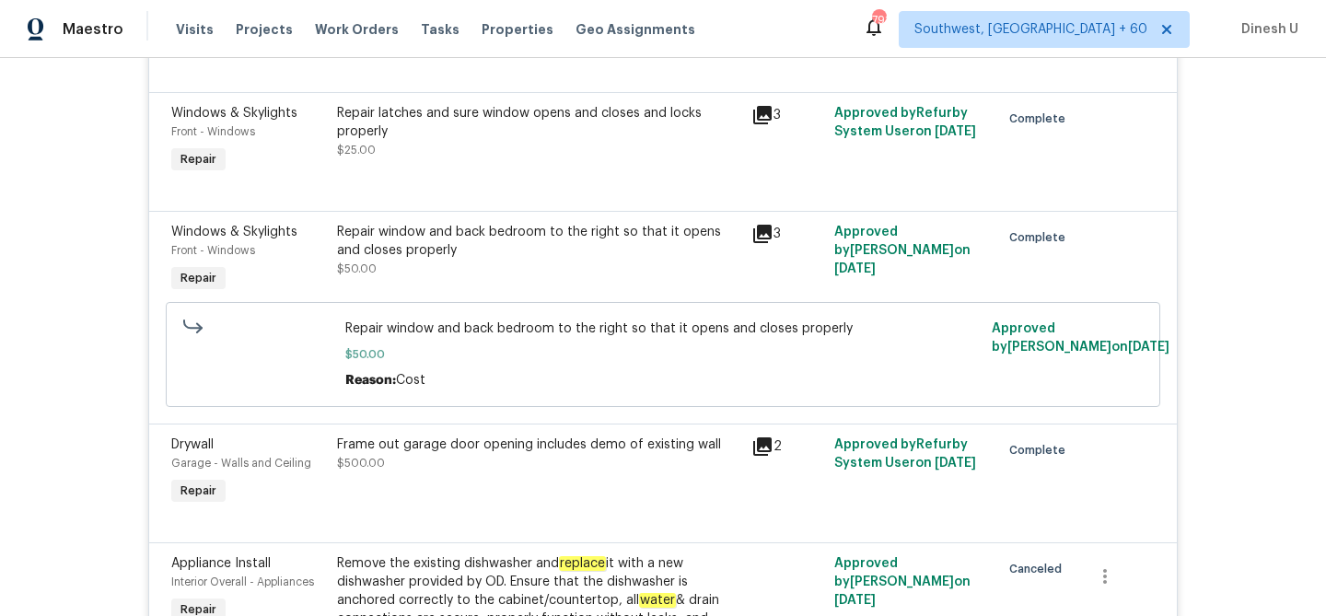
click at [771, 223] on icon at bounding box center [762, 234] width 22 height 22
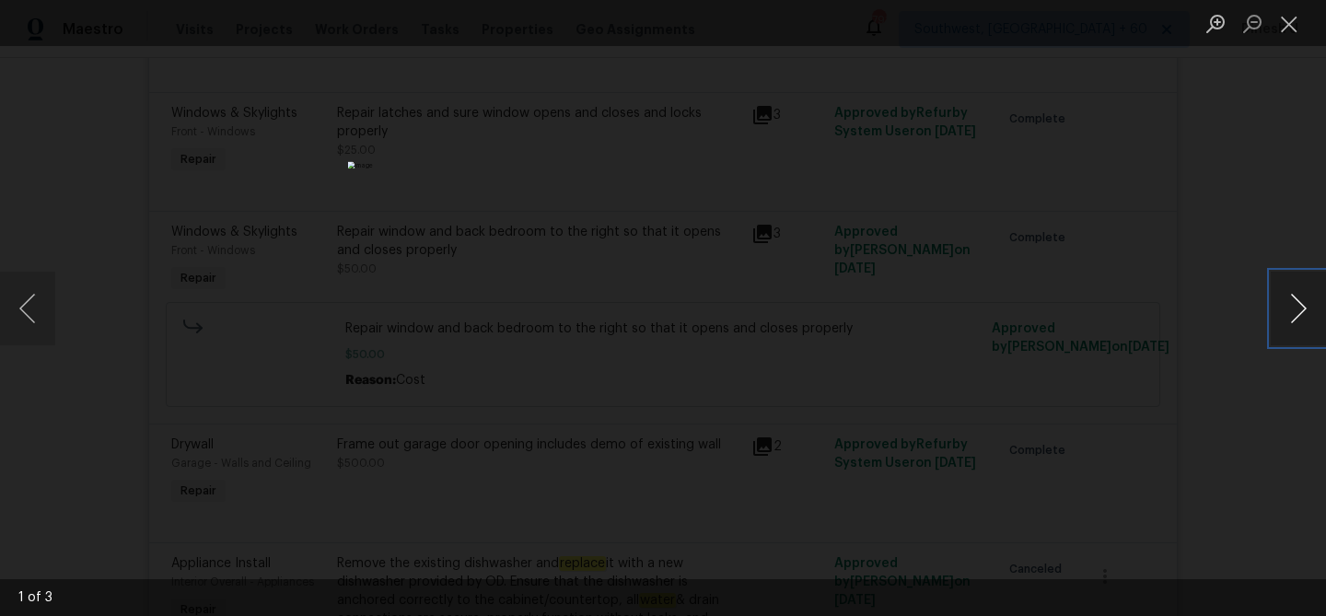
click at [1278, 305] on button "Next image" at bounding box center [1297, 309] width 55 height 74
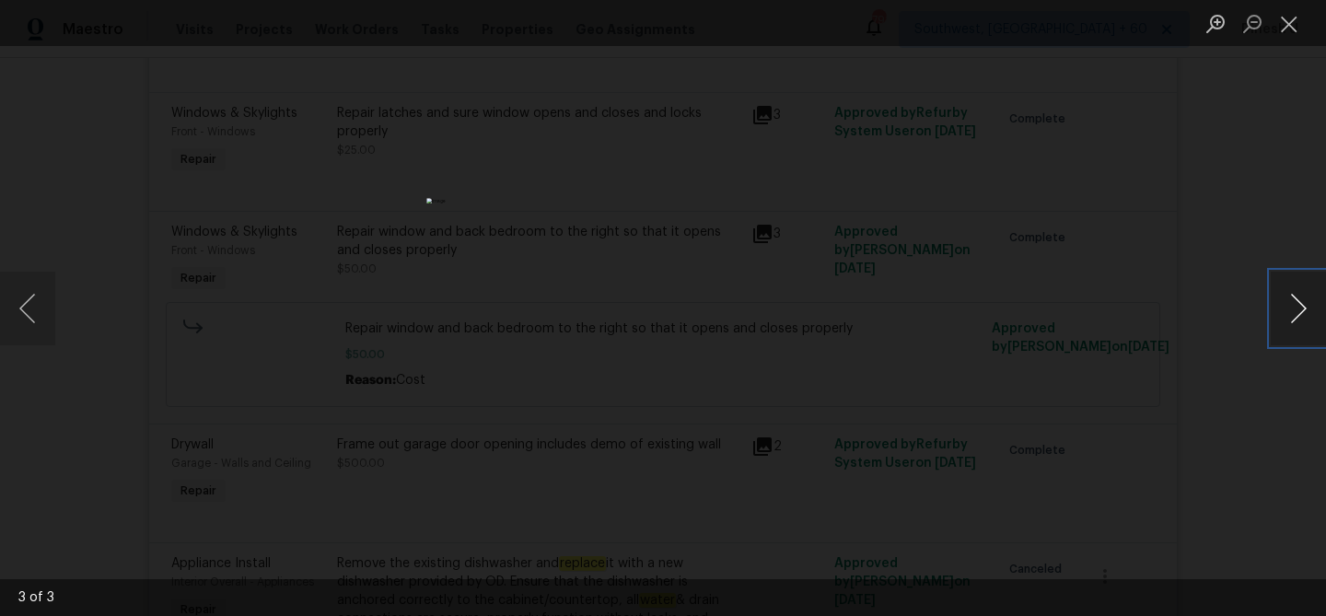
click at [1278, 305] on button "Next image" at bounding box center [1297, 309] width 55 height 74
click at [1286, 24] on button "Close lightbox" at bounding box center [1288, 23] width 37 height 32
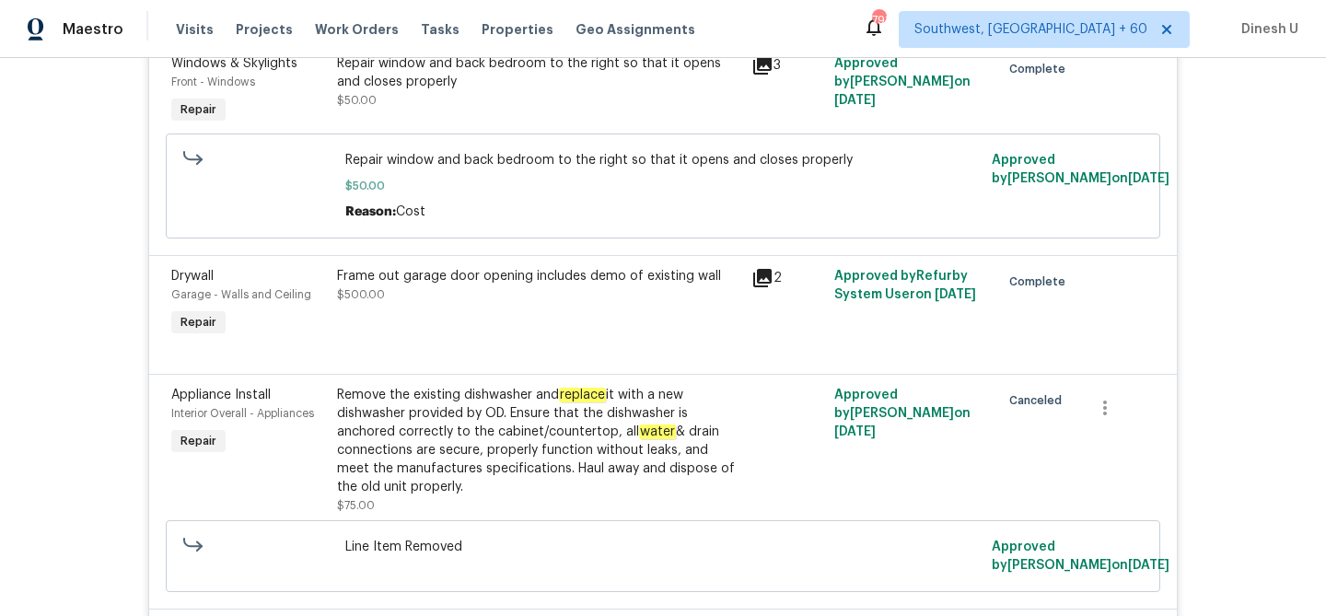
scroll to position [12051, 0]
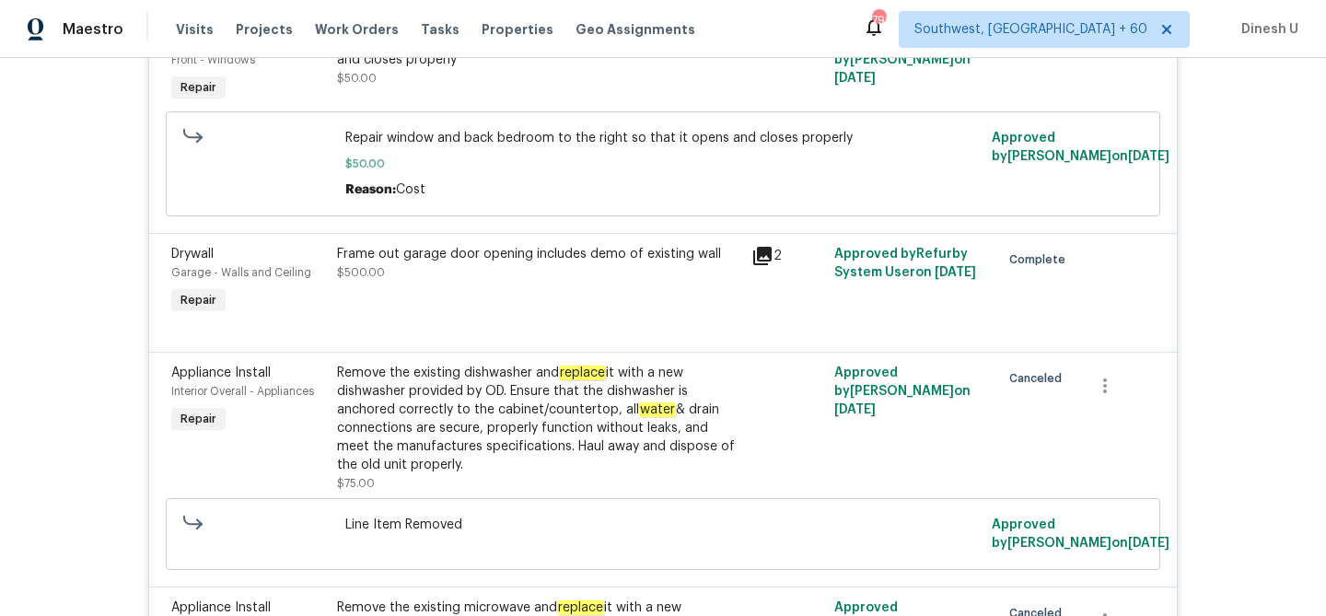
click at [771, 247] on icon at bounding box center [762, 256] width 18 height 18
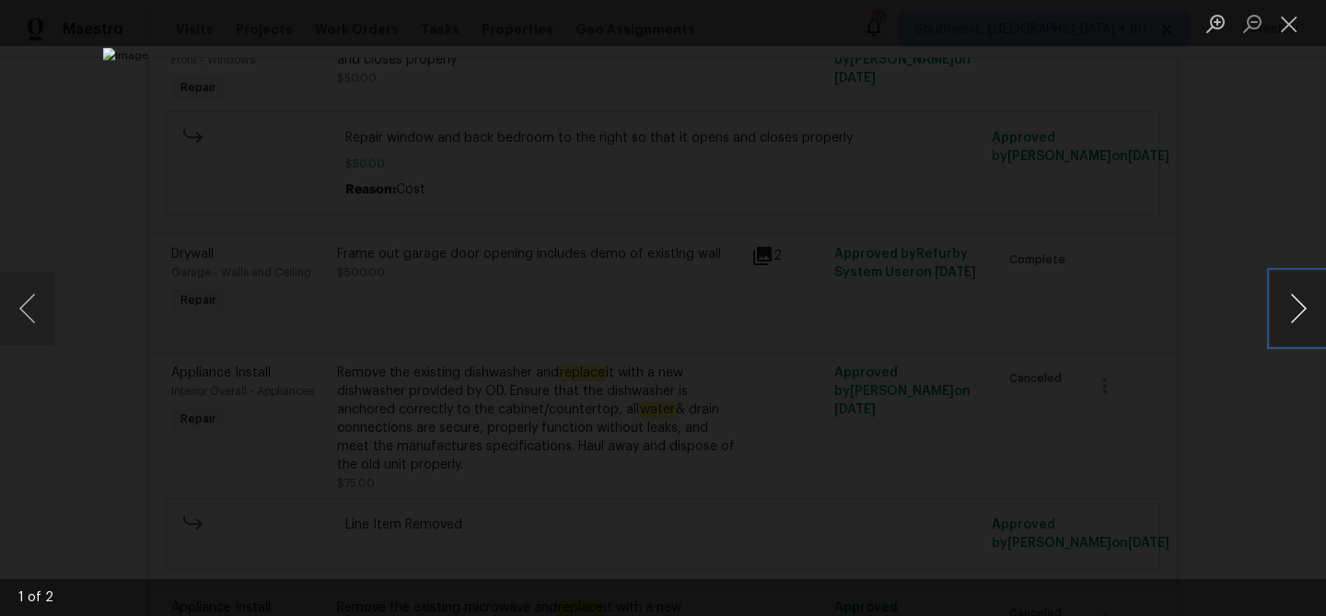
click at [1300, 307] on button "Next image" at bounding box center [1297, 309] width 55 height 74
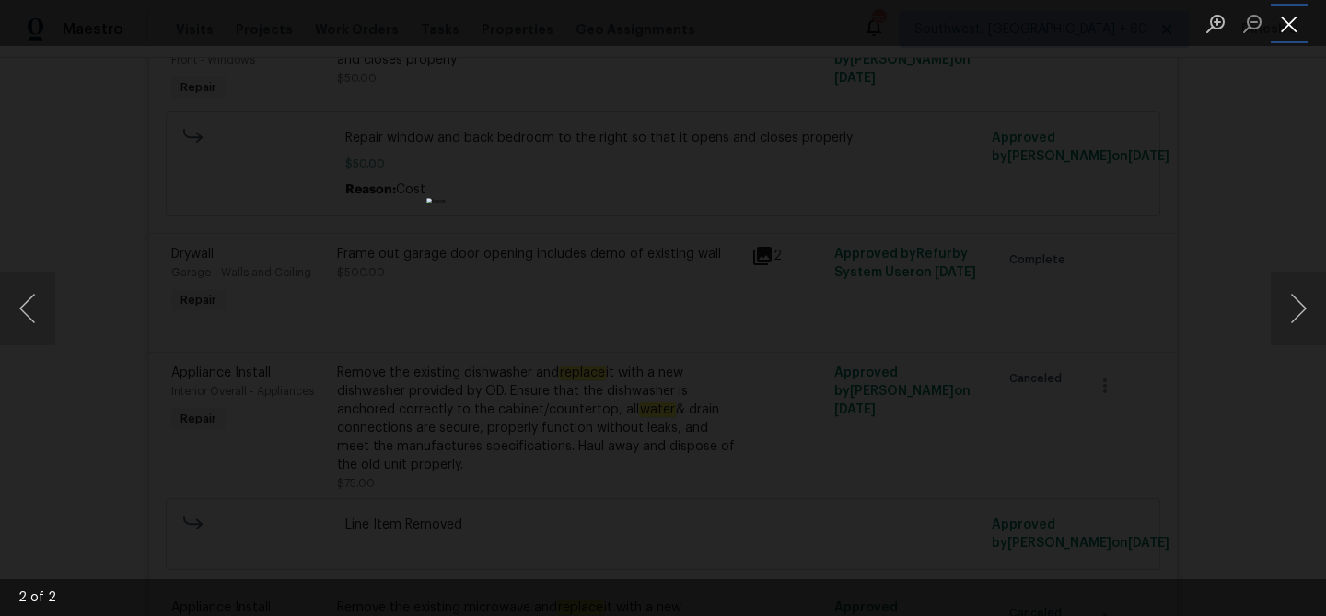
click at [1282, 21] on button "Close lightbox" at bounding box center [1288, 23] width 37 height 32
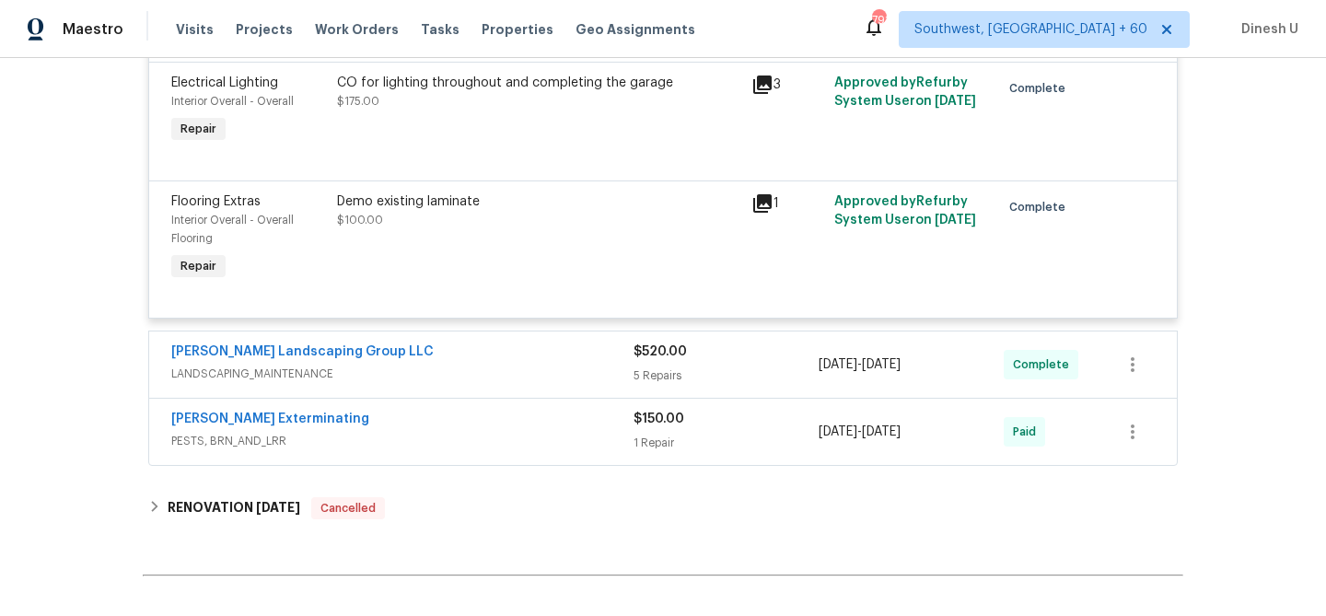
scroll to position [13010, 0]
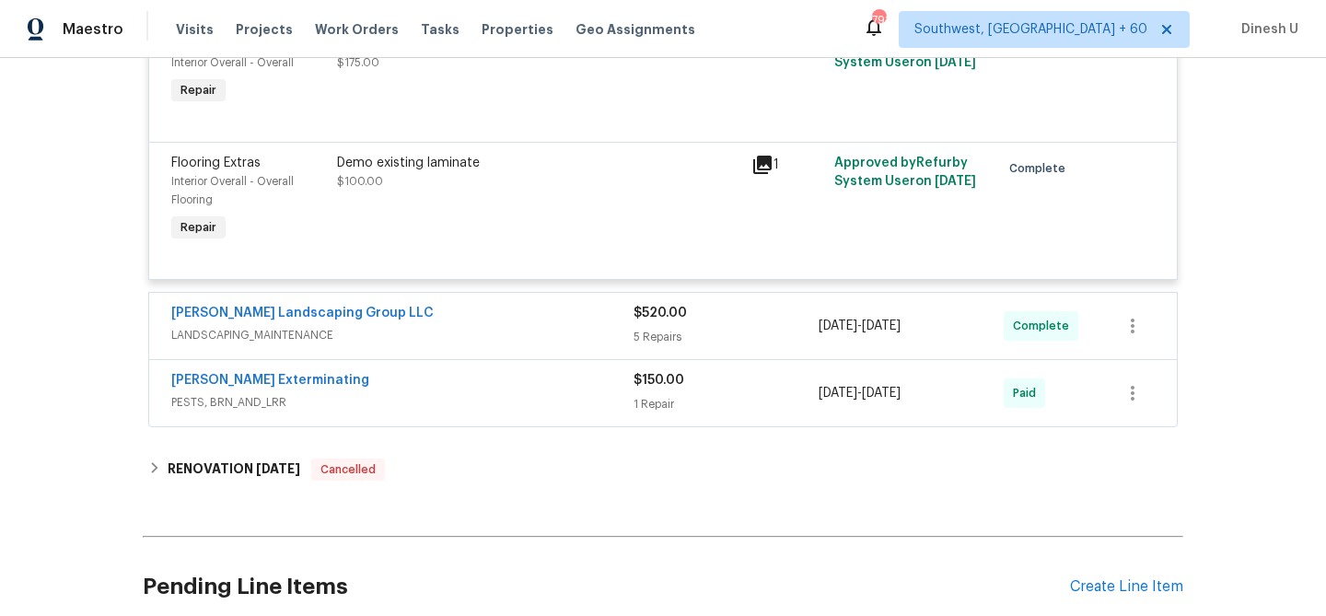
click at [664, 328] on div "5 Repairs" at bounding box center [725, 337] width 185 height 18
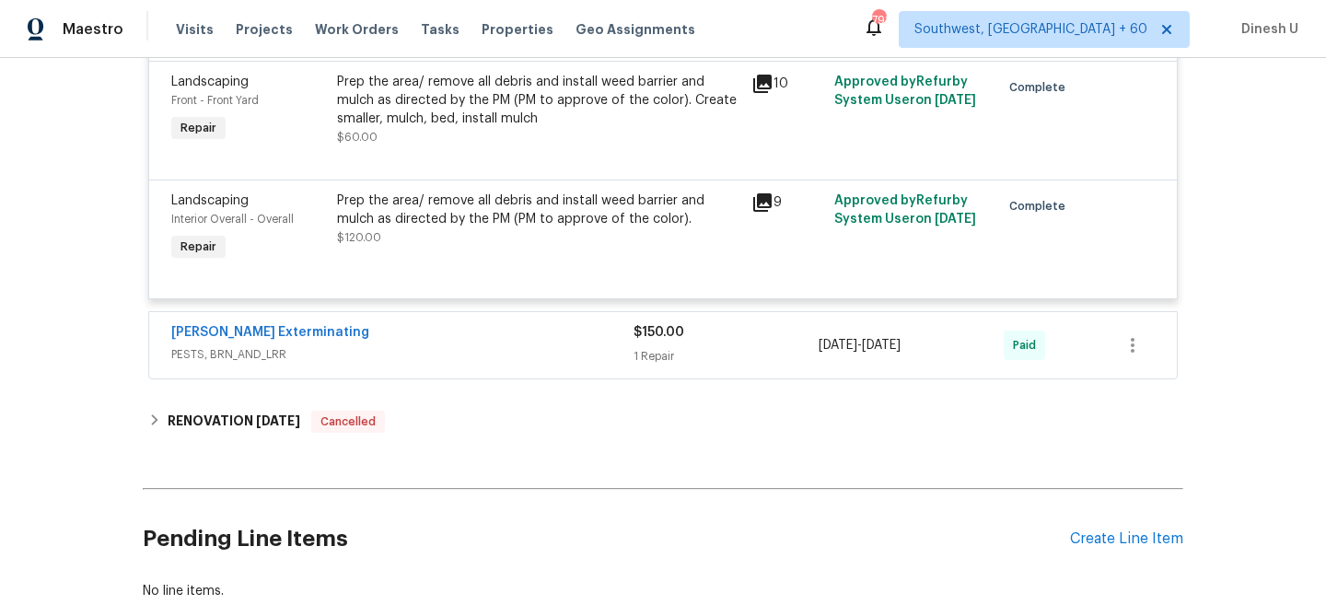
scroll to position [13818, 0]
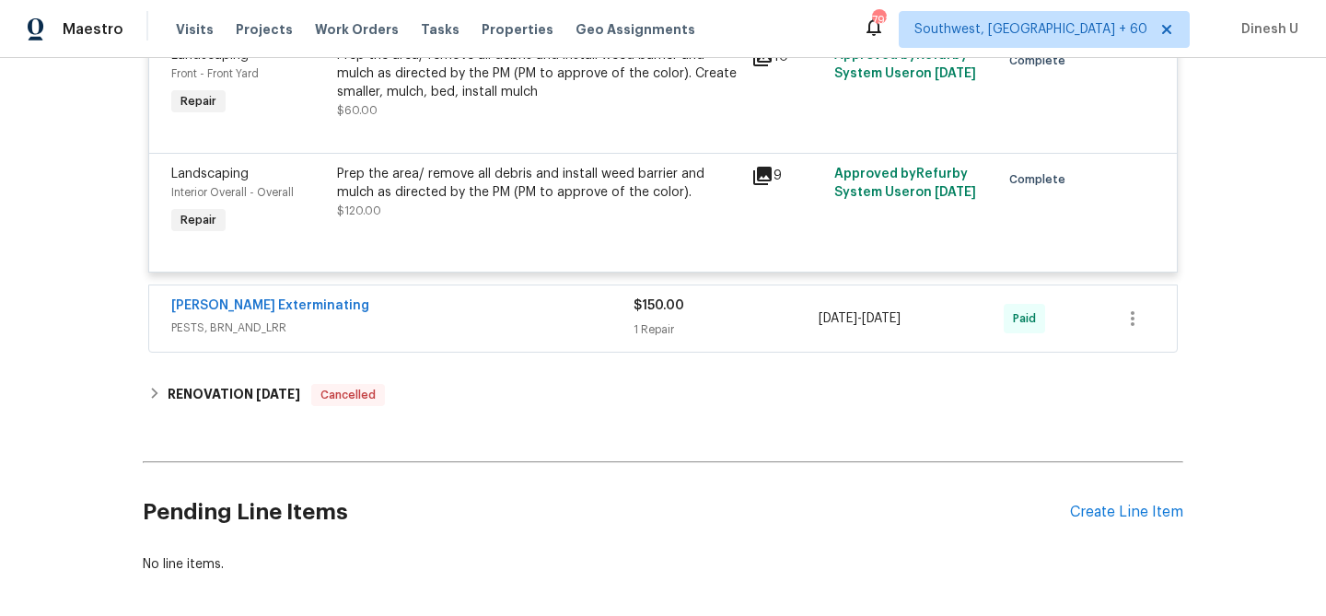
click at [652, 296] on div "$150.00 1 Repair" at bounding box center [725, 318] width 185 height 44
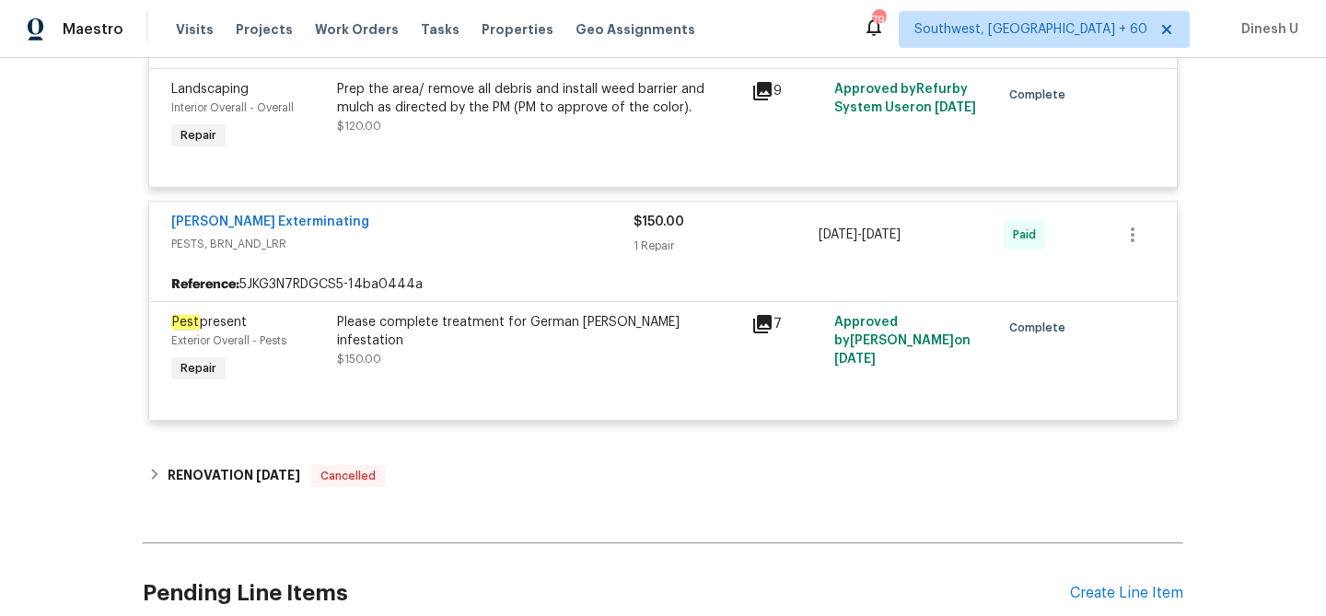
scroll to position [13929, 0]
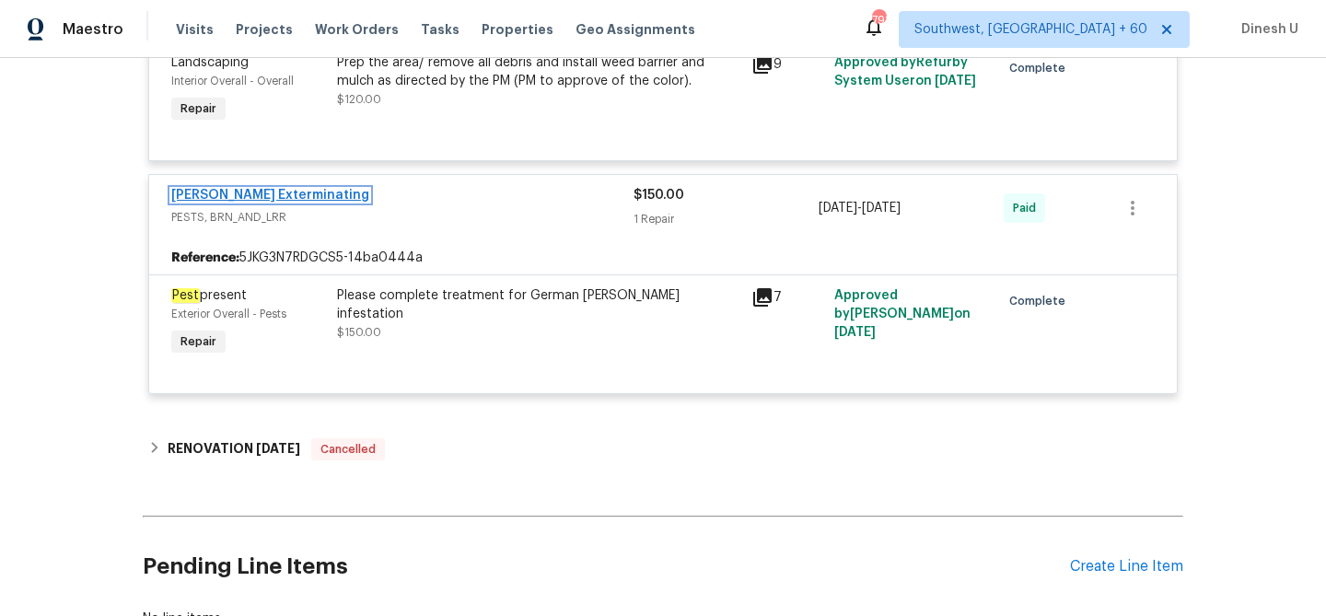
click at [304, 189] on link "[PERSON_NAME] Exterminating" at bounding box center [270, 195] width 198 height 13
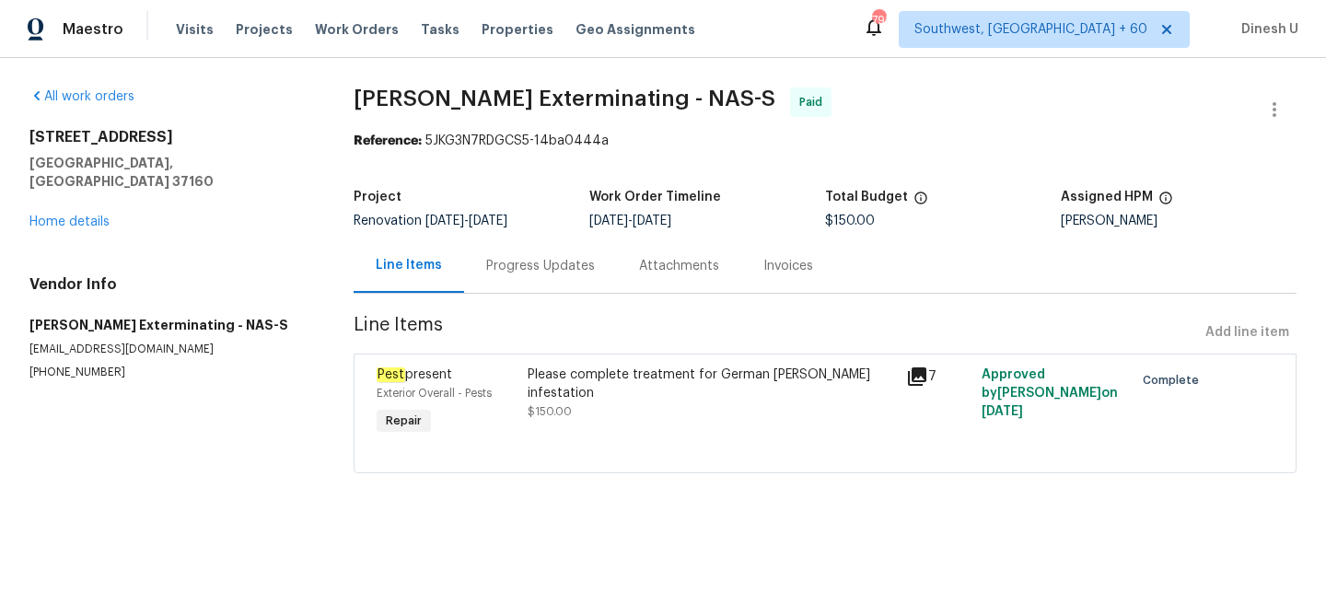
click at [736, 373] on div "Please complete treatment for German [PERSON_NAME] infestation" at bounding box center [711, 383] width 367 height 37
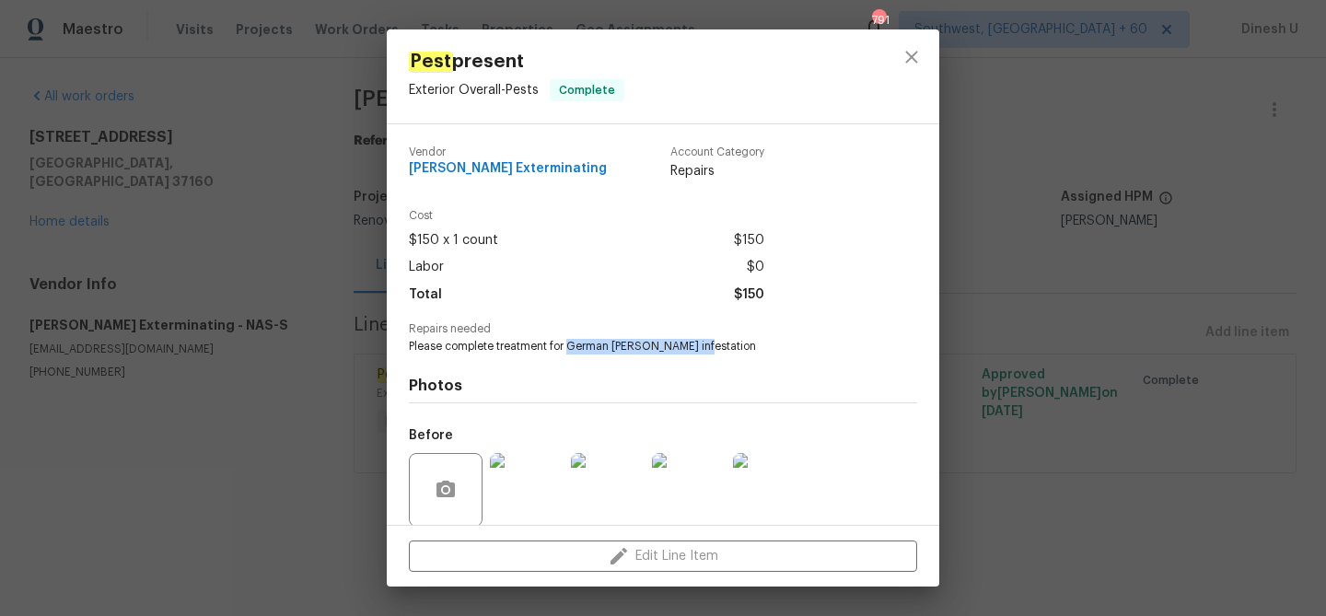
drag, startPoint x: 570, startPoint y: 344, endPoint x: 706, endPoint y: 347, distance: 136.3
click at [706, 347] on span "Please complete treatment for German [PERSON_NAME] infestation" at bounding box center [638, 347] width 458 height 16
copy span "German [PERSON_NAME] infestation"
click at [110, 147] on div "Pest present Exterior Overall - Pests Complete Vendor Belle [PERSON_NAME] Exter…" at bounding box center [663, 308] width 1326 height 616
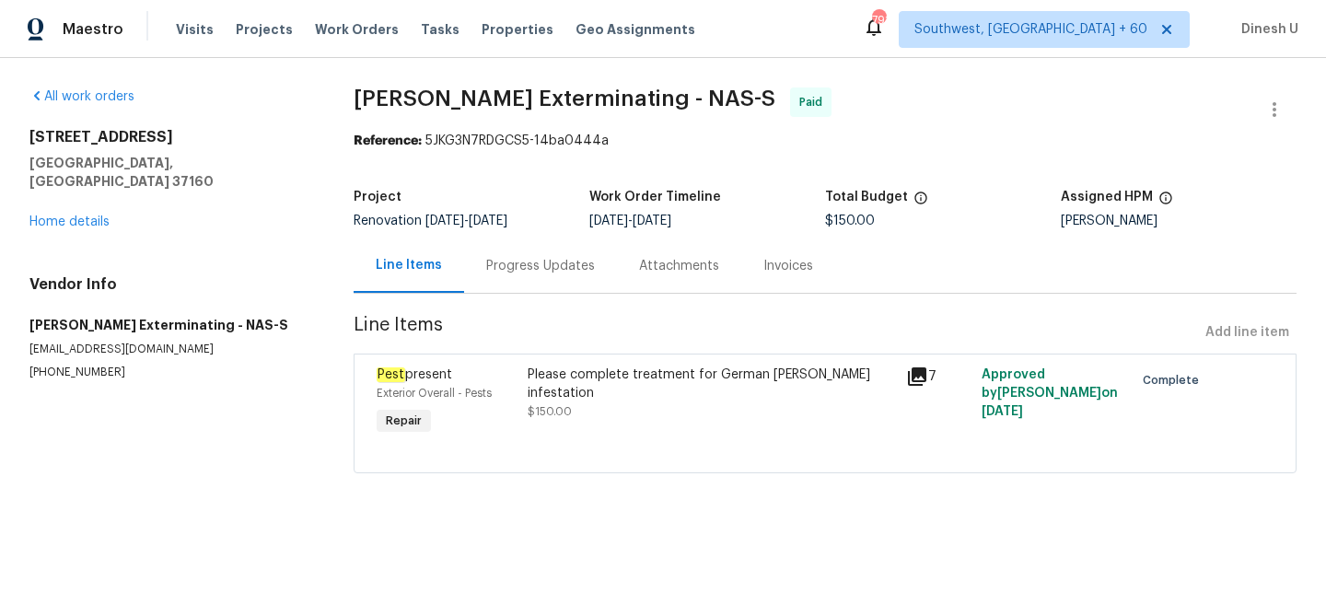
click at [59, 316] on h5 "[PERSON_NAME] Exterminating - NAS-S" at bounding box center [169, 325] width 280 height 18
copy h5 "[PERSON_NAME] Exterminating - NAS-S"
click at [79, 215] on link "Home details" at bounding box center [69, 221] width 80 height 13
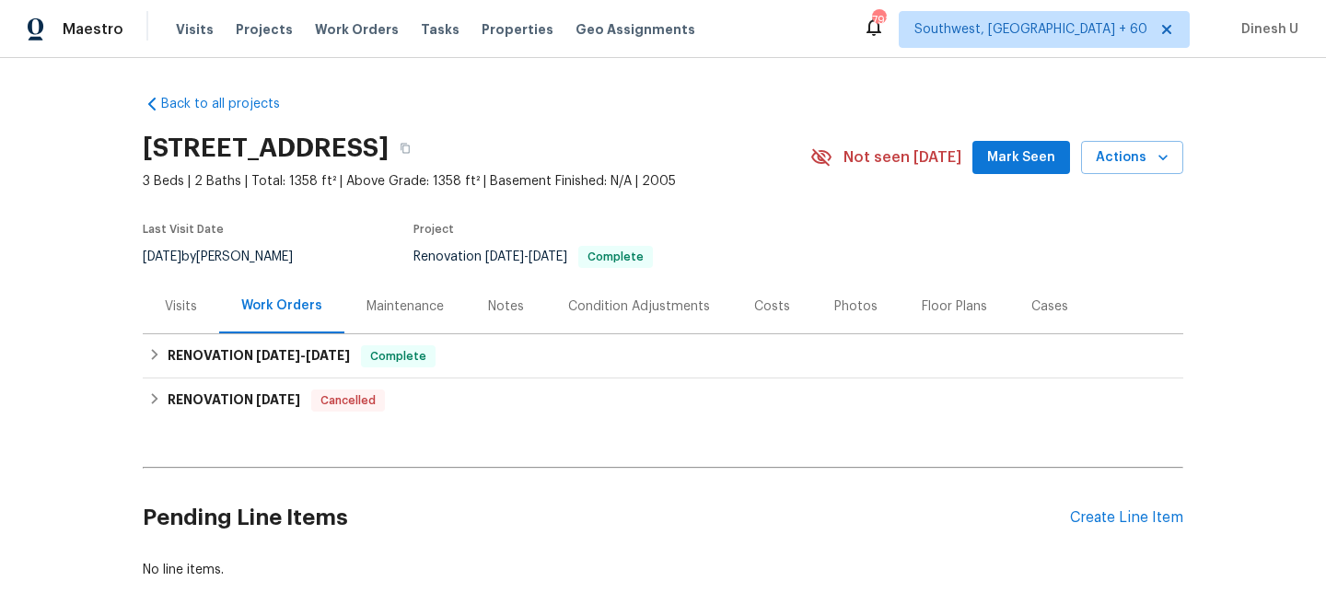
click at [184, 293] on div "Visits" at bounding box center [181, 306] width 76 height 54
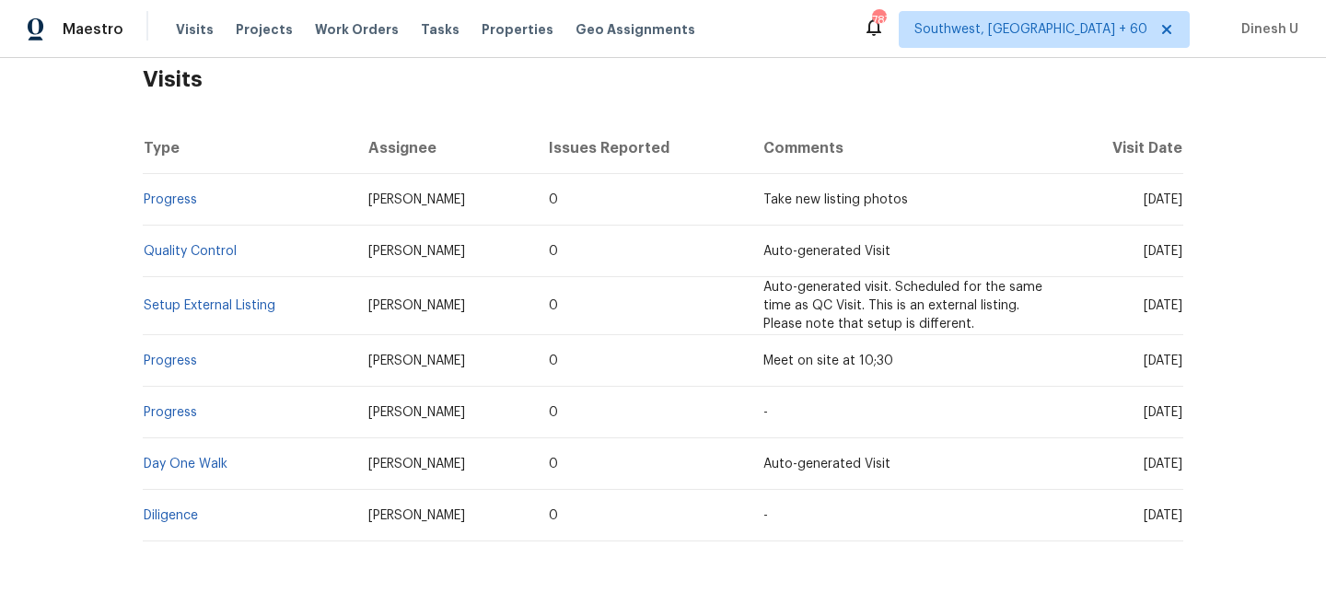
scroll to position [318, 0]
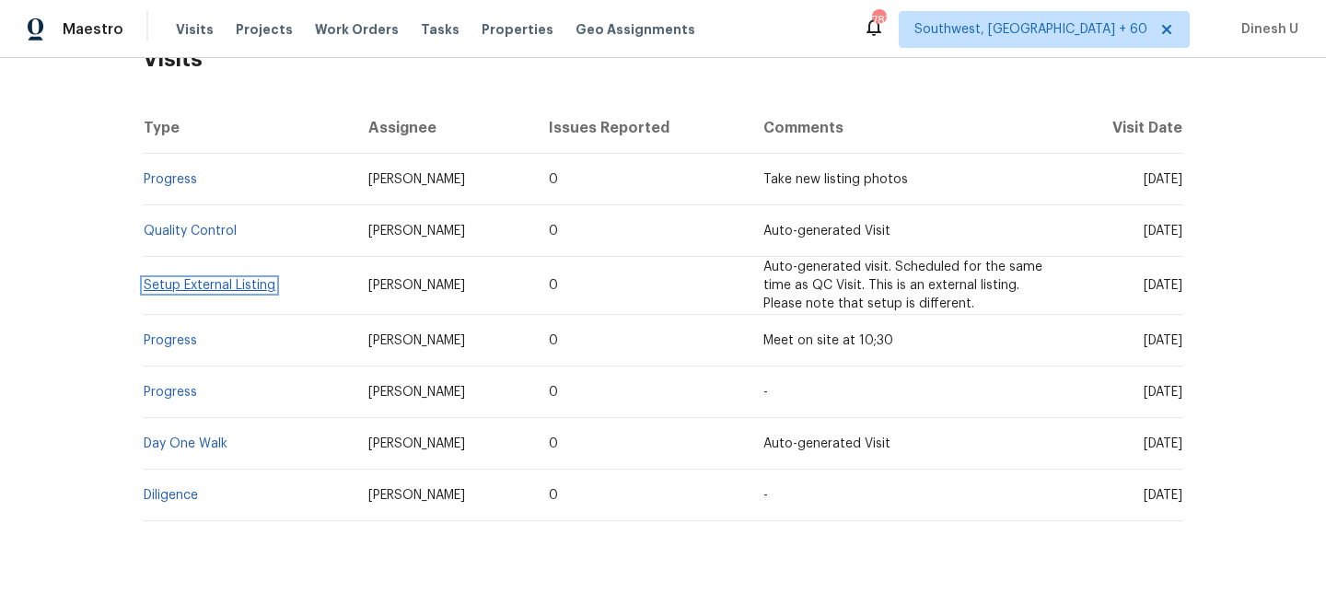
click at [151, 289] on link "Setup External Listing" at bounding box center [210, 285] width 132 height 13
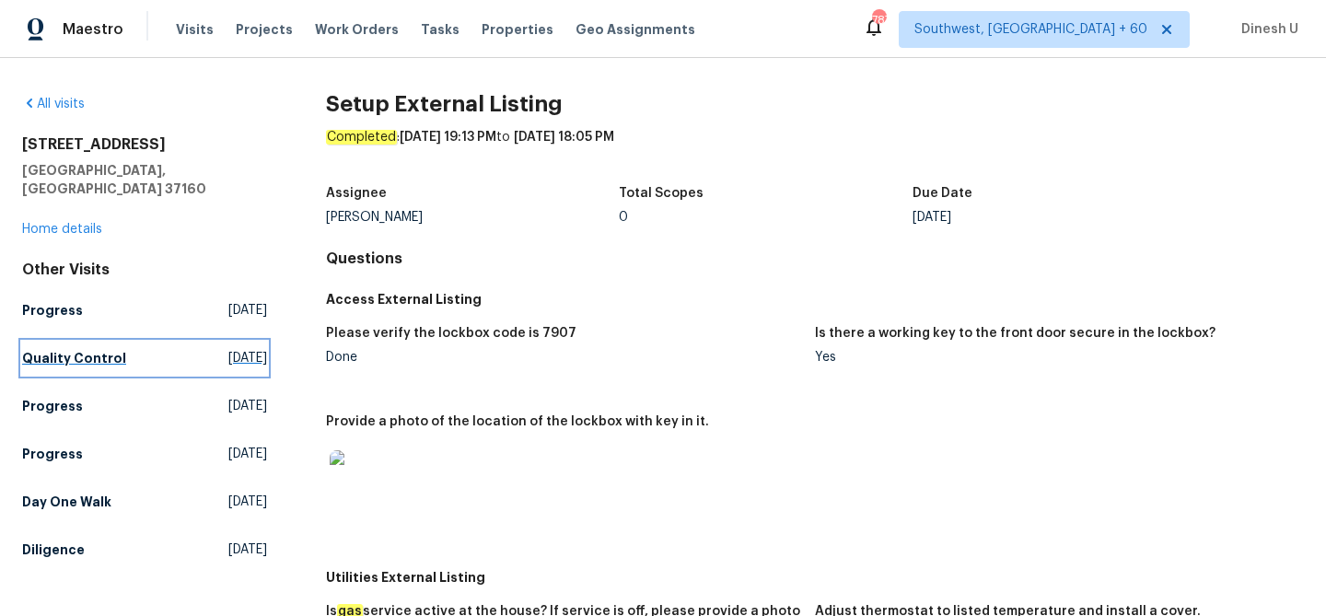
click at [85, 349] on h5 "Quality Control" at bounding box center [74, 358] width 104 height 18
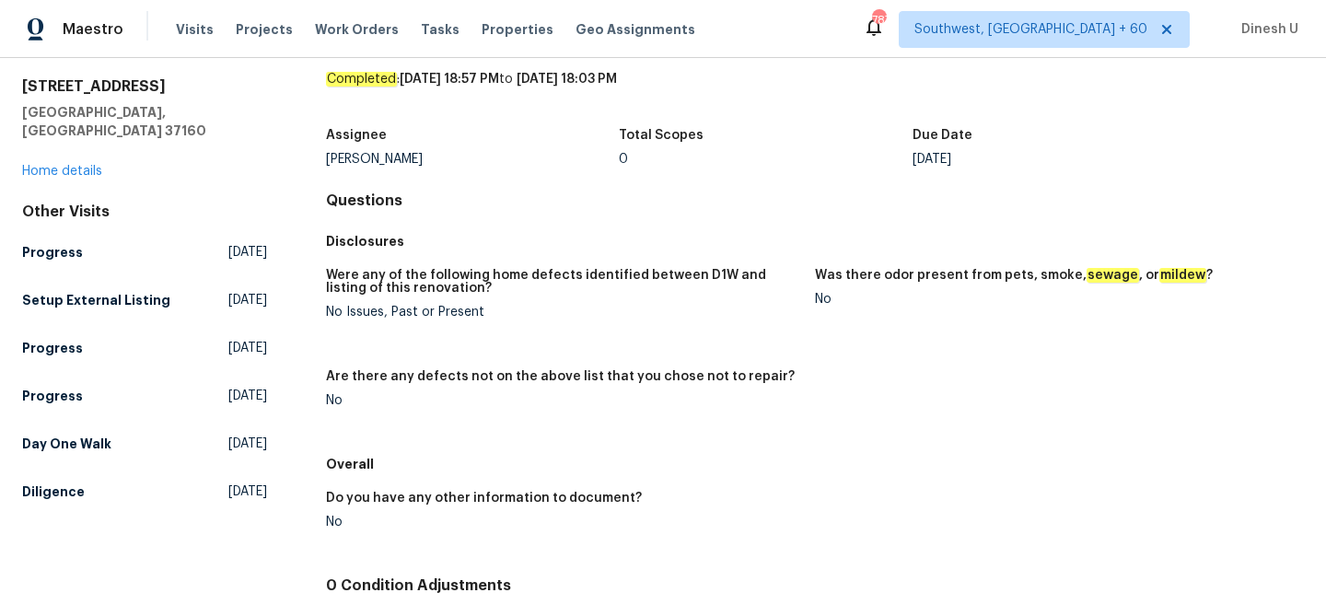
scroll to position [82, 0]
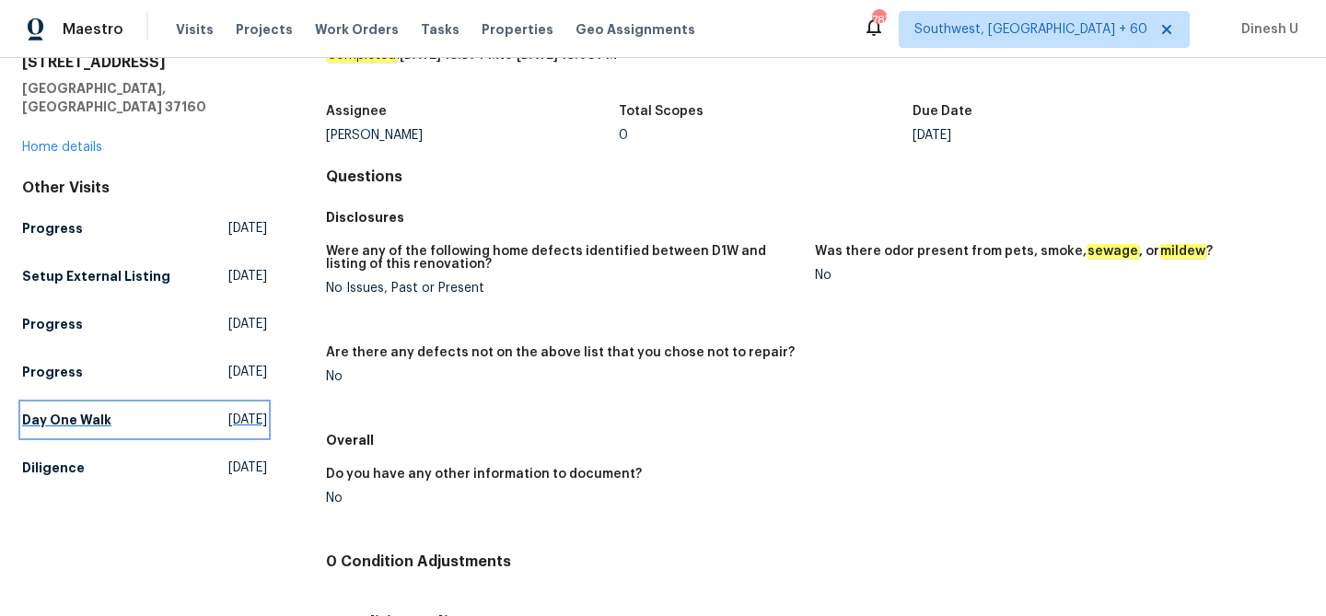
click at [228, 411] on span "[DATE]" at bounding box center [247, 420] width 39 height 18
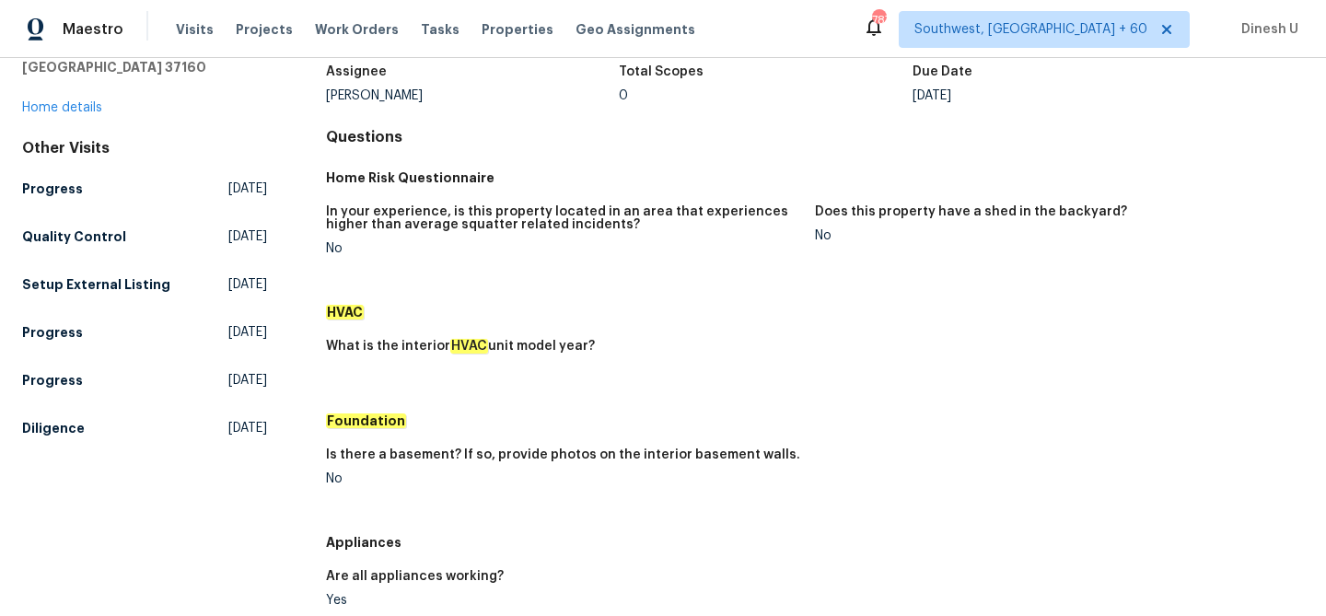
scroll to position [158, 0]
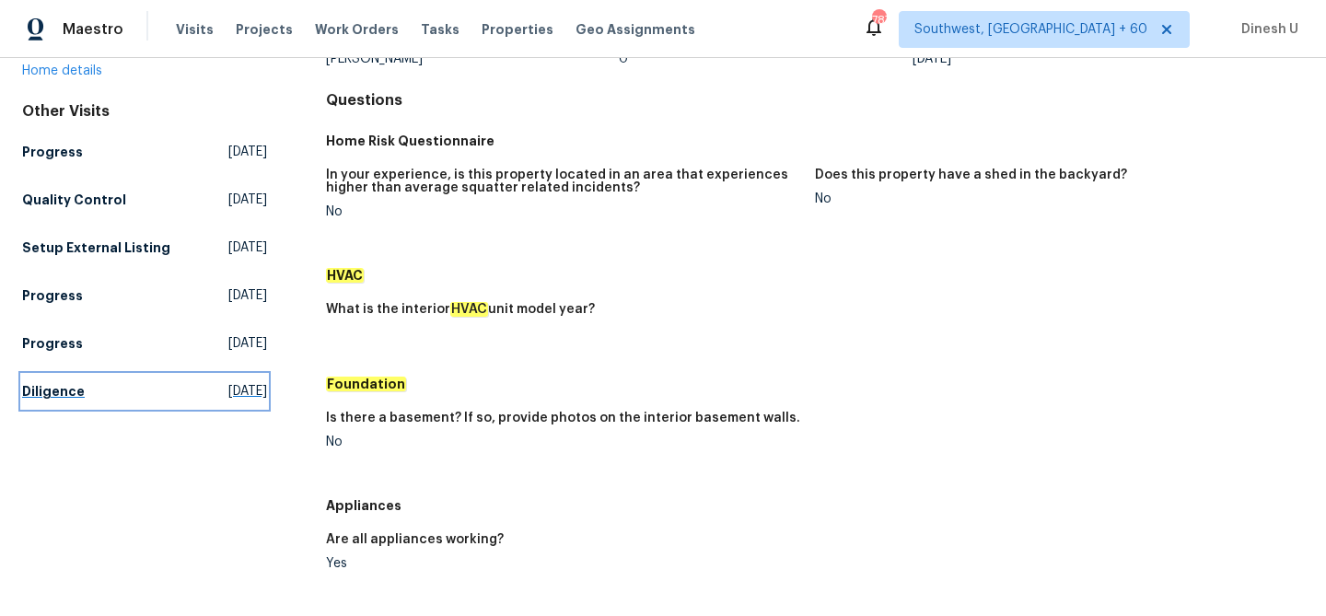
click at [228, 382] on span "[DATE]" at bounding box center [247, 391] width 39 height 18
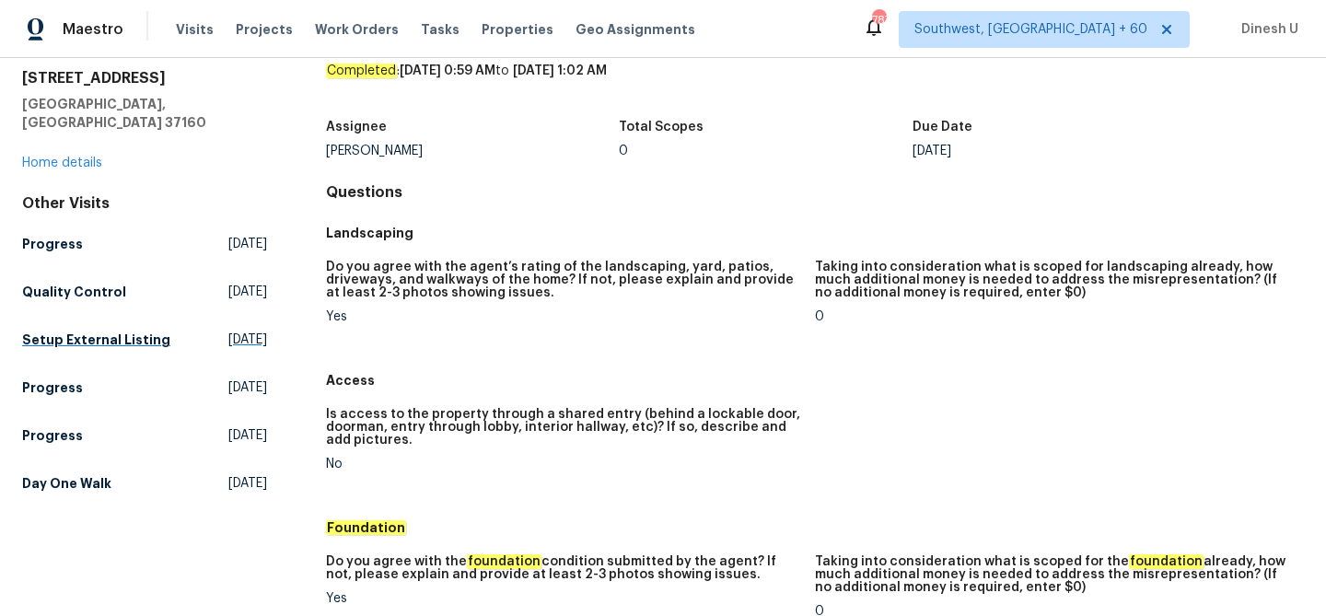
scroll to position [47, 0]
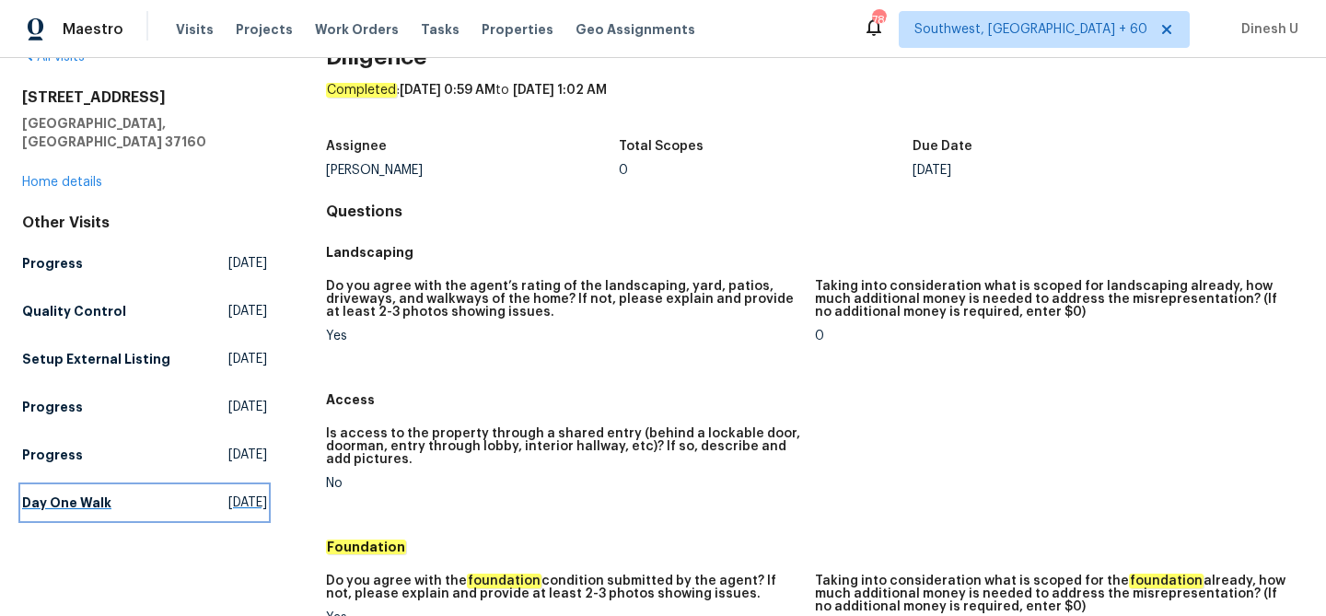
click at [211, 493] on link "Day One Walk [DATE]" at bounding box center [144, 502] width 245 height 33
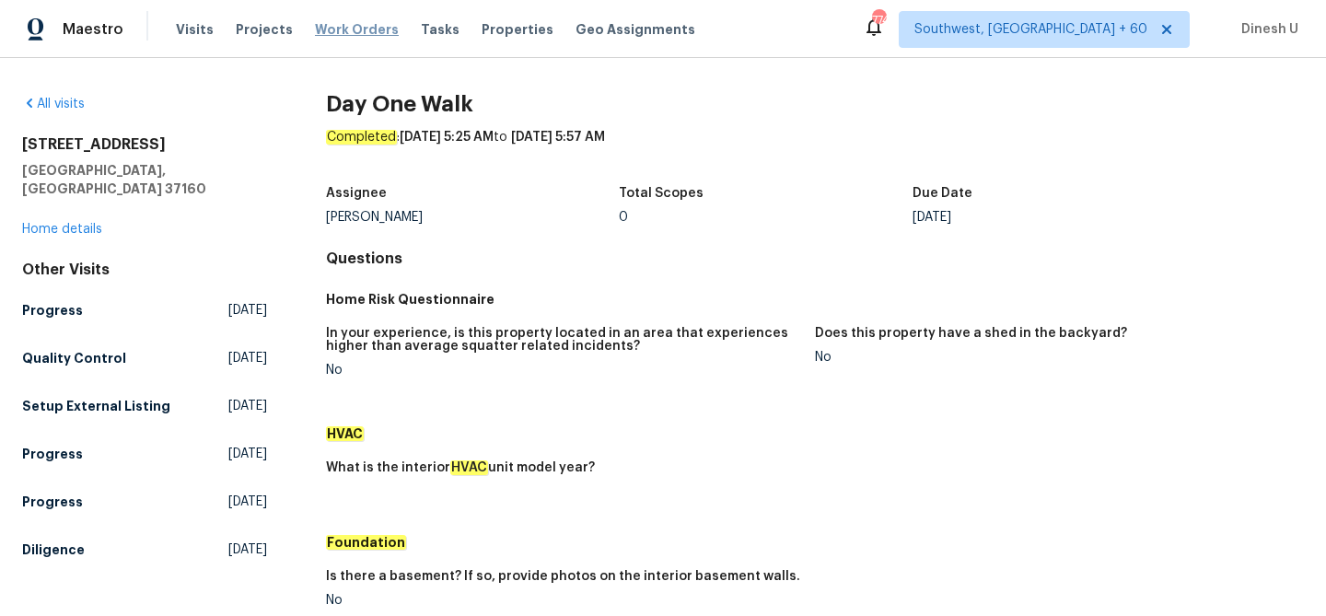
click at [323, 35] on span "Work Orders" at bounding box center [357, 29] width 84 height 18
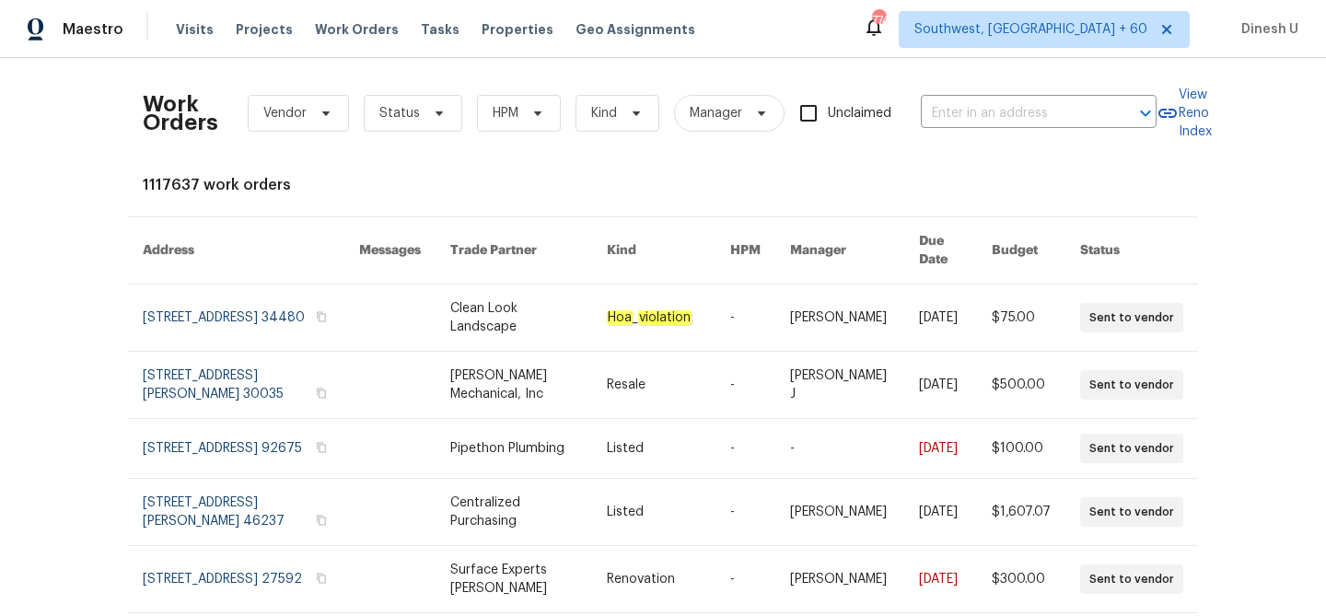
click at [926, 98] on div "Work Orders Vendor Status HPM Kind Manager Unclaimed ​" at bounding box center [650, 113] width 1014 height 81
click at [966, 118] on input "text" at bounding box center [1013, 113] width 184 height 29
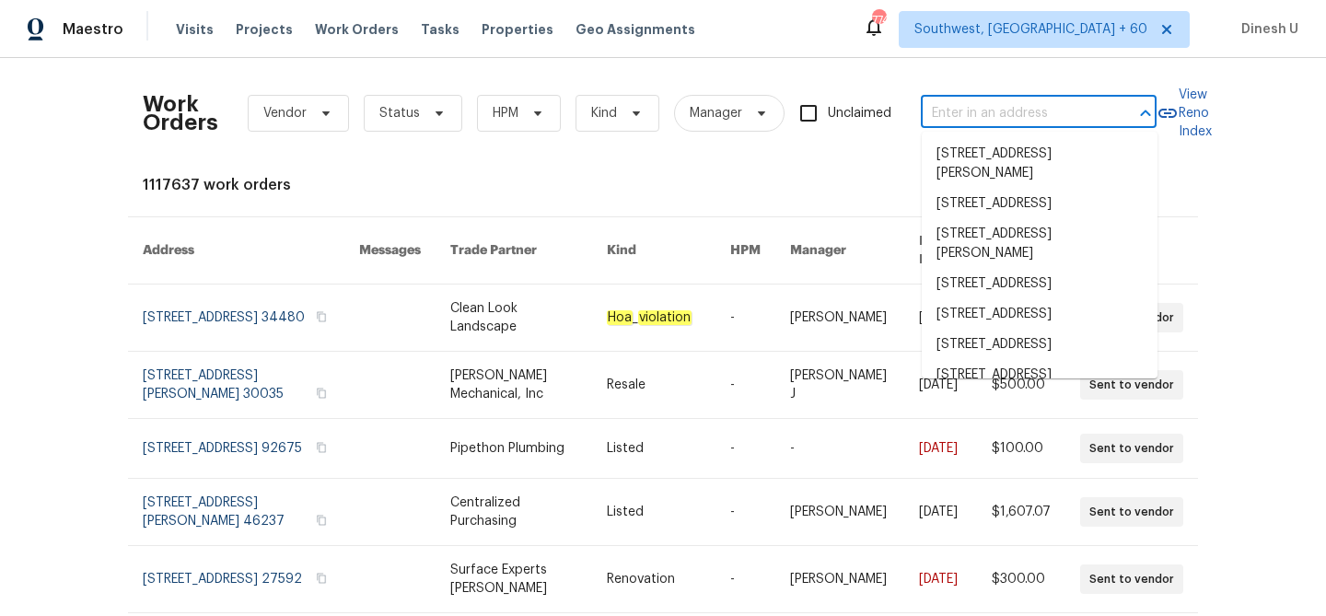
paste input "[STREET_ADDRESS][PERSON_NAME]"
type input "[STREET_ADDRESS][PERSON_NAME]"
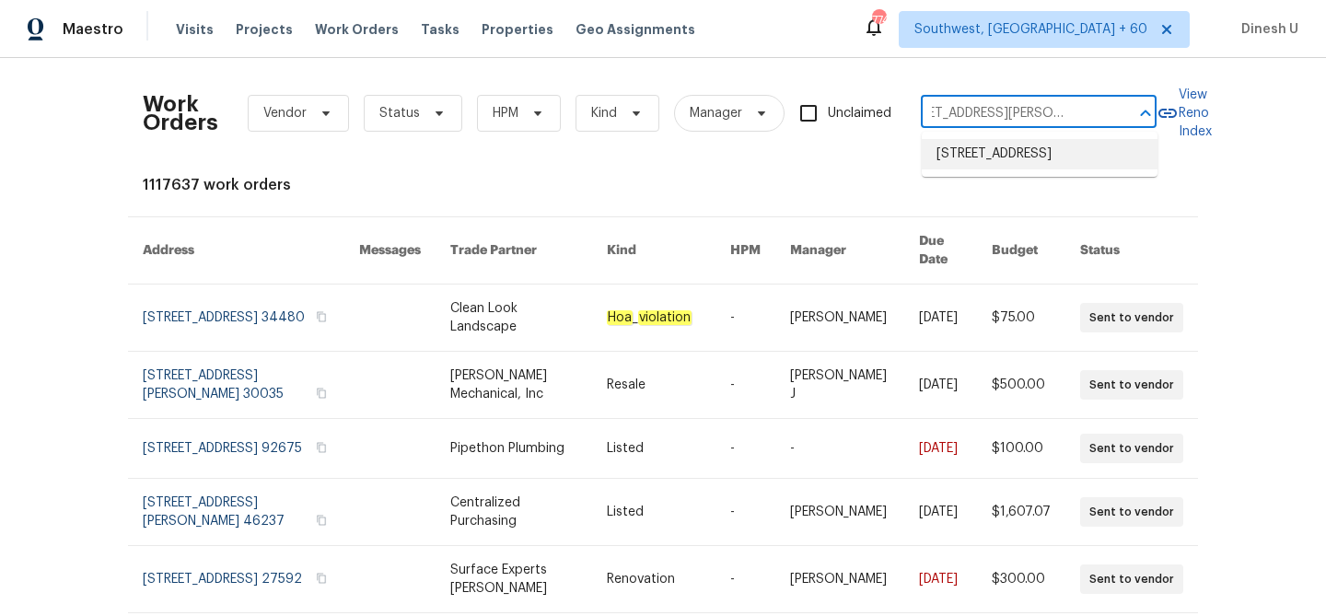
click at [942, 150] on li "[STREET_ADDRESS]" at bounding box center [1040, 154] width 236 height 30
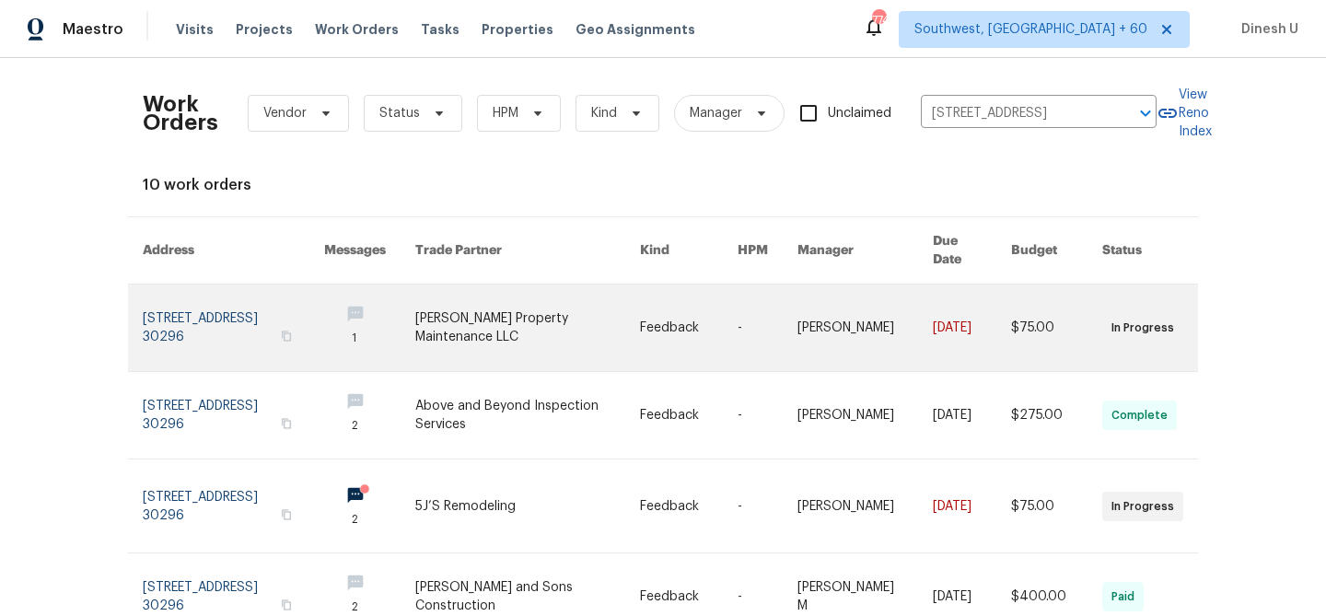
click at [162, 310] on link at bounding box center [233, 327] width 181 height 87
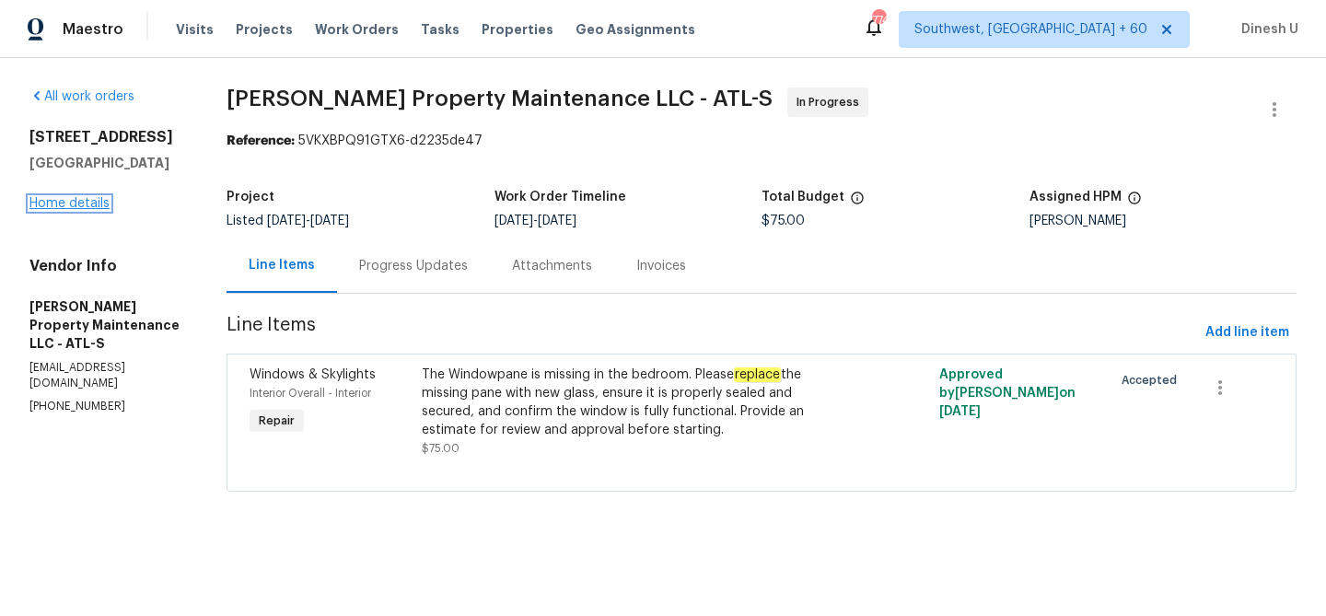
click at [81, 206] on link "Home details" at bounding box center [69, 203] width 80 height 13
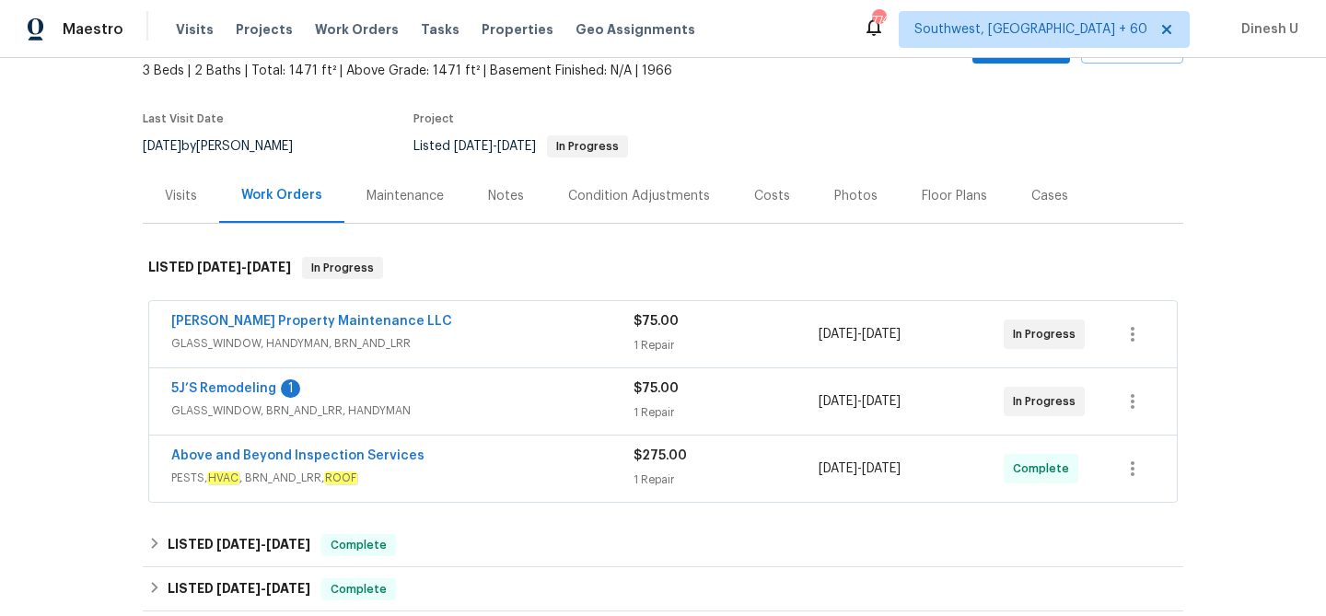
scroll to position [170, 0]
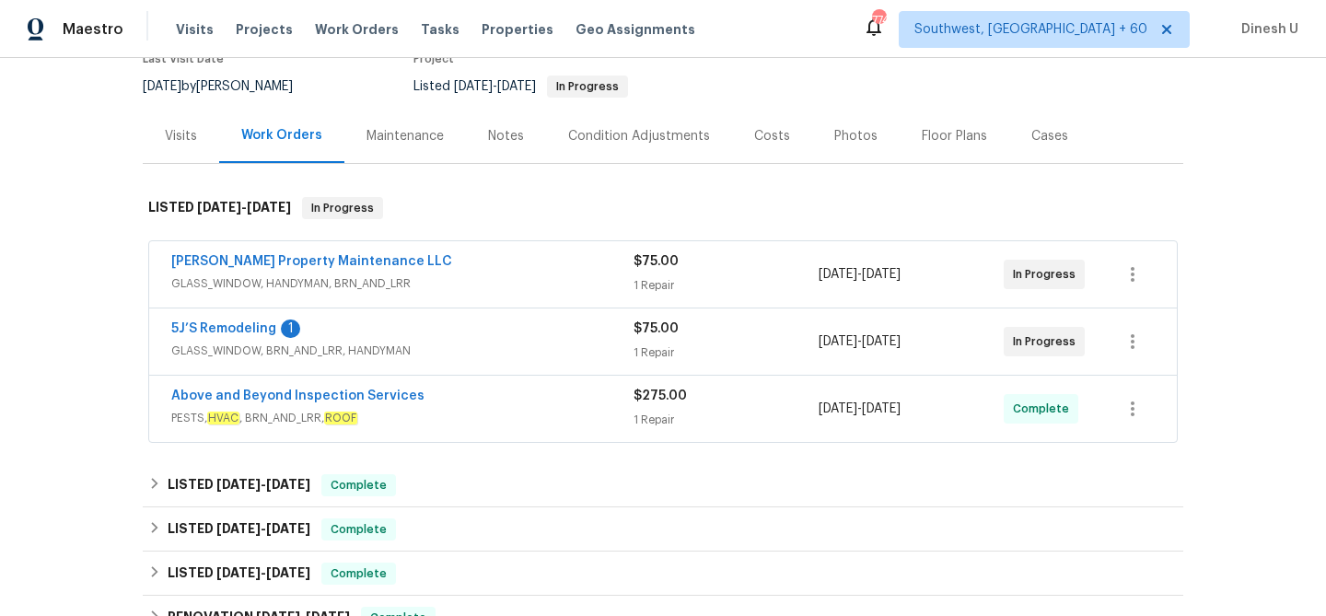
click at [642, 282] on div "1 Repair" at bounding box center [725, 285] width 185 height 18
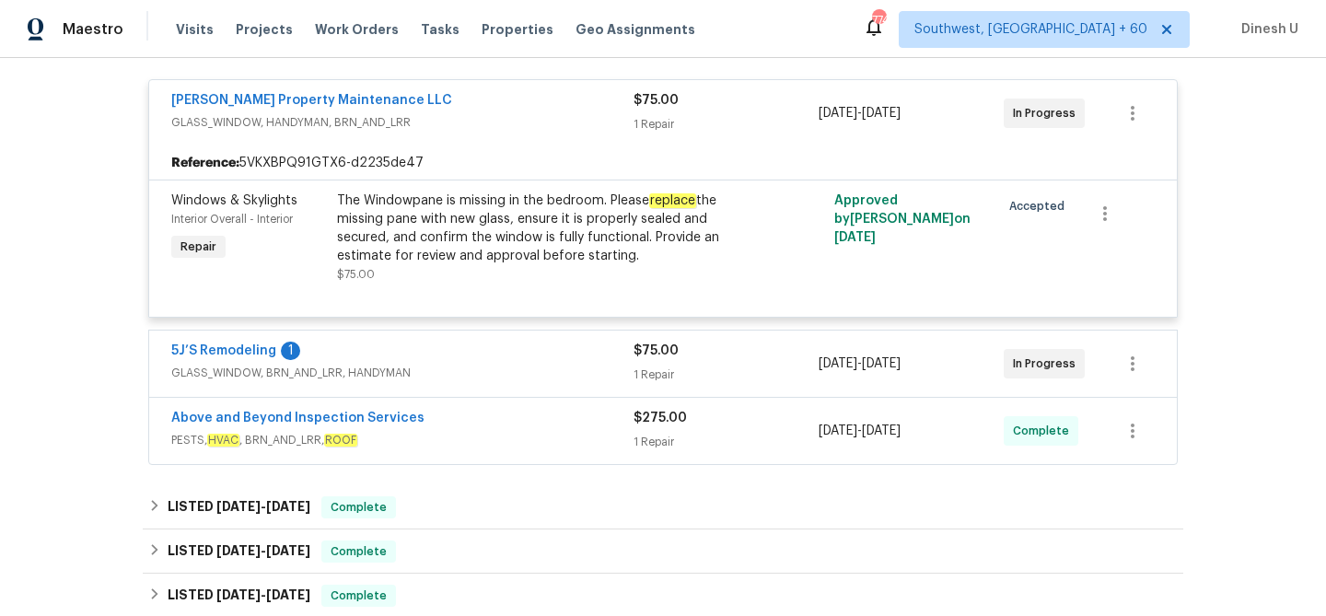
scroll to position [349, 0]
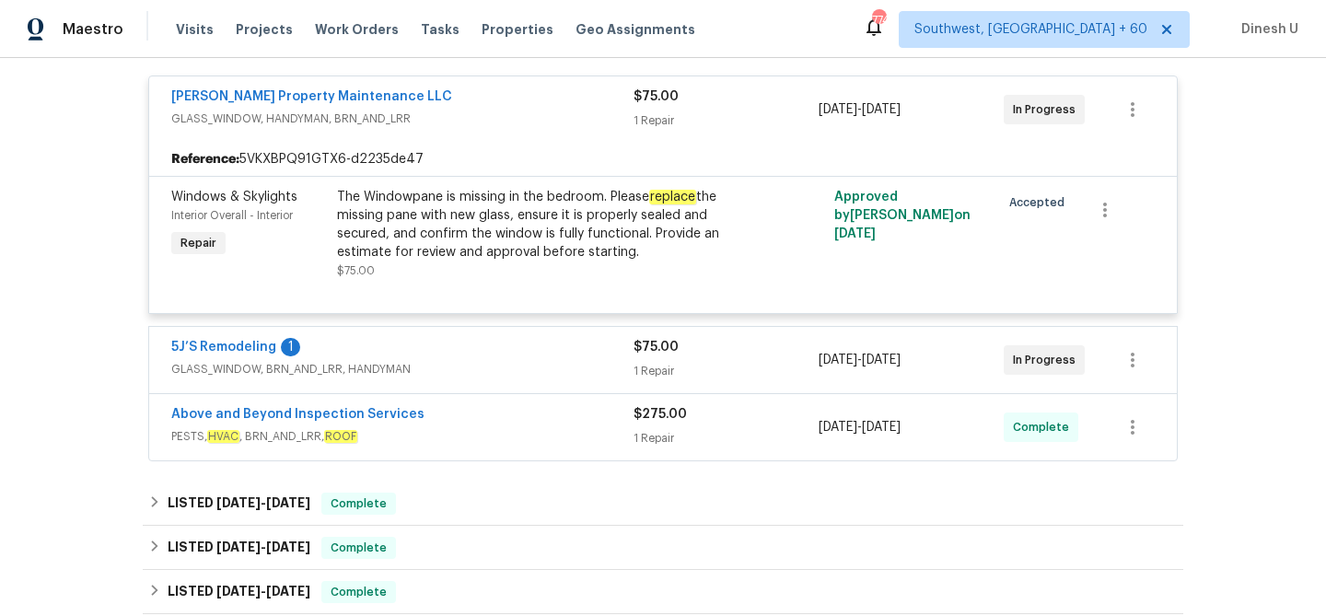
click at [643, 356] on div "$75.00" at bounding box center [725, 347] width 185 height 18
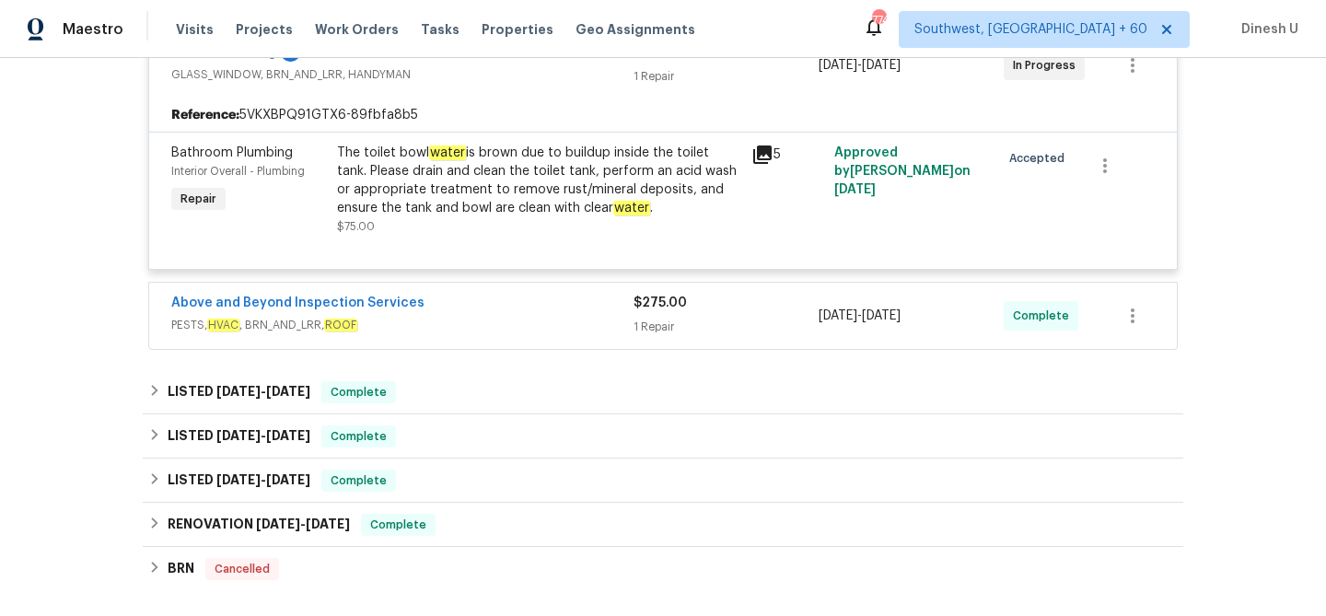
scroll to position [656, 0]
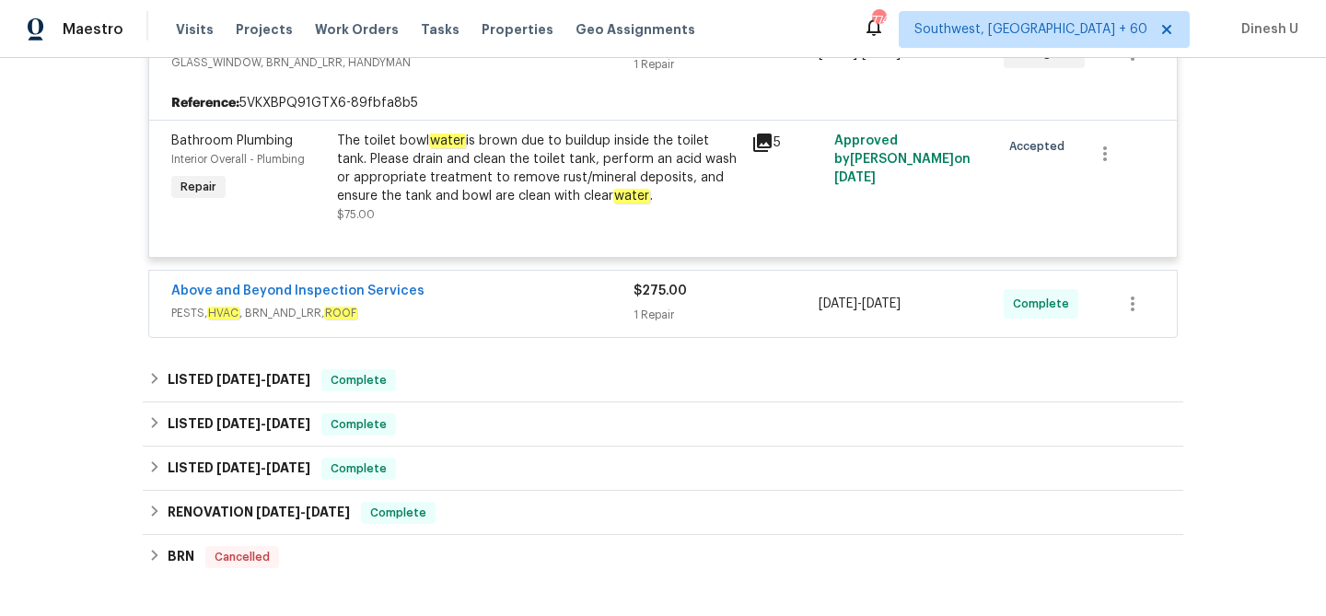
click at [642, 307] on div "1 Repair" at bounding box center [725, 315] width 185 height 18
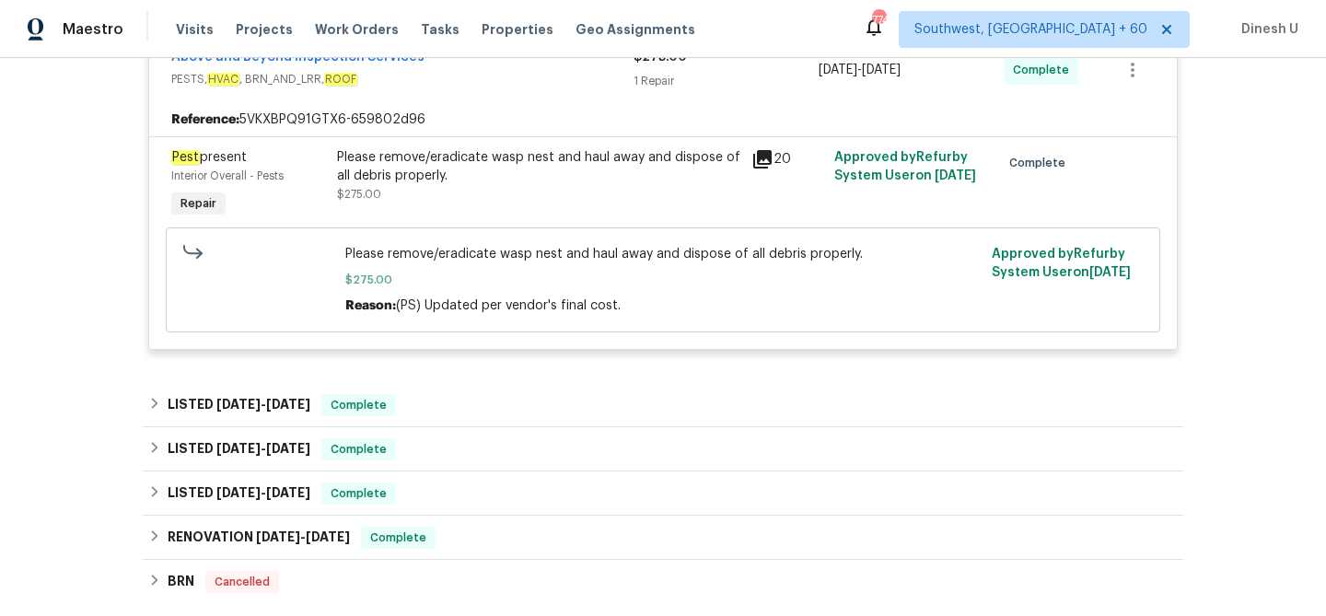
scroll to position [934, 0]
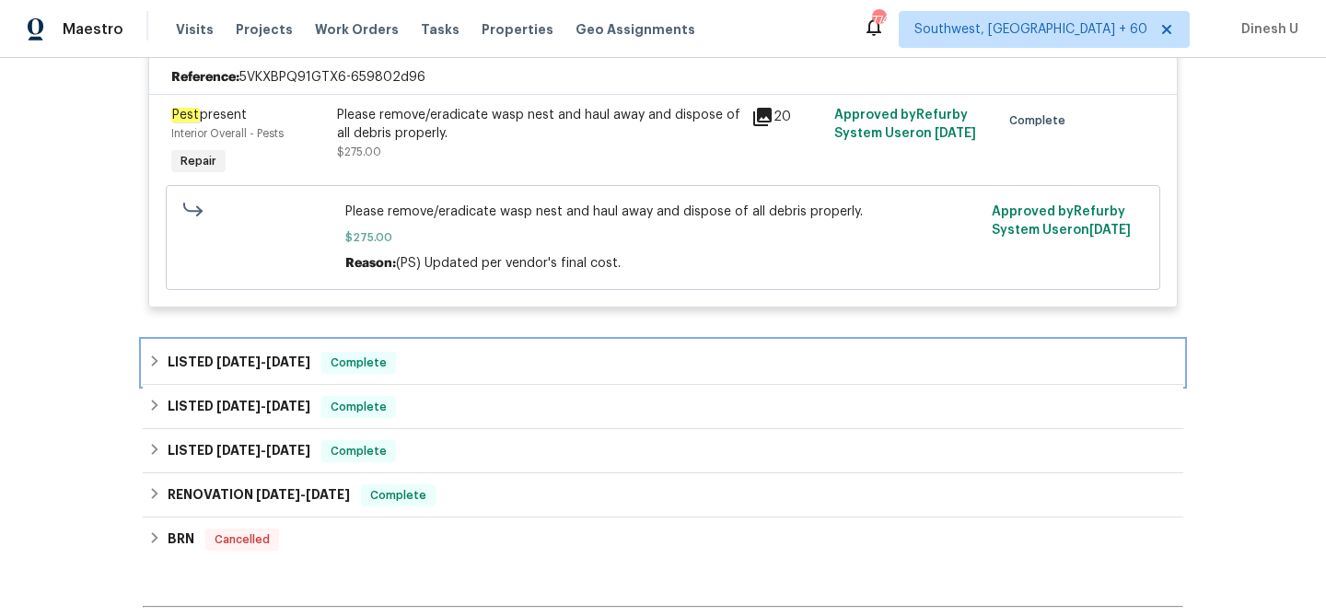
click at [310, 362] on span "[DATE]" at bounding box center [288, 361] width 44 height 13
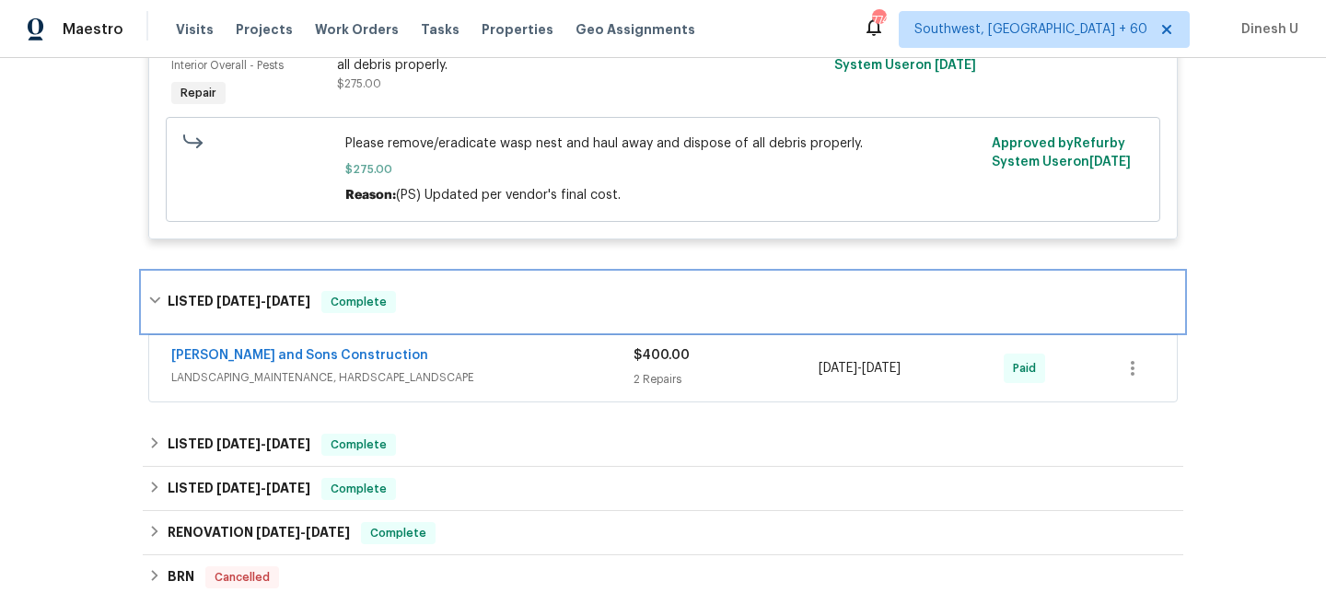
scroll to position [1051, 0]
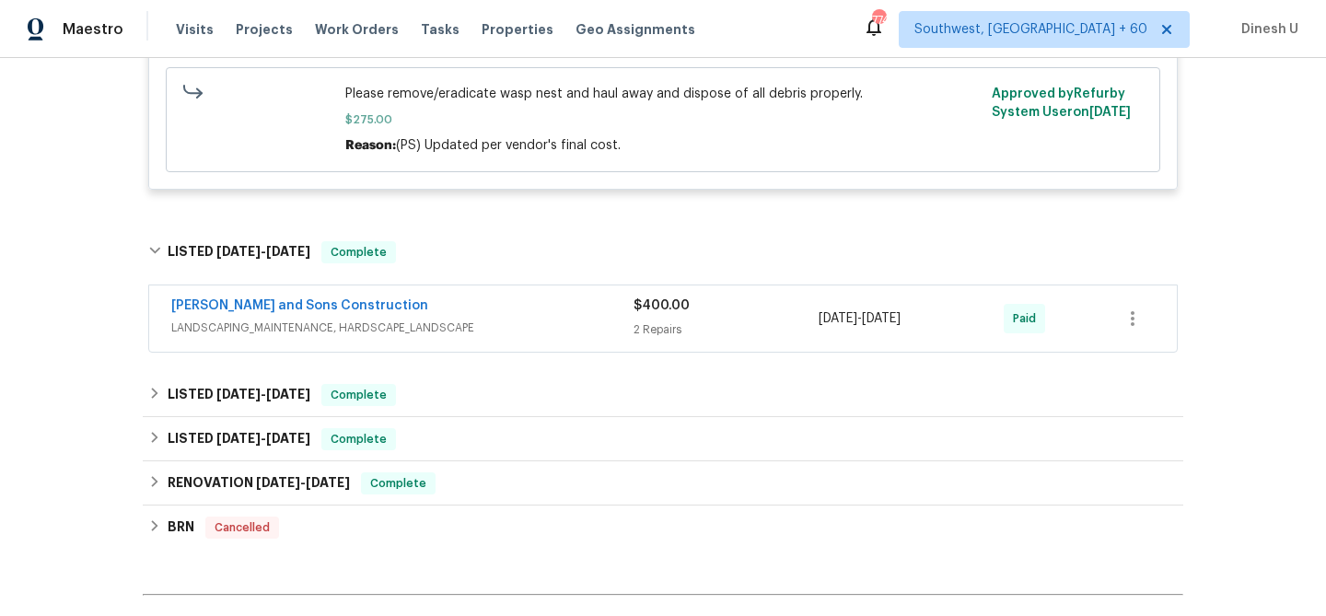
click at [642, 327] on div "2 Repairs" at bounding box center [725, 329] width 185 height 18
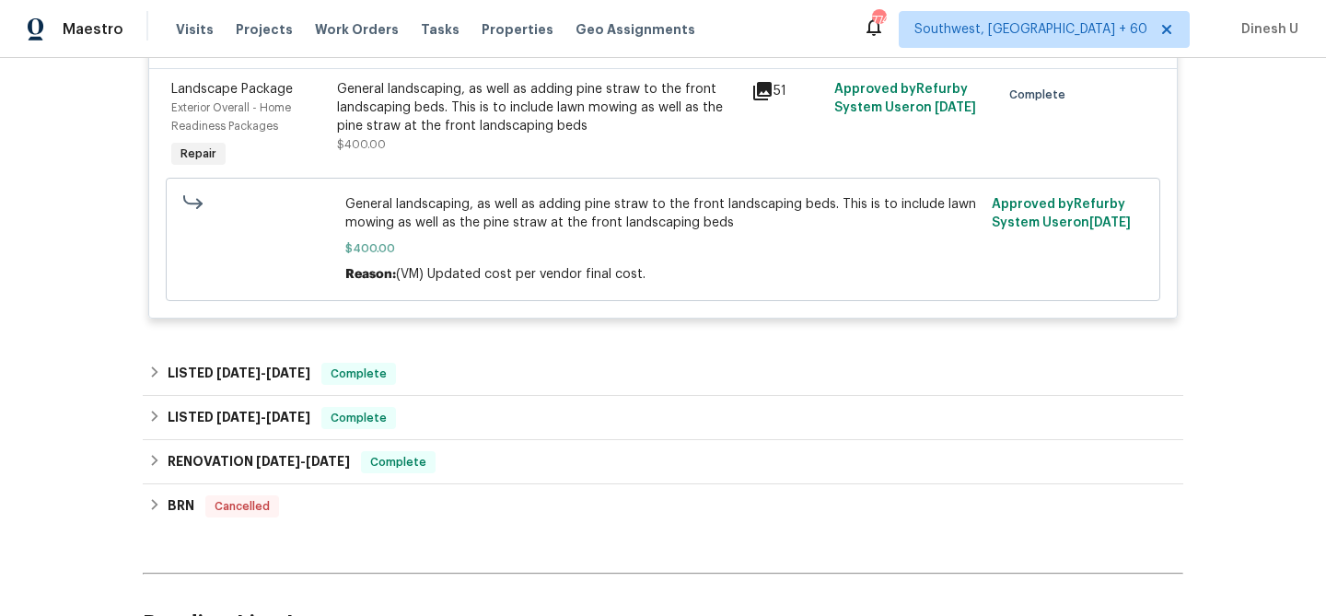
scroll to position [1588, 0]
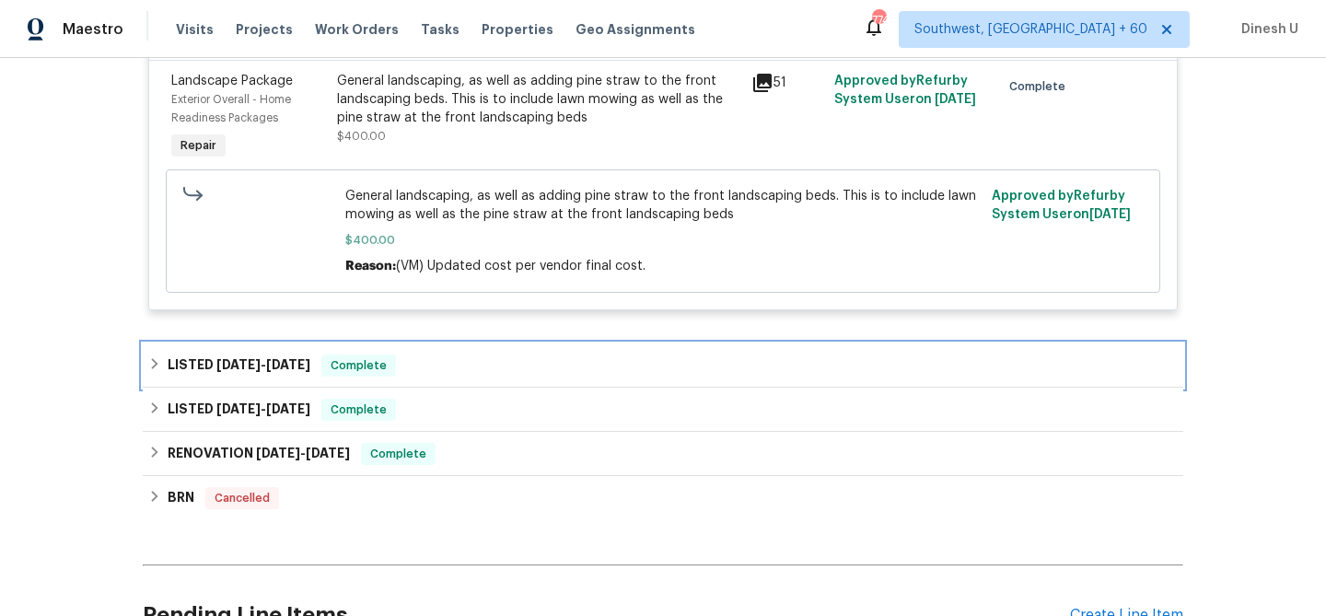
click at [306, 357] on h6 "LISTED [DATE] - [DATE]" at bounding box center [239, 365] width 143 height 22
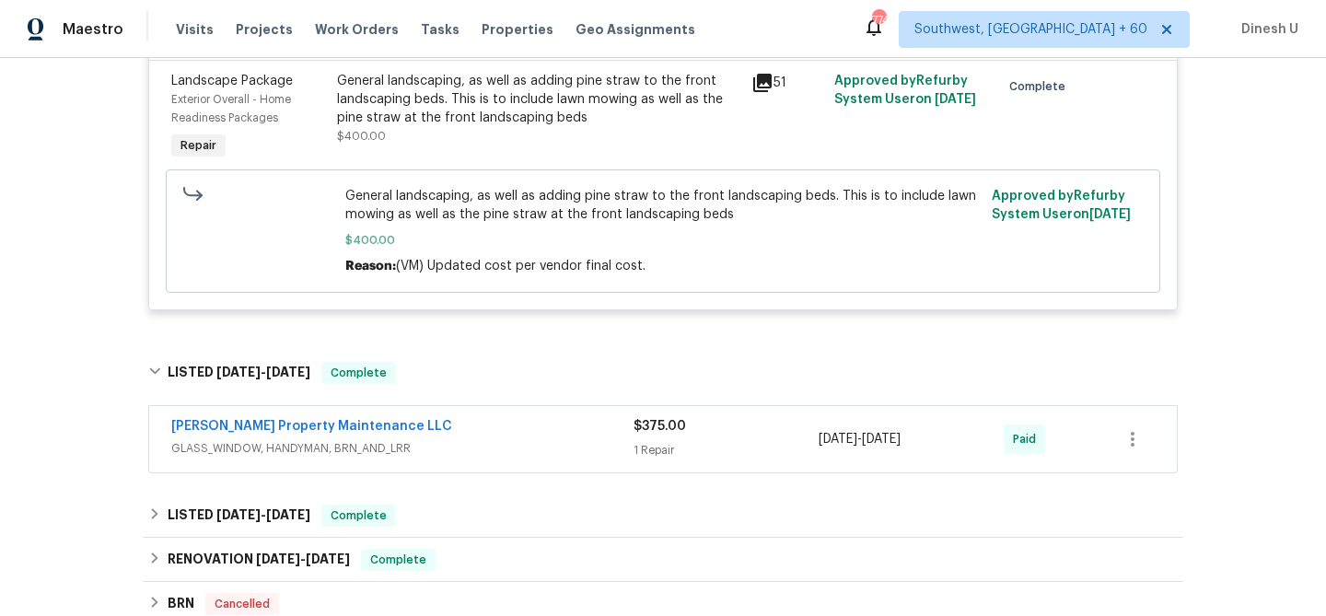
click at [657, 444] on div "1 Repair" at bounding box center [725, 450] width 185 height 18
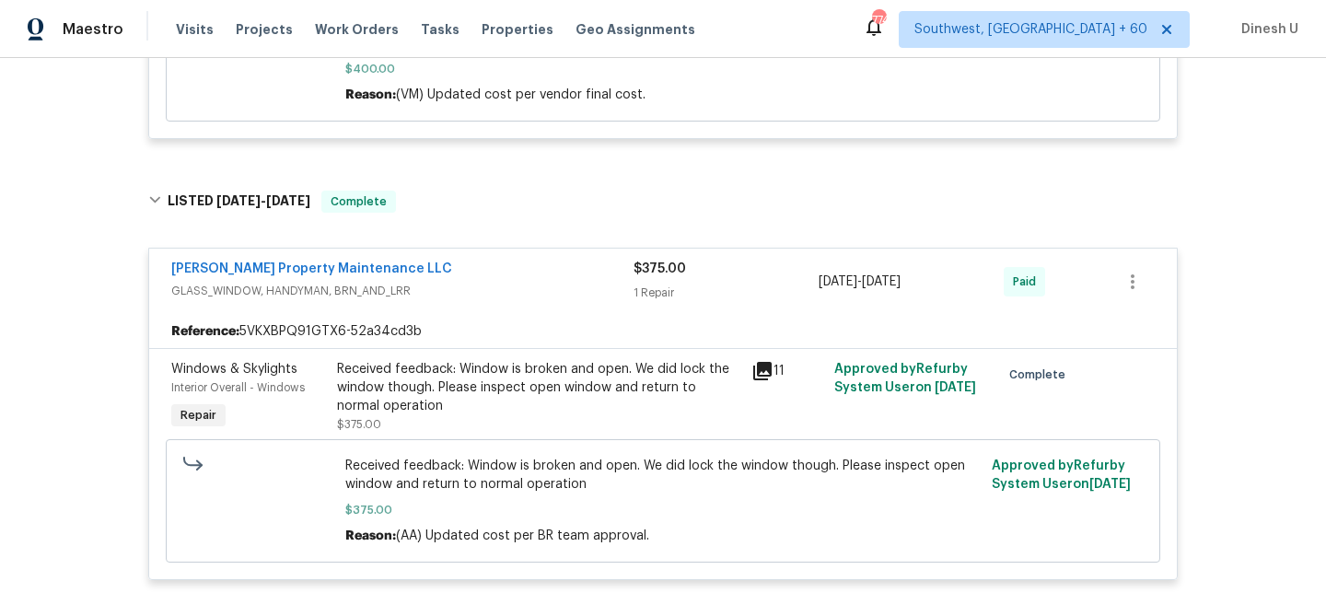
scroll to position [1768, 0]
